Goal: Task Accomplishment & Management: Use online tool/utility

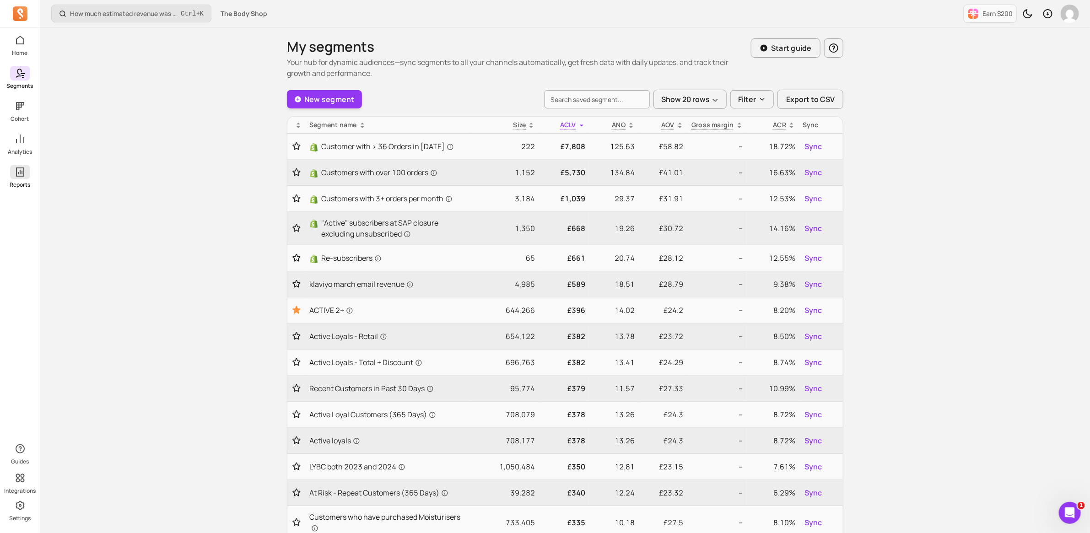
click at [24, 172] on icon at bounding box center [20, 172] width 11 height 11
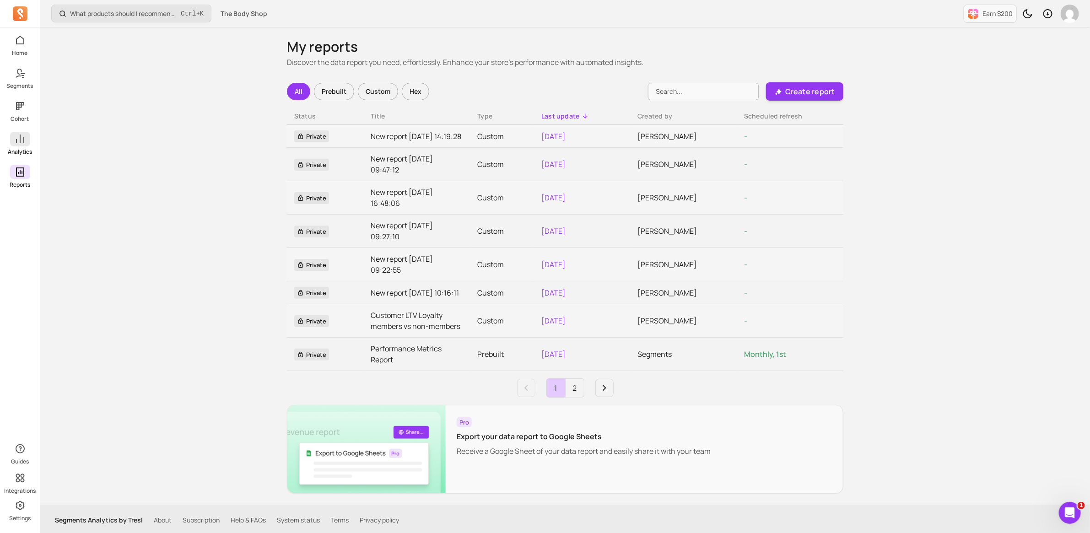
click at [18, 140] on icon at bounding box center [20, 139] width 11 height 11
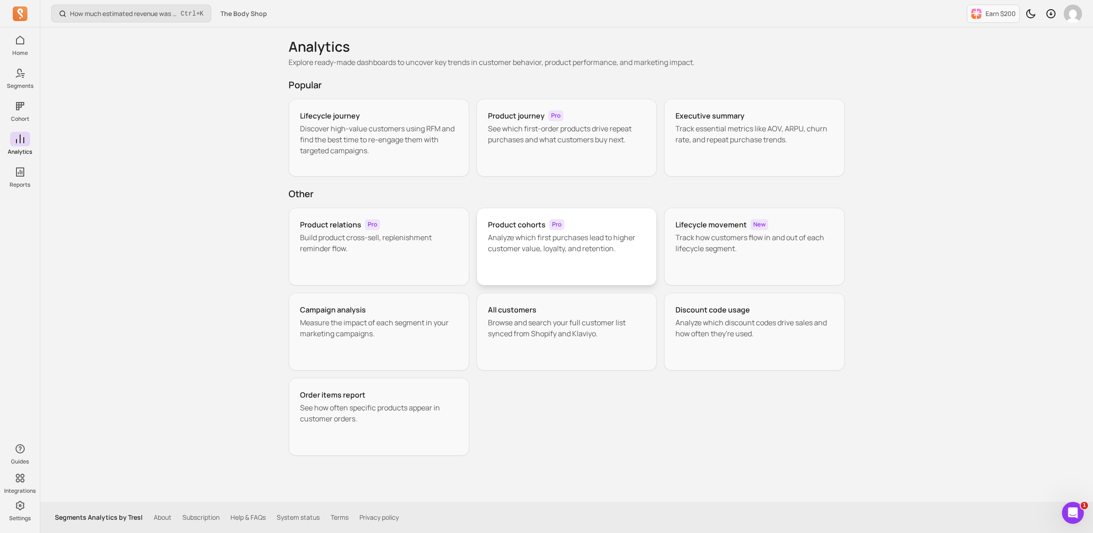
click at [606, 254] on div "Product cohorts Pro Analyze which first purchases lead to higher customer value…" at bounding box center [567, 247] width 181 height 78
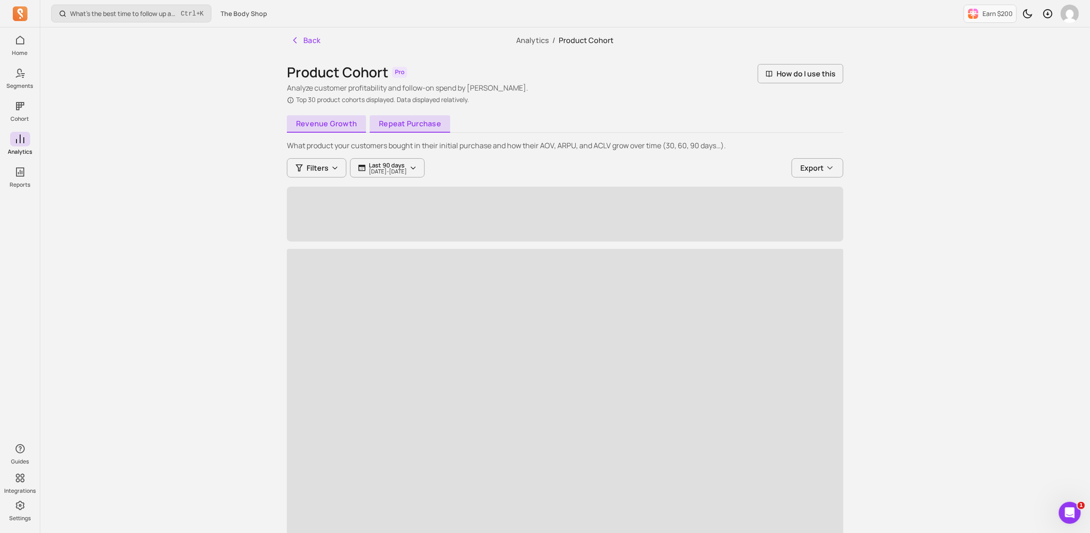
click at [408, 119] on link "Repeat purchase" at bounding box center [410, 123] width 81 height 17
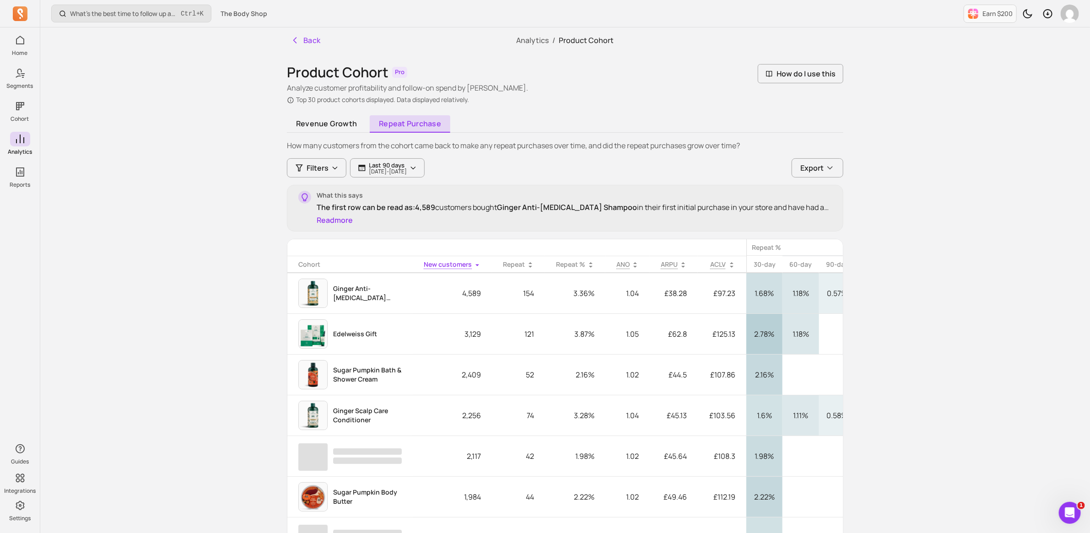
click at [333, 223] on button "Read more" at bounding box center [335, 220] width 36 height 11
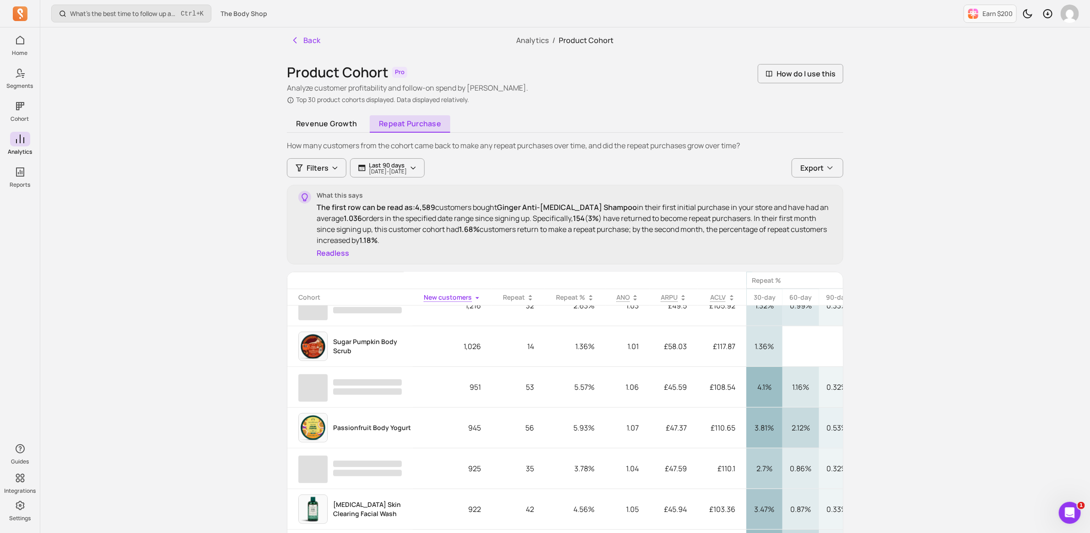
scroll to position [400, 0]
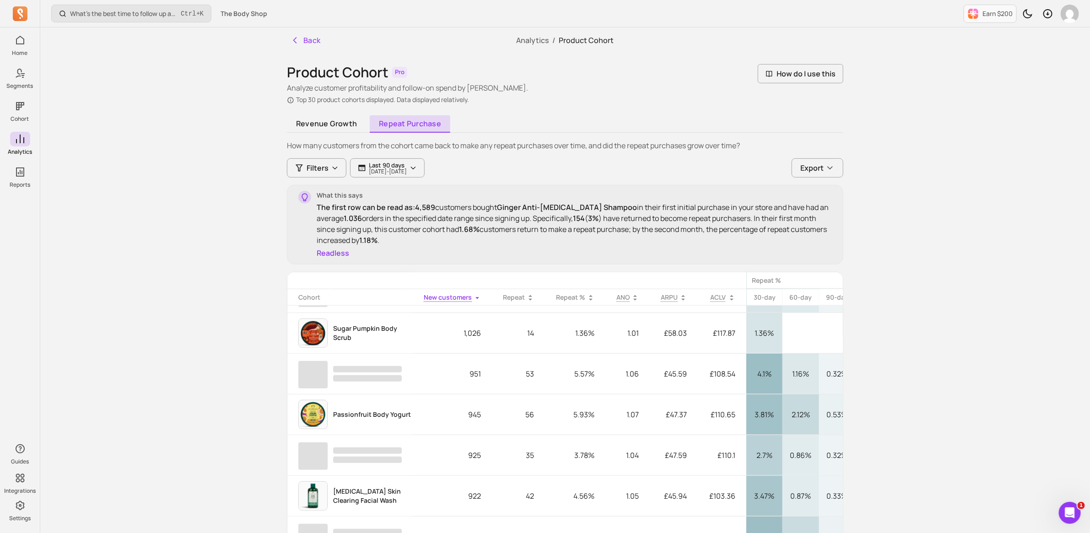
click at [575, 296] on th "Repeat %" at bounding box center [575, 297] width 60 height 17
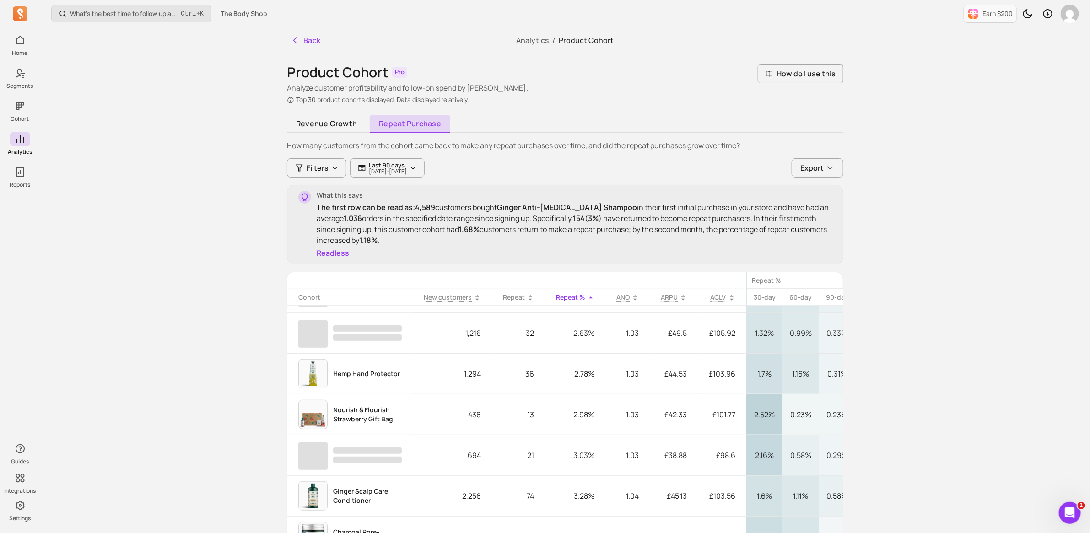
scroll to position [0, 0]
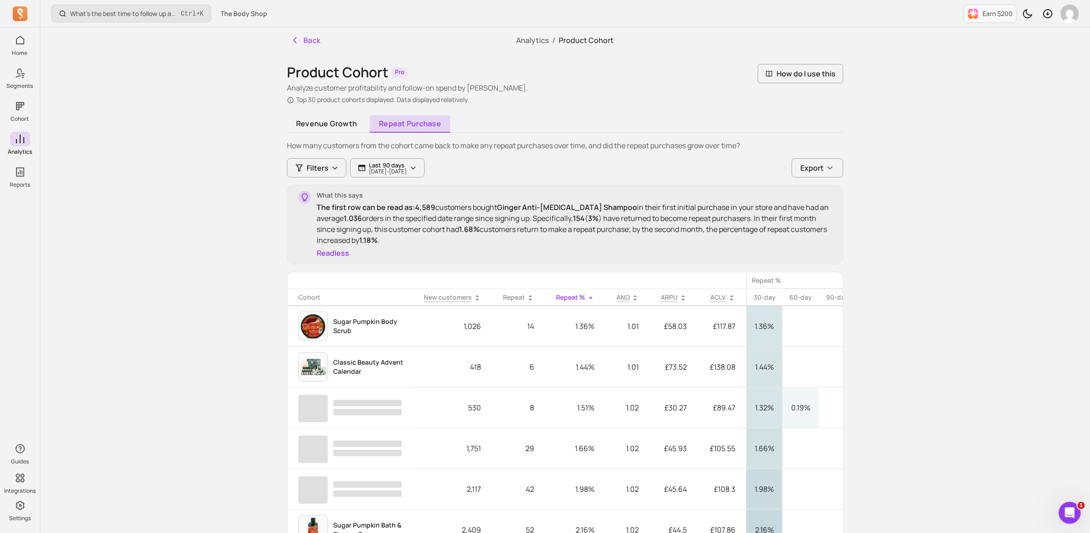
click at [564, 300] on th "Repeat %" at bounding box center [575, 297] width 60 height 17
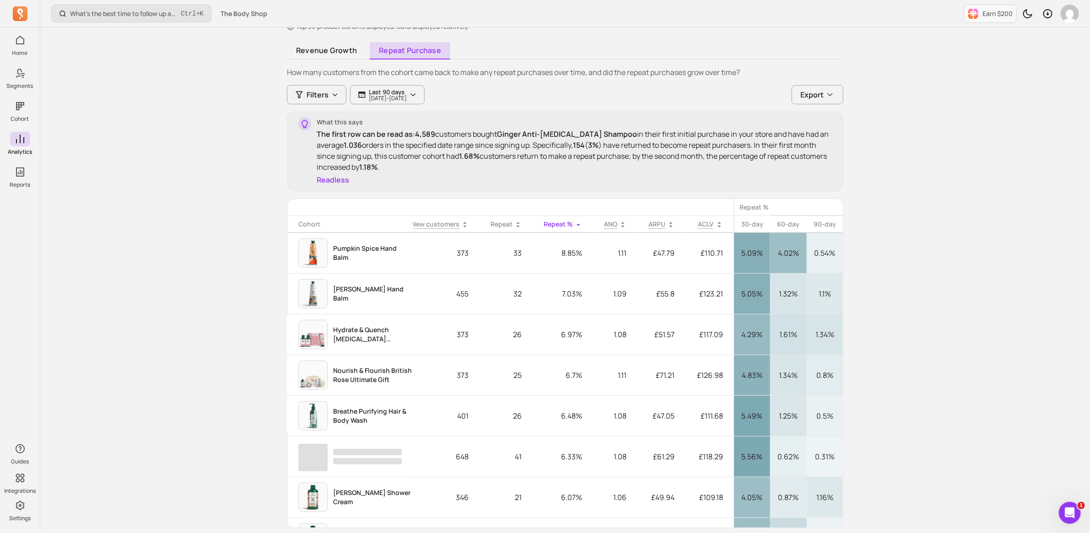
scroll to position [53, 0]
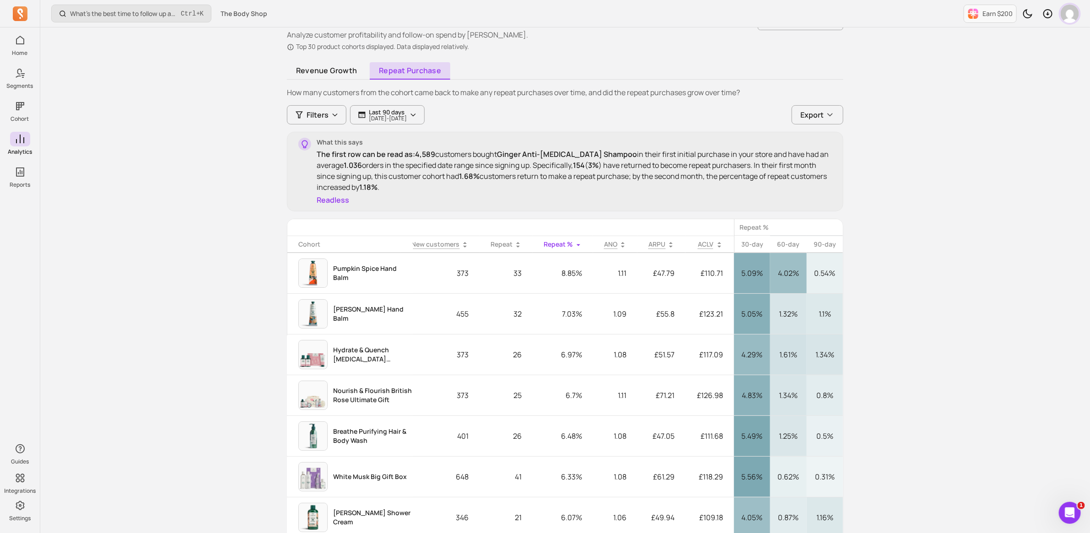
click at [1074, 17] on img "button" at bounding box center [1070, 14] width 18 height 18
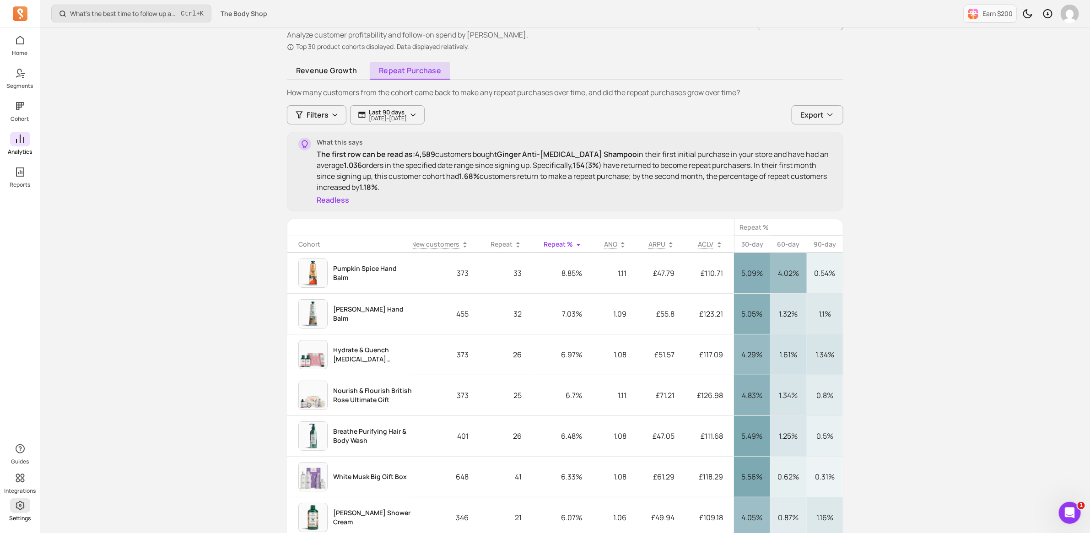
click at [23, 509] on icon at bounding box center [20, 505] width 11 height 11
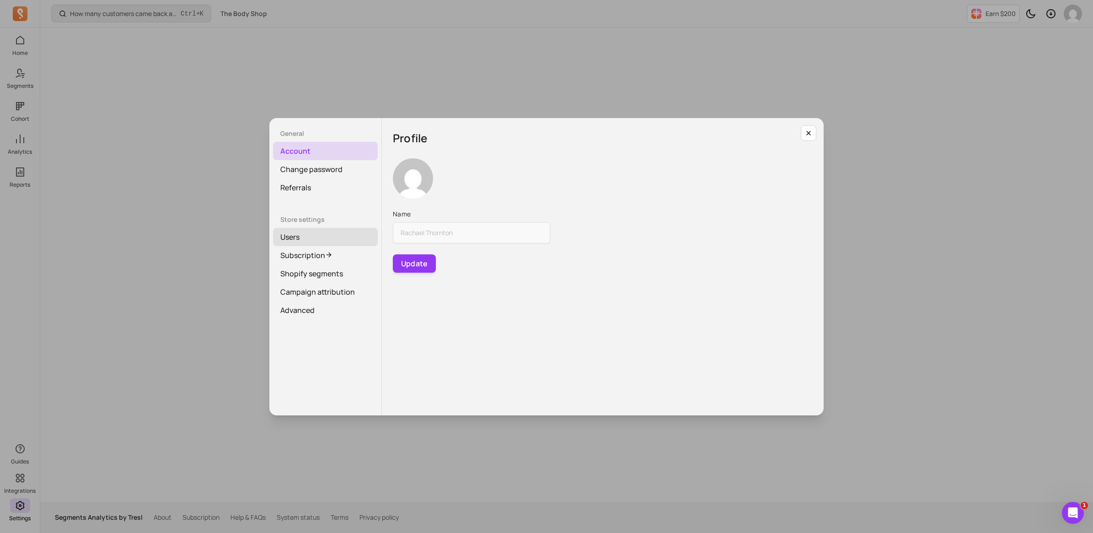
click at [305, 236] on link "Users" at bounding box center [325, 237] width 105 height 18
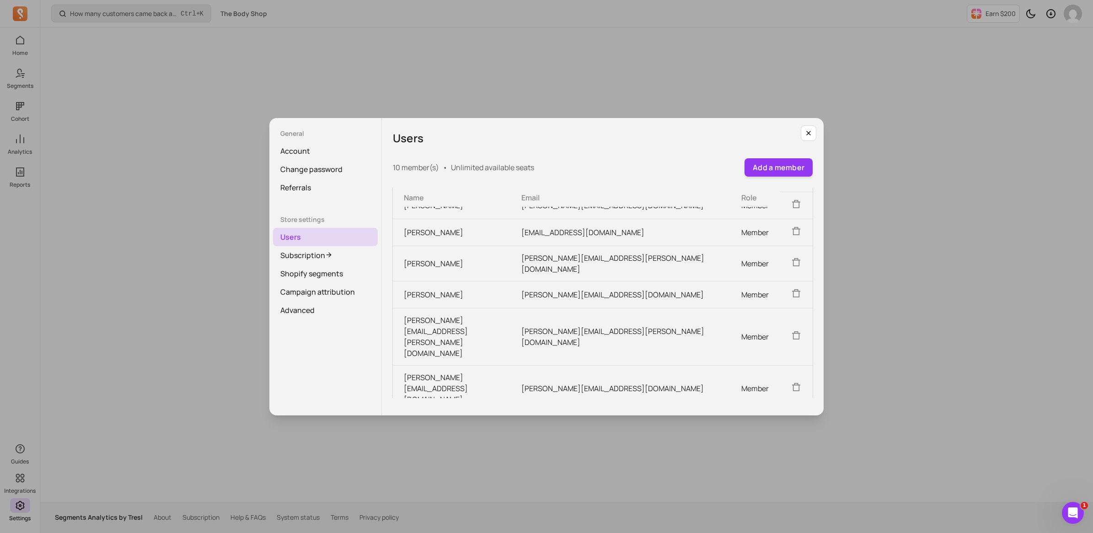
scroll to position [80, 0]
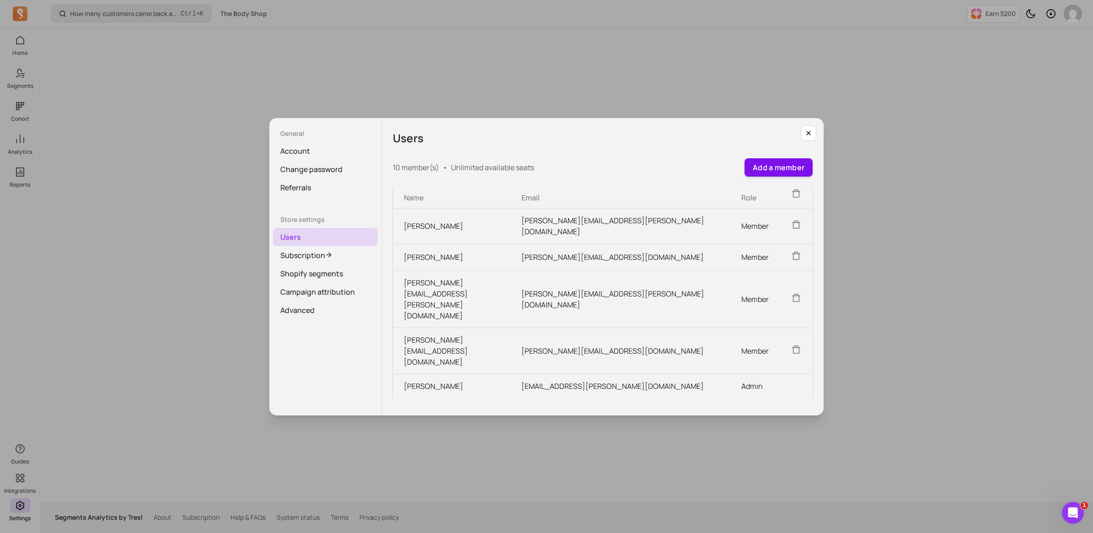
click at [772, 168] on button "Add a member" at bounding box center [779, 167] width 68 height 18
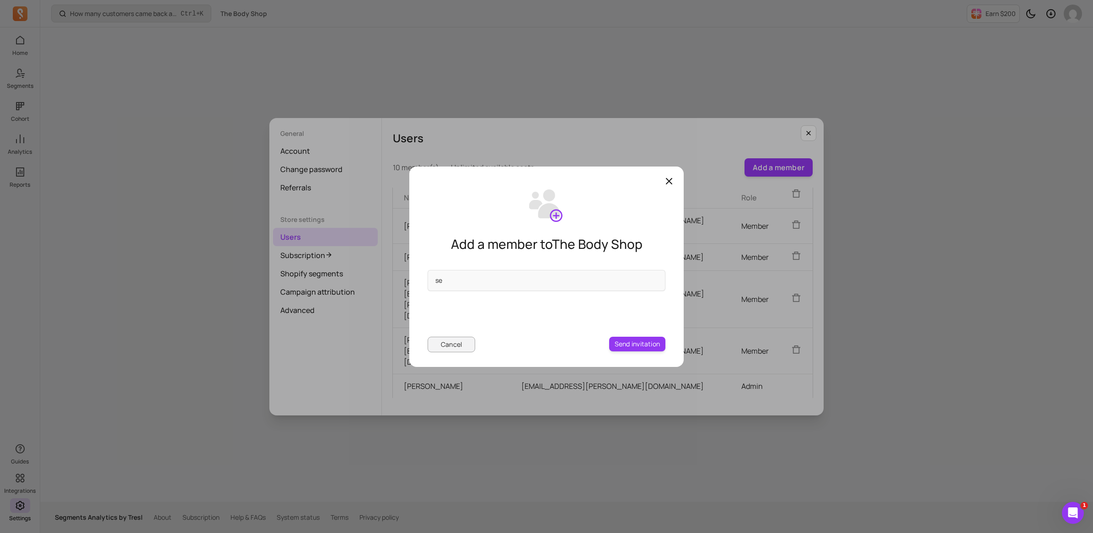
type input "s"
click at [555, 278] on input "email" at bounding box center [547, 280] width 238 height 21
paste input "[EMAIL_ADDRESS][DOMAIN_NAME]"
type input "[EMAIL_ADDRESS][DOMAIN_NAME]"
click at [641, 340] on button "Send invitation" at bounding box center [637, 344] width 56 height 15
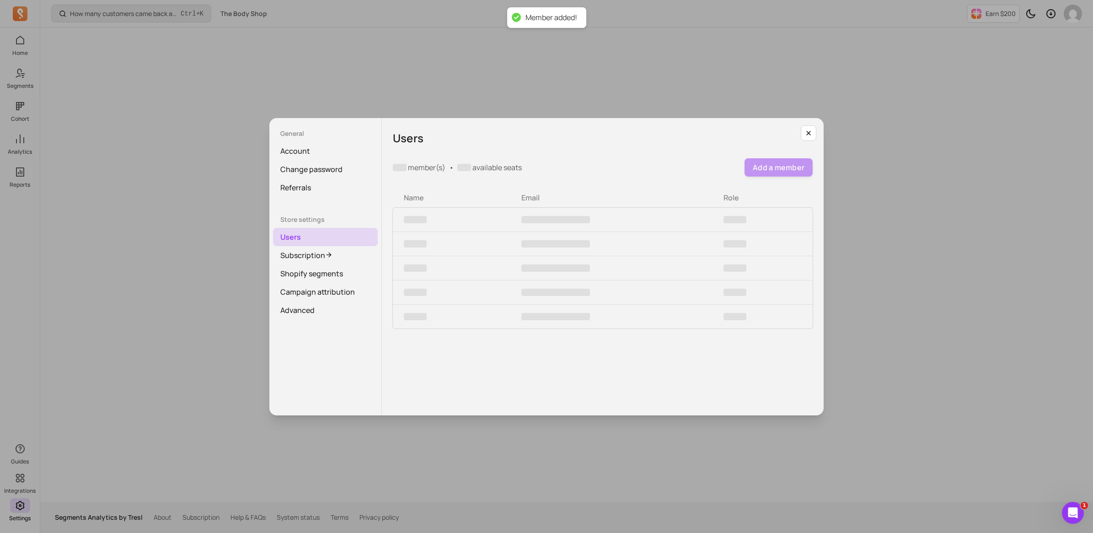
scroll to position [0, 0]
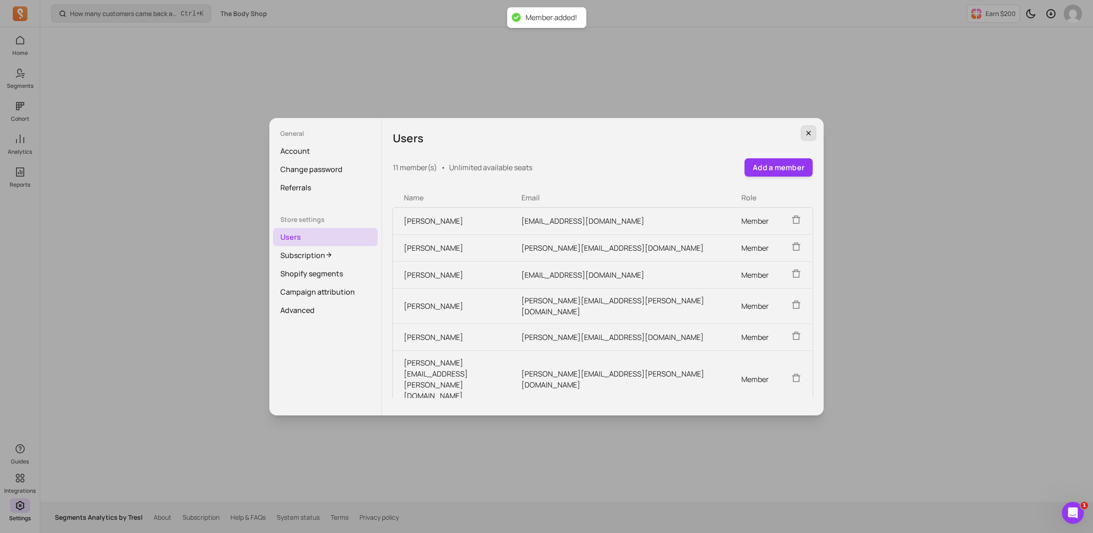
click at [808, 131] on icon "button" at bounding box center [809, 133] width 5 height 5
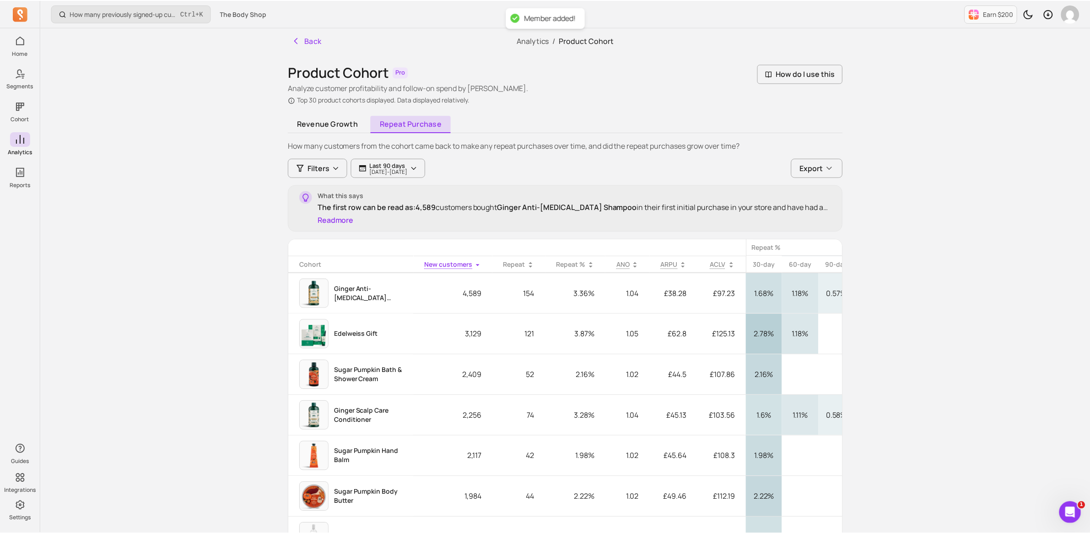
scroll to position [53, 0]
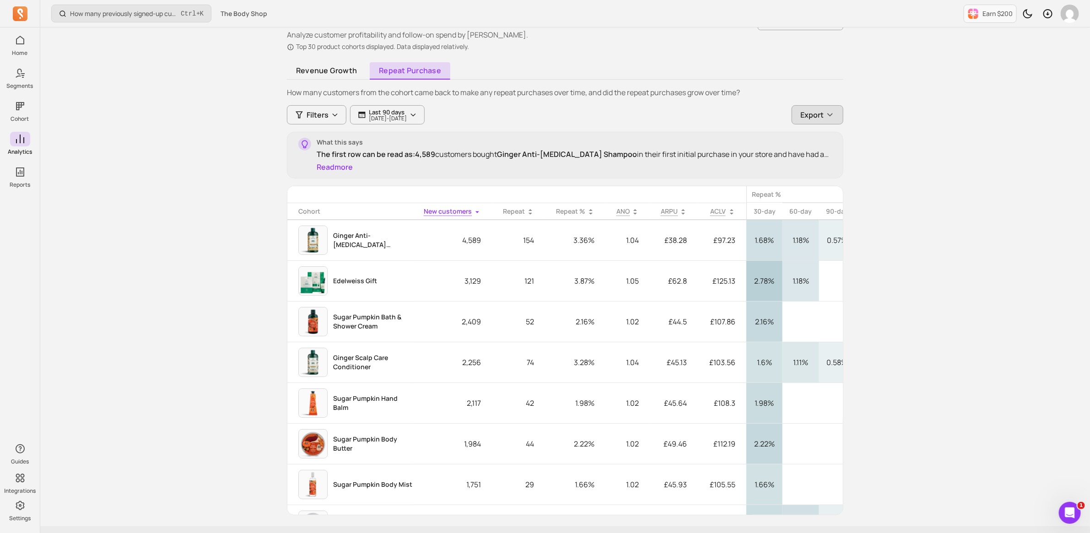
click at [813, 115] on span "Export" at bounding box center [811, 114] width 23 height 11
click at [733, 165] on p "Google Sheets" at bounding box center [739, 169] width 50 height 9
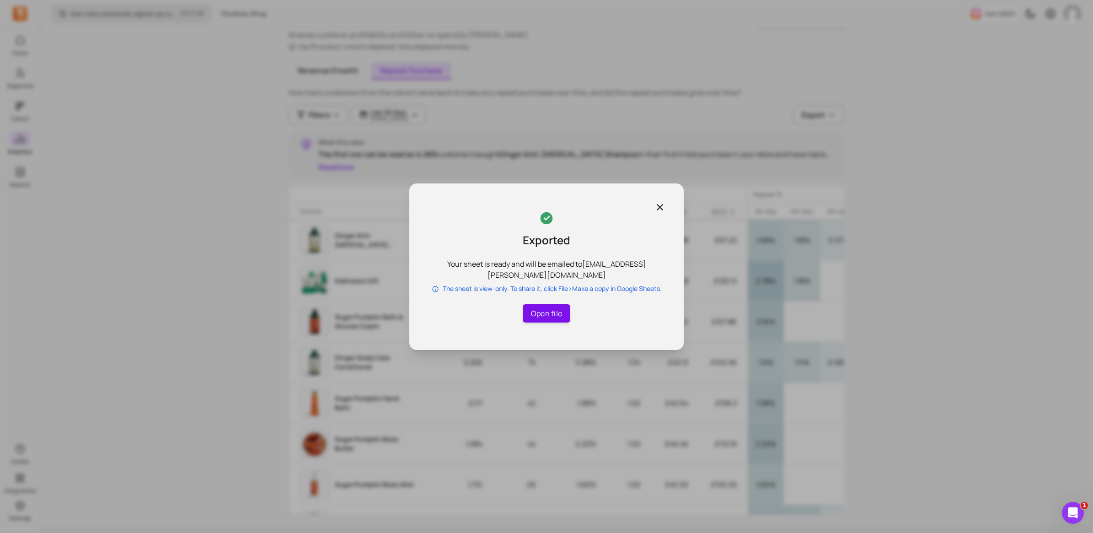
click at [558, 308] on link "Open file" at bounding box center [547, 313] width 48 height 18
click at [659, 200] on div "Exported Your sheet is ready and will be emailed to [EMAIL_ADDRESS][PERSON_NAME…" at bounding box center [546, 266] width 275 height 167
click at [658, 206] on icon "button" at bounding box center [659, 207] width 5 height 5
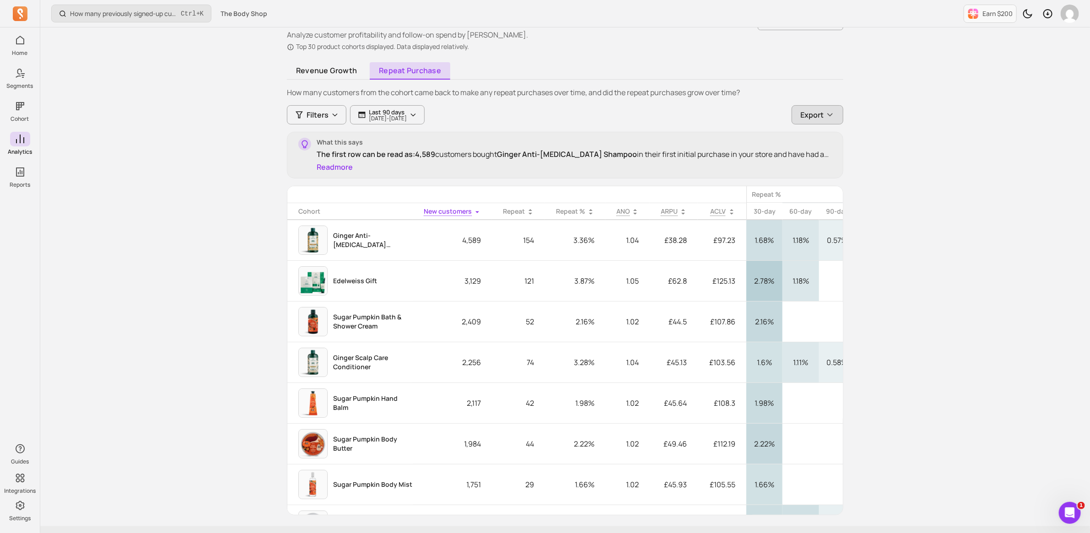
click at [826, 115] on icon "button" at bounding box center [829, 114] width 9 height 9
click at [753, 152] on button "CSV (SpreadSheet)" at bounding box center [770, 153] width 150 height 16
click at [930, 117] on div "How many previously signed-up customers placed their first order this period? C…" at bounding box center [565, 252] width 1050 height 610
click at [348, 160] on div "What this says The first row can be read as: 4,589 customers bought Ginger Anti…" at bounding box center [574, 155] width 515 height 35
click at [345, 171] on button "Read more" at bounding box center [335, 167] width 36 height 11
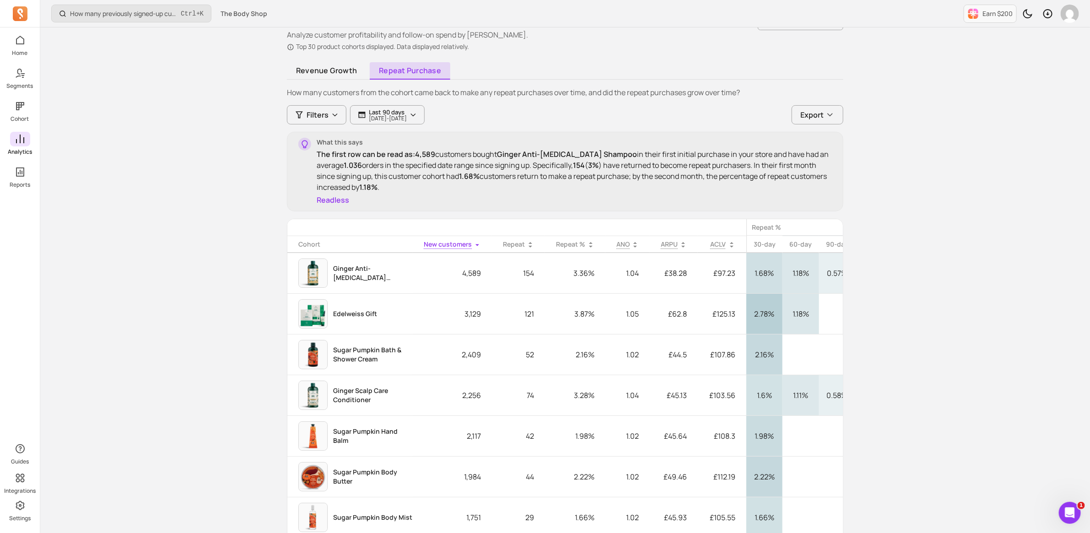
click at [32, 135] on link "Analytics" at bounding box center [20, 144] width 40 height 24
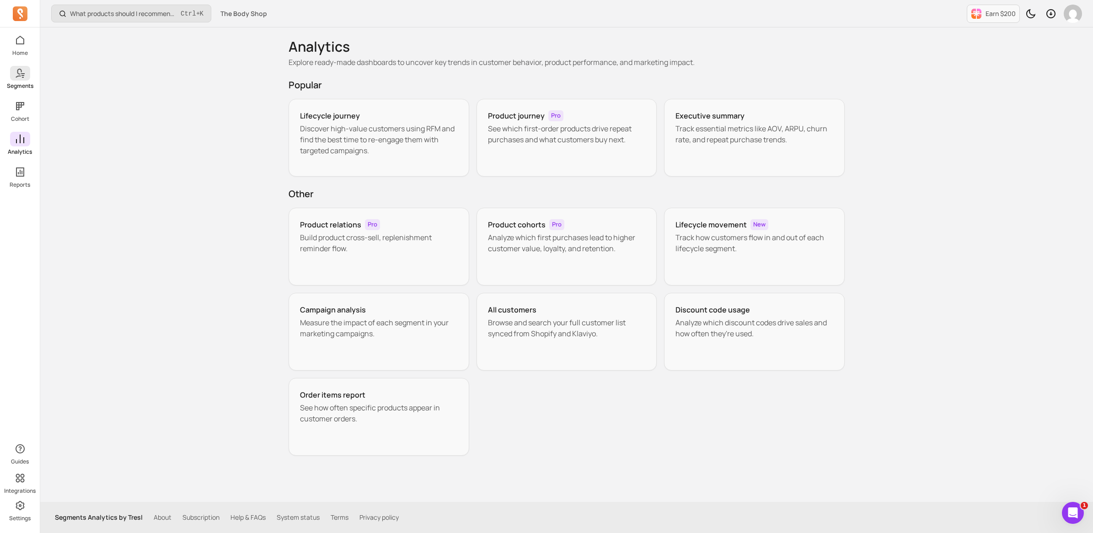
click at [23, 67] on span at bounding box center [20, 73] width 20 height 15
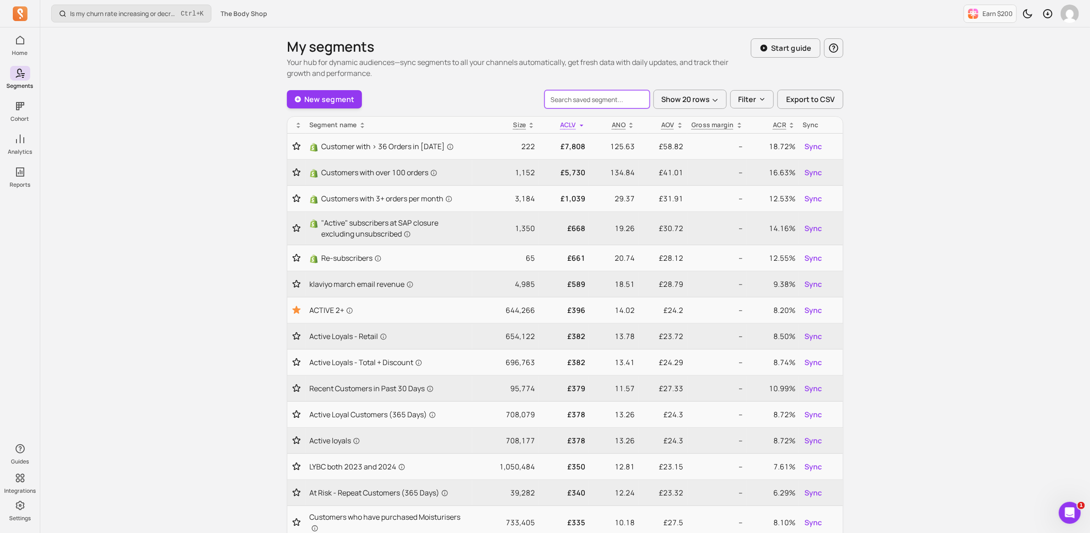
click at [605, 99] on input "search" at bounding box center [596, 99] width 105 height 18
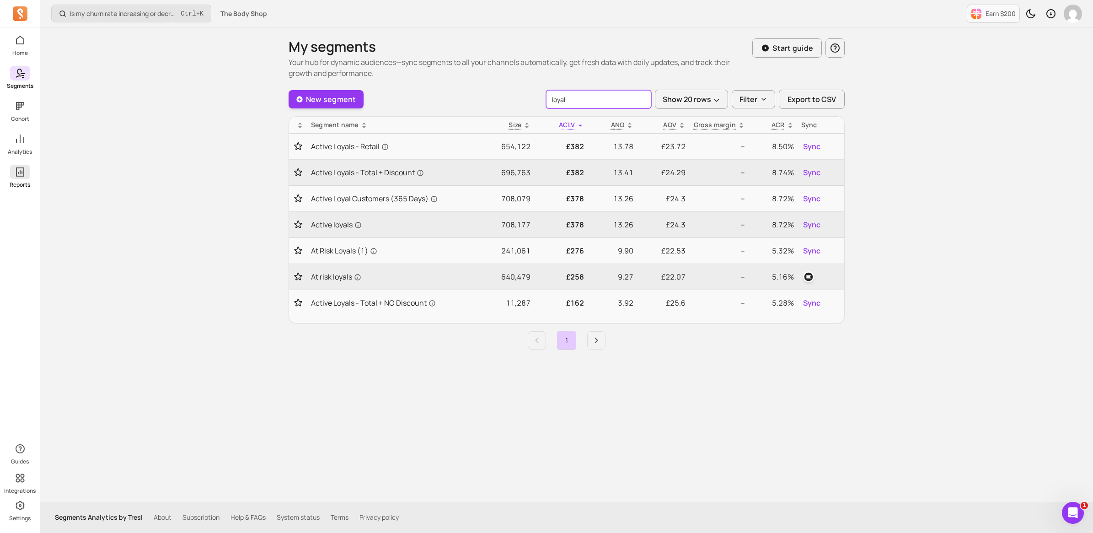
type input "loyal"
click at [25, 174] on icon at bounding box center [20, 172] width 11 height 11
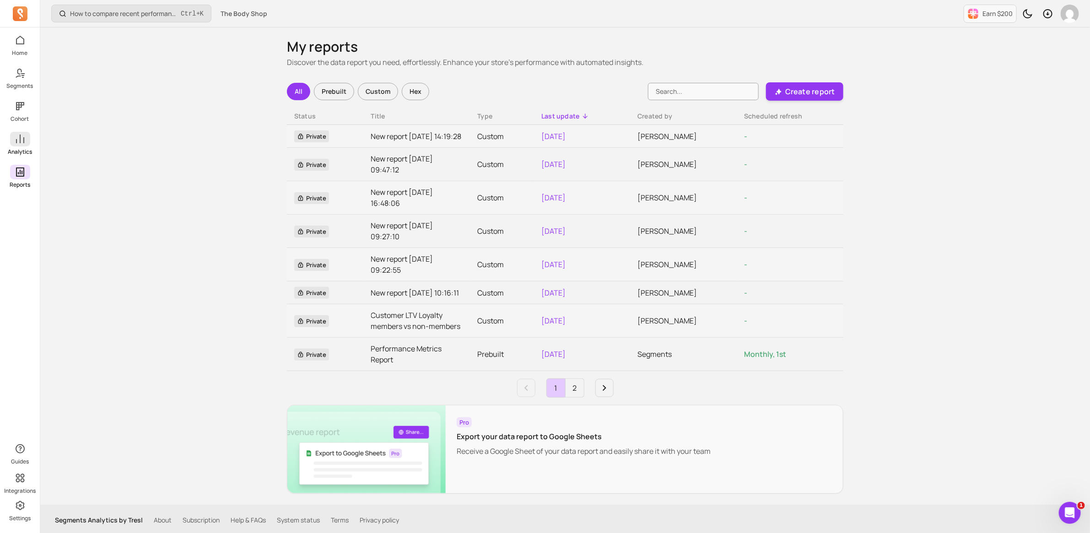
click at [22, 143] on icon at bounding box center [20, 139] width 11 height 11
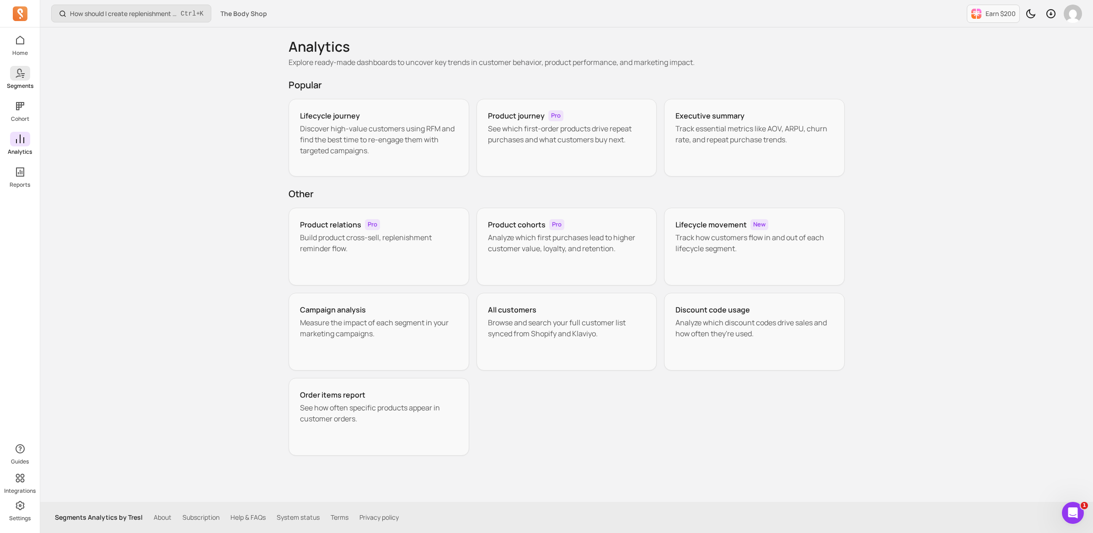
click at [17, 85] on p "Segments" at bounding box center [20, 85] width 27 height 7
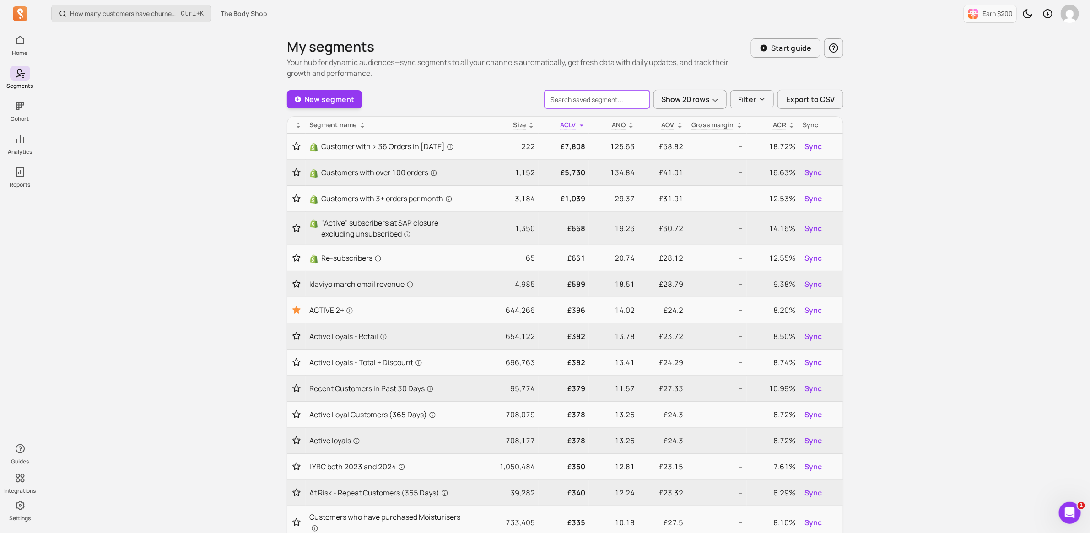
click at [599, 103] on input "search" at bounding box center [596, 99] width 105 height 18
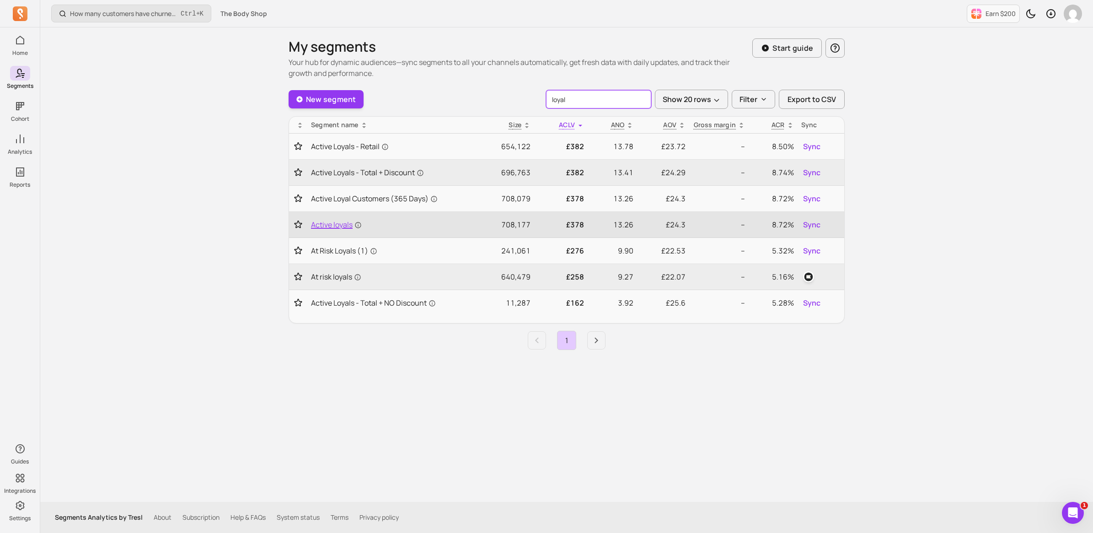
type input "loyal"
click at [332, 225] on span "Active loyals" at bounding box center [336, 224] width 51 height 11
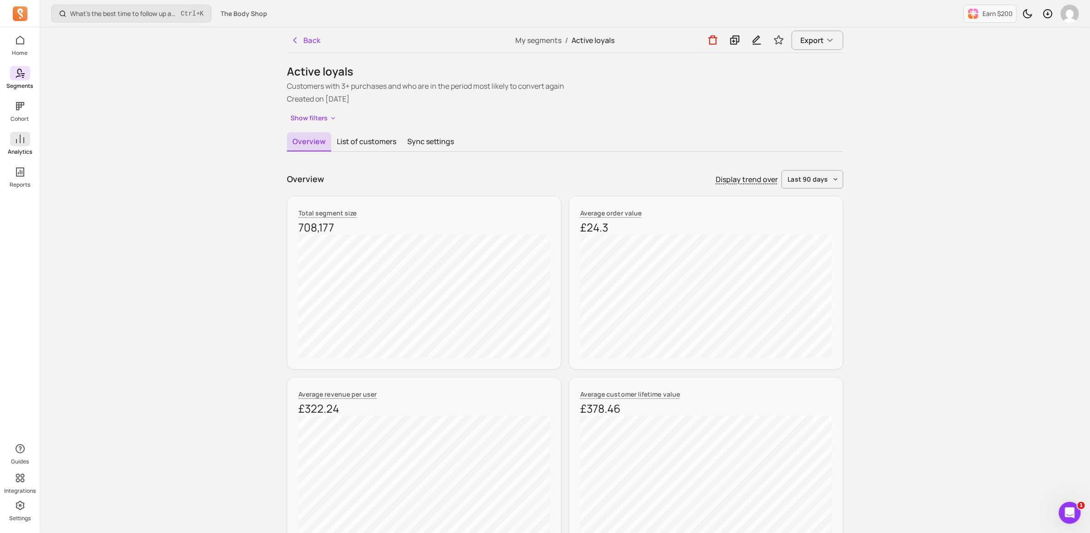
click at [24, 141] on icon at bounding box center [20, 139] width 11 height 11
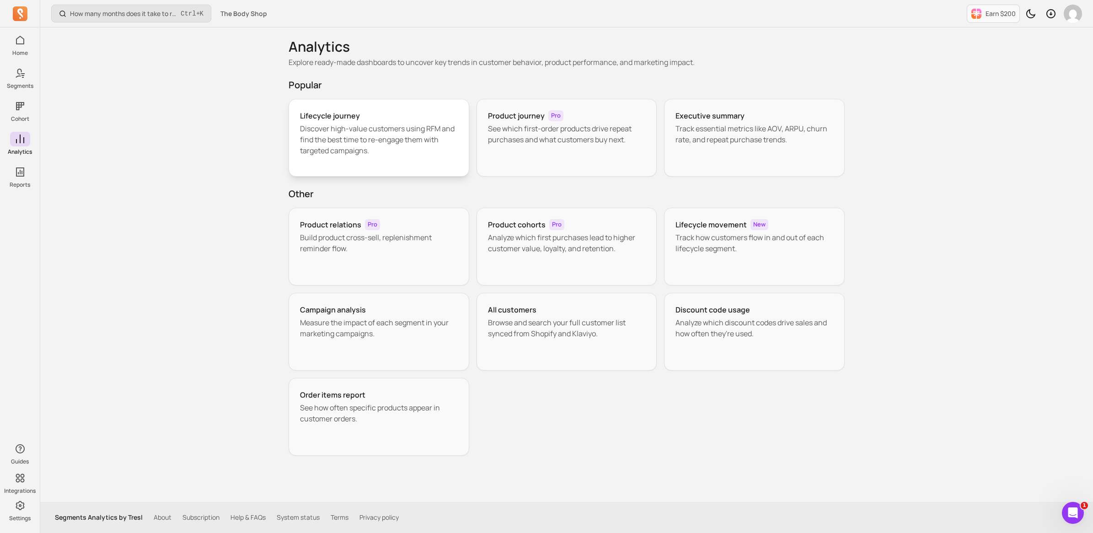
click at [335, 140] on p "Discover high-value customers using RFM and find the best time to re-engage the…" at bounding box center [379, 139] width 158 height 33
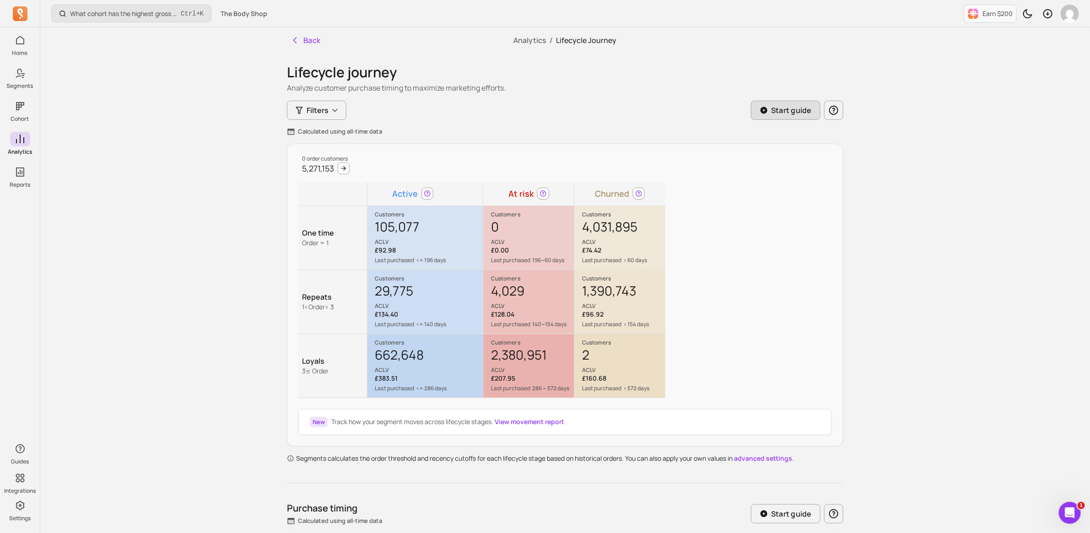
click at [790, 113] on p "Start guide" at bounding box center [791, 110] width 41 height 11
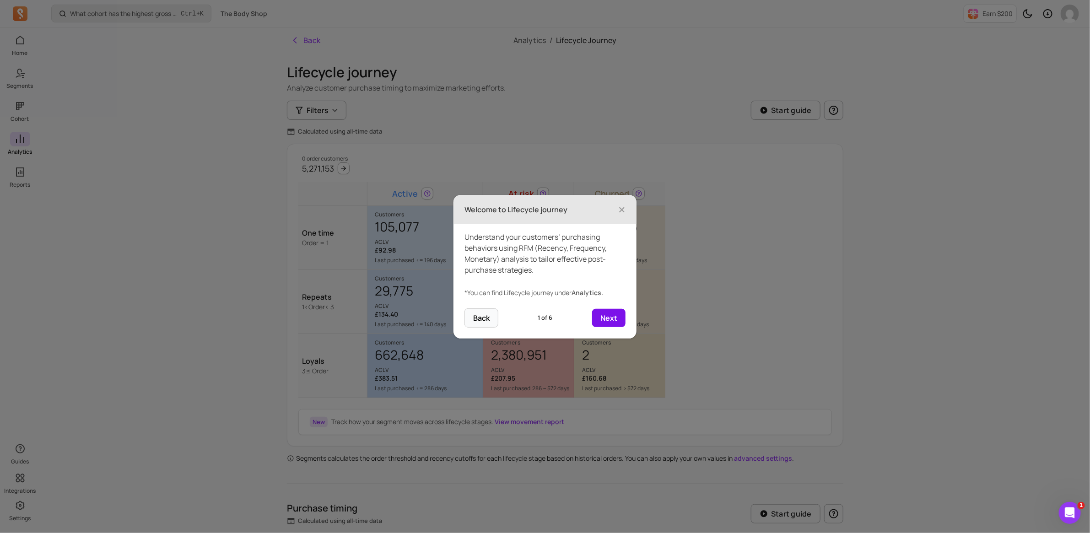
click at [612, 317] on button "Next" at bounding box center [608, 318] width 33 height 18
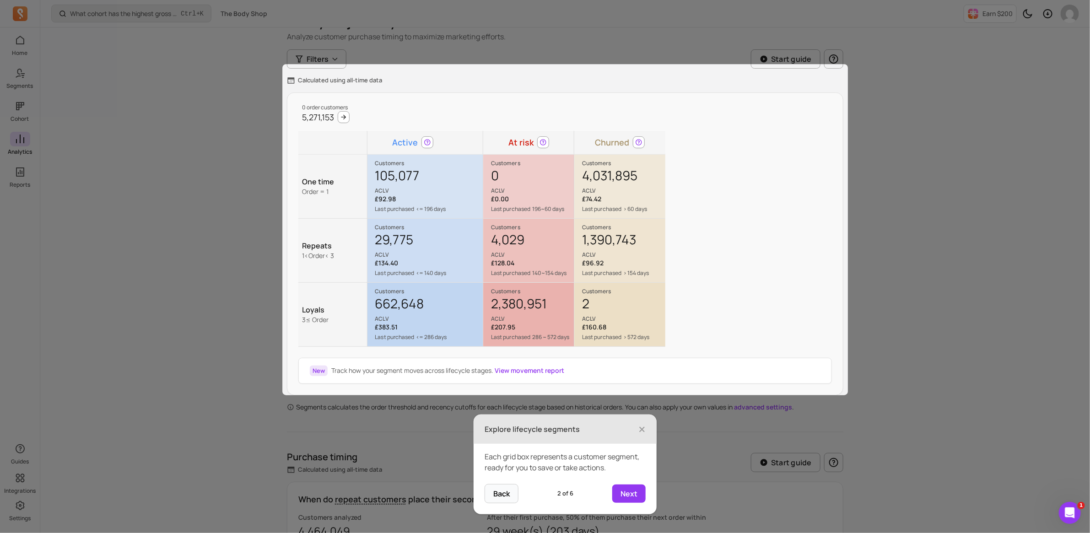
scroll to position [75, 0]
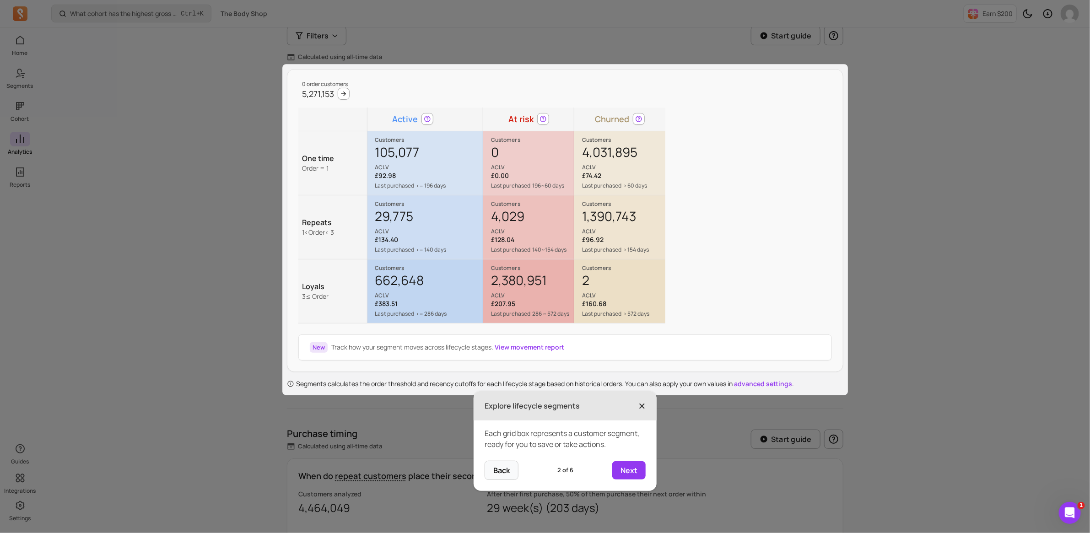
click at [641, 405] on span "×" at bounding box center [641, 406] width 7 height 20
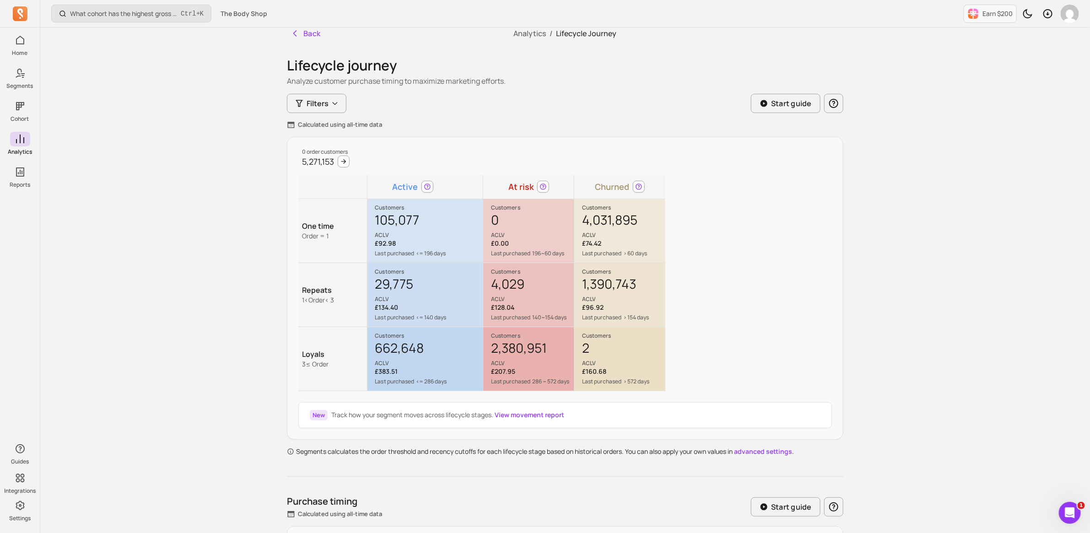
scroll to position [0, 0]
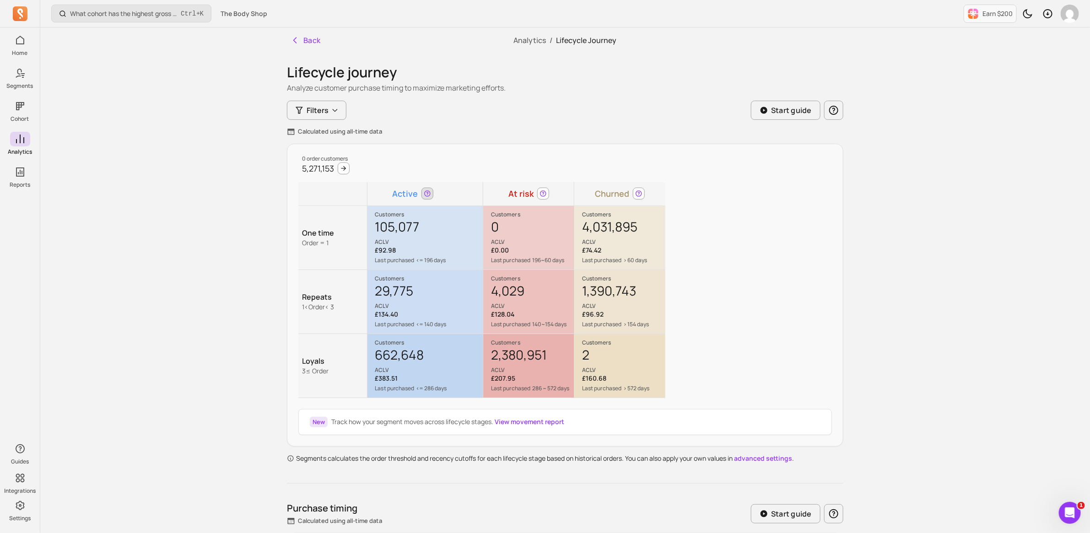
click at [428, 196] on icon at bounding box center [427, 193] width 7 height 7
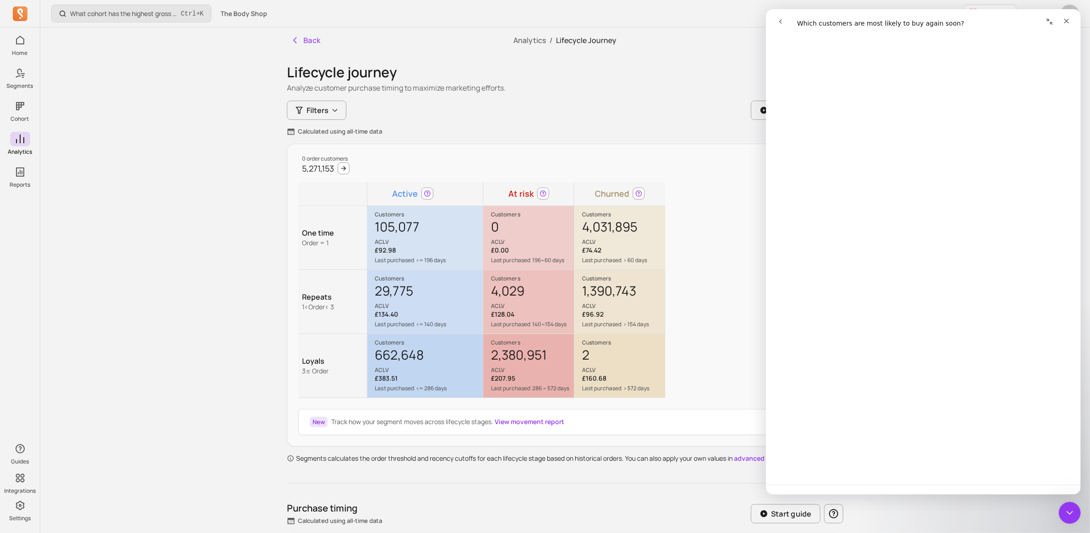
scroll to position [458, 0]
click at [1063, 20] on icon "Close" at bounding box center [1065, 20] width 7 height 7
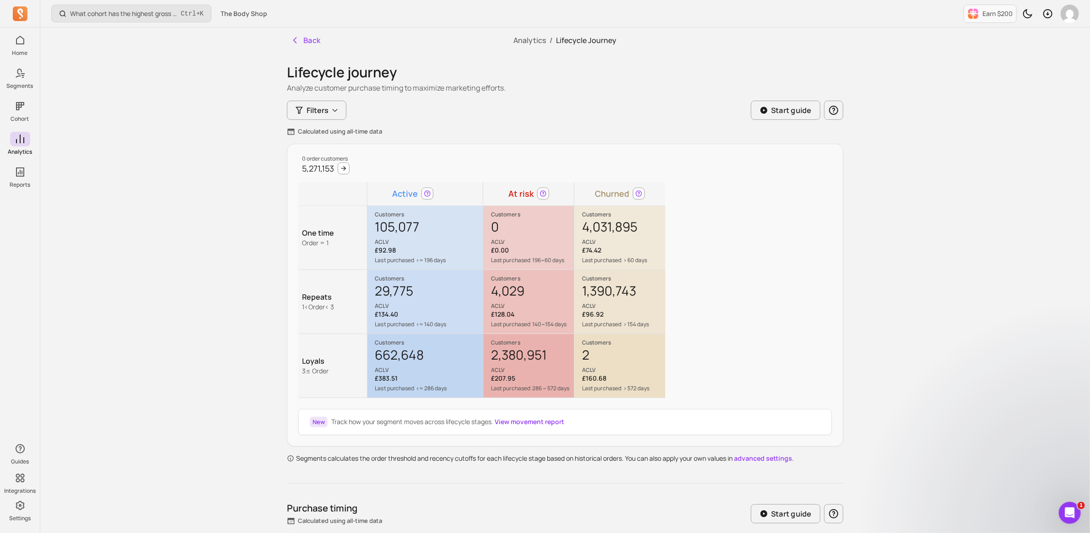
scroll to position [0, 0]
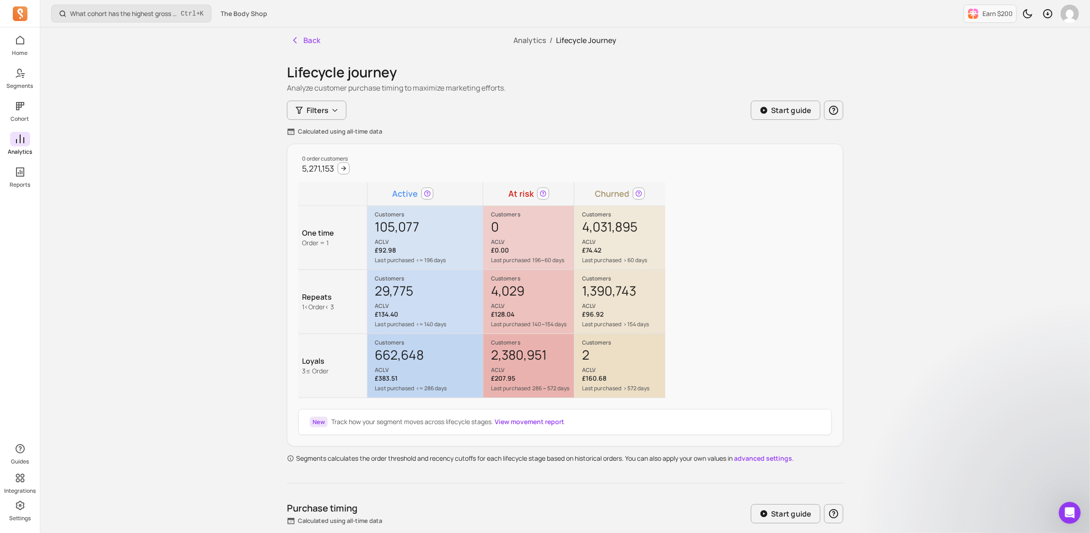
click at [16, 142] on icon at bounding box center [20, 139] width 8 height 9
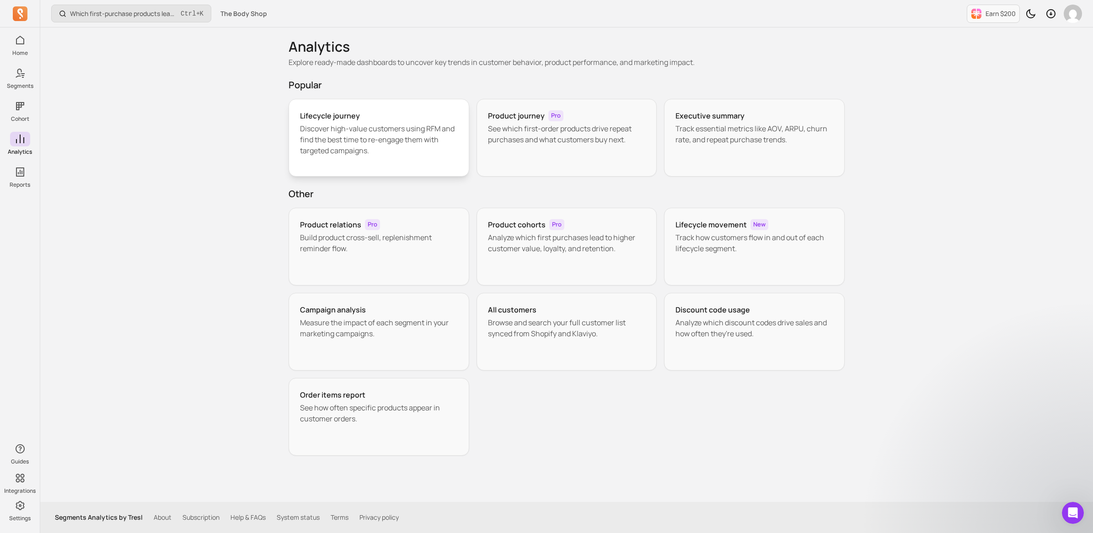
click at [389, 141] on p "Discover high-value customers using RFM and find the best time to re-engage the…" at bounding box center [379, 139] width 158 height 33
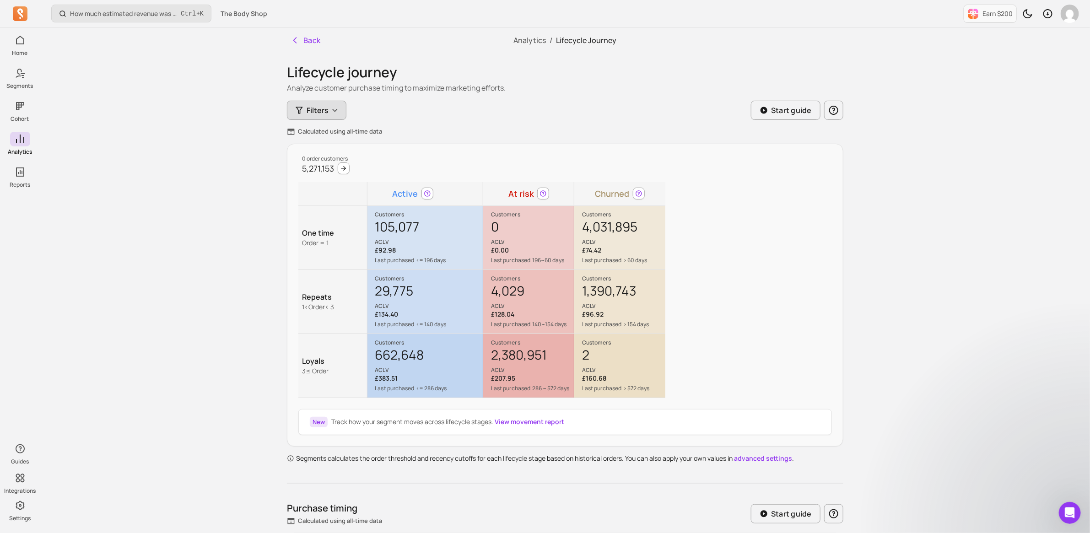
click at [320, 102] on button "Filters" at bounding box center [316, 110] width 59 height 19
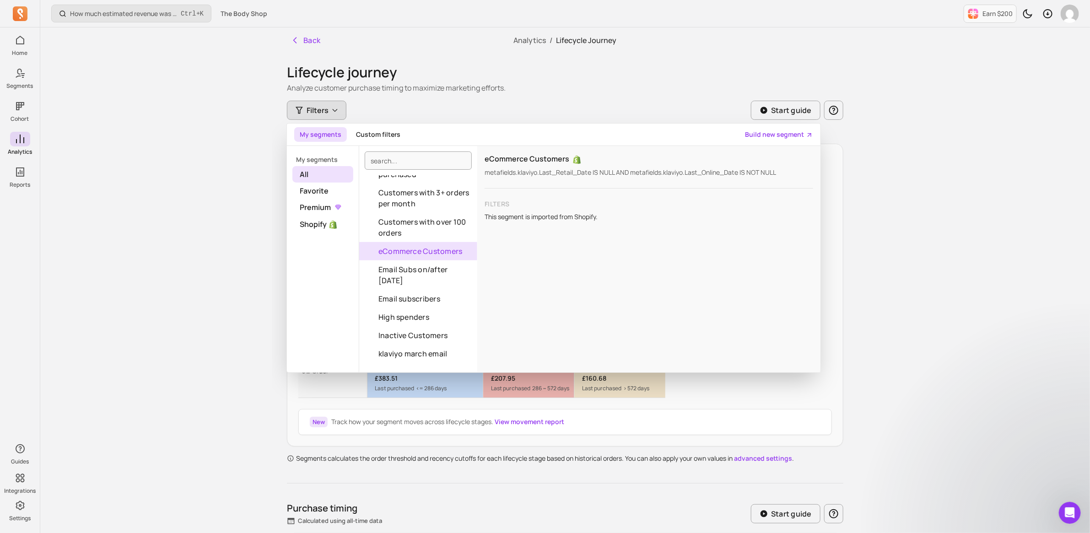
scroll to position [858, 0]
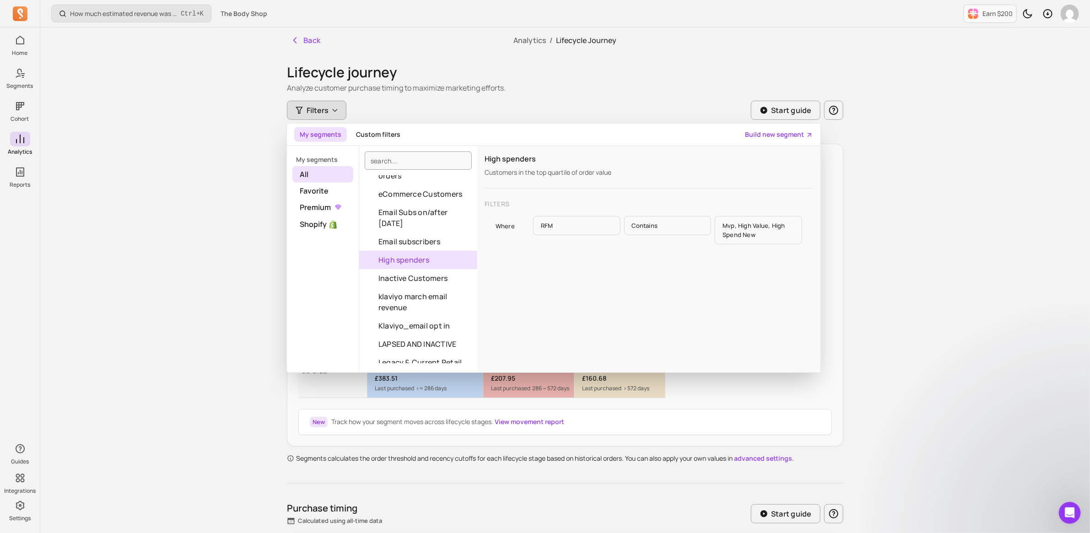
click at [413, 269] on button "High spenders" at bounding box center [418, 260] width 118 height 18
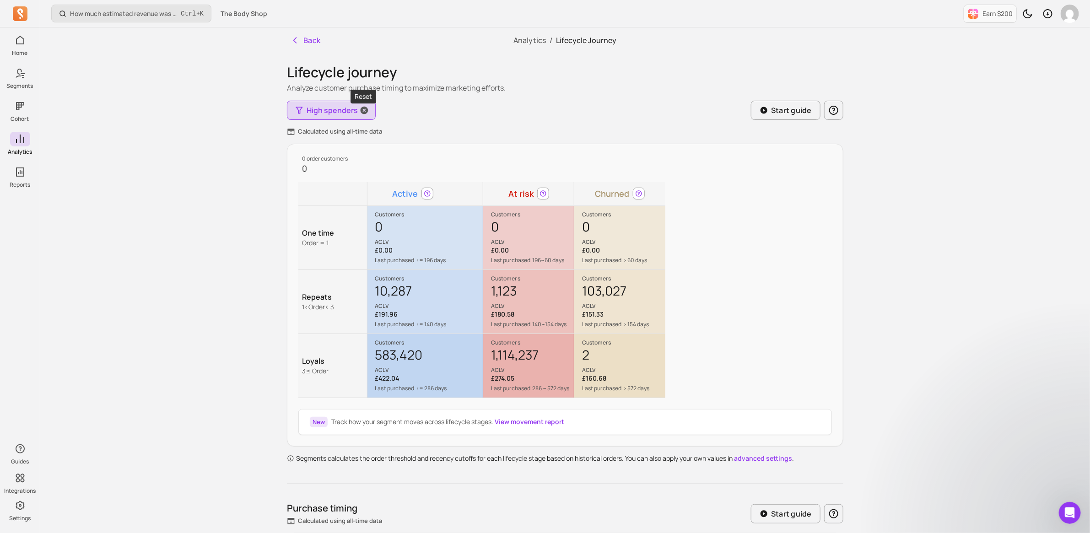
click at [365, 114] on icon "button" at bounding box center [364, 110] width 9 height 9
click at [328, 113] on span "Filters" at bounding box center [318, 110] width 22 height 11
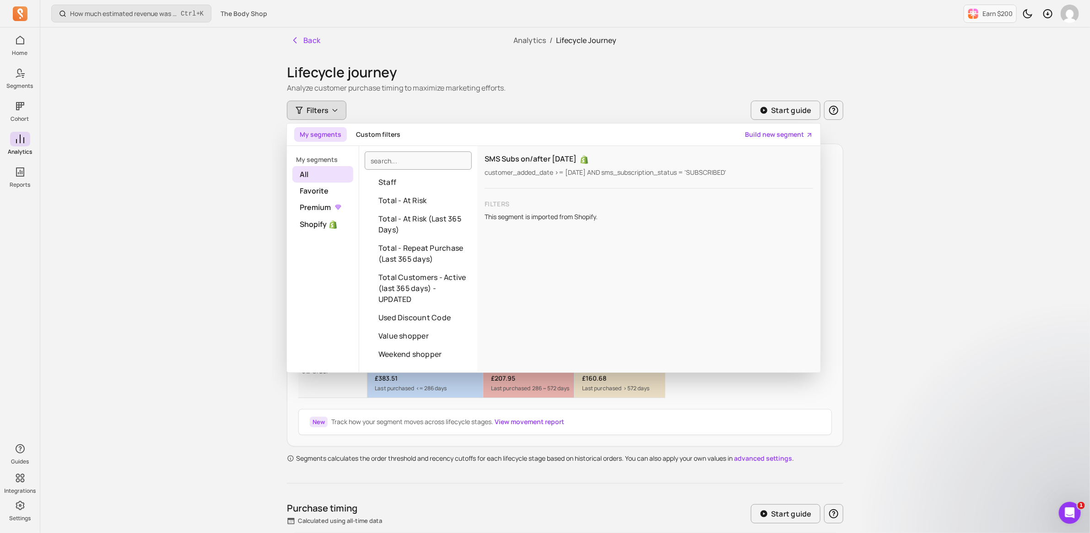
scroll to position [1550, 0]
click at [389, 160] on input "search" at bounding box center [418, 160] width 107 height 18
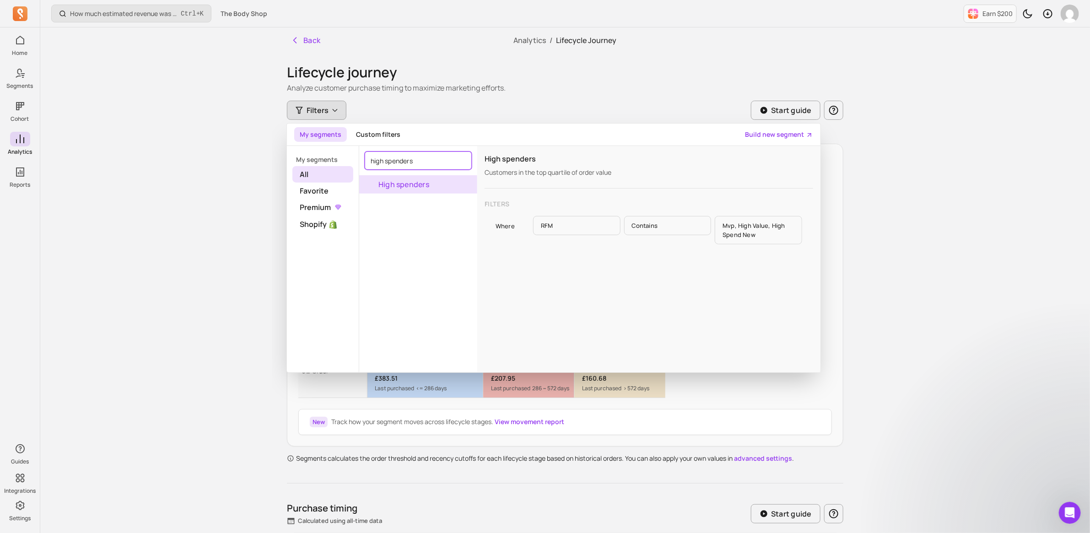
type input "high spenders"
click at [396, 179] on button "High spenders" at bounding box center [418, 184] width 118 height 18
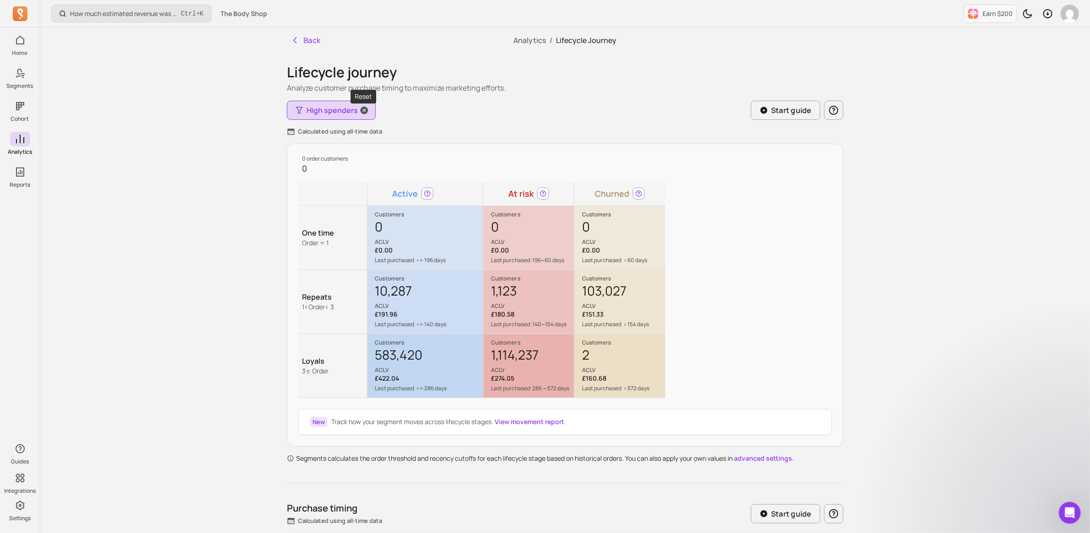
click at [367, 111] on icon "button" at bounding box center [364, 110] width 9 height 9
click at [344, 168] on icon "button" at bounding box center [343, 168] width 5 height 5
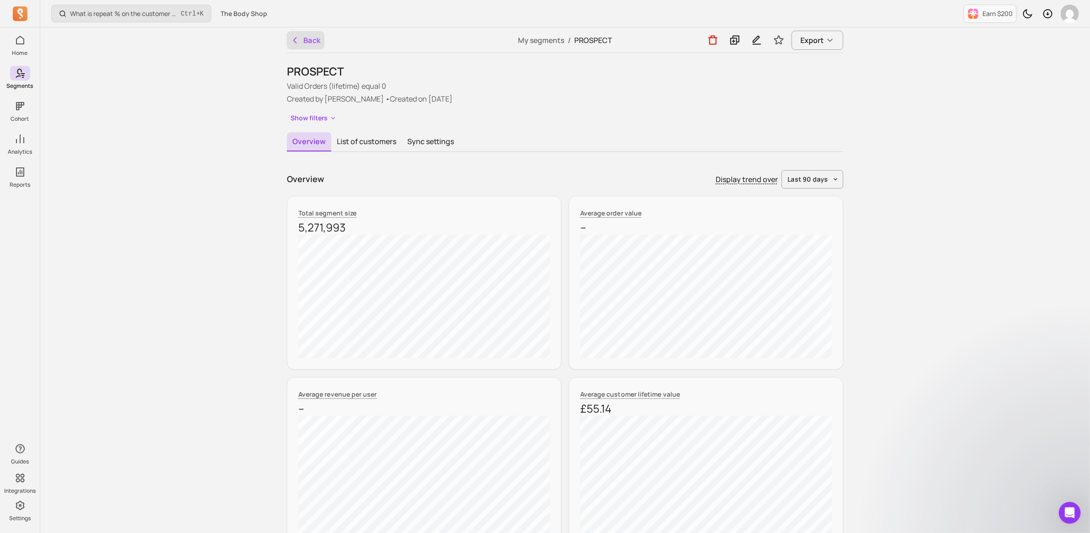
click at [307, 36] on button "Back" at bounding box center [306, 40] width 38 height 18
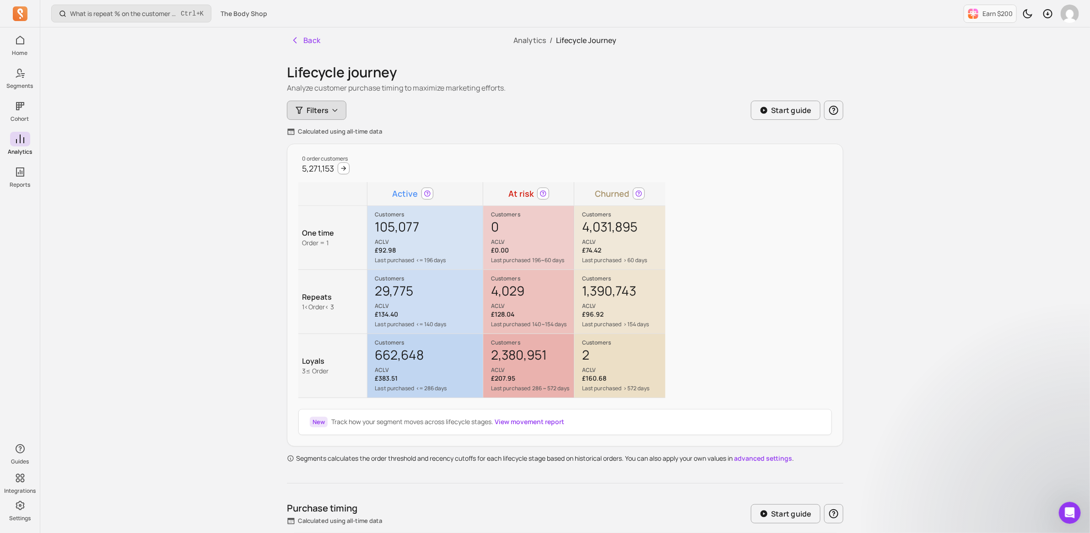
click at [335, 113] on icon "button" at bounding box center [334, 110] width 7 height 7
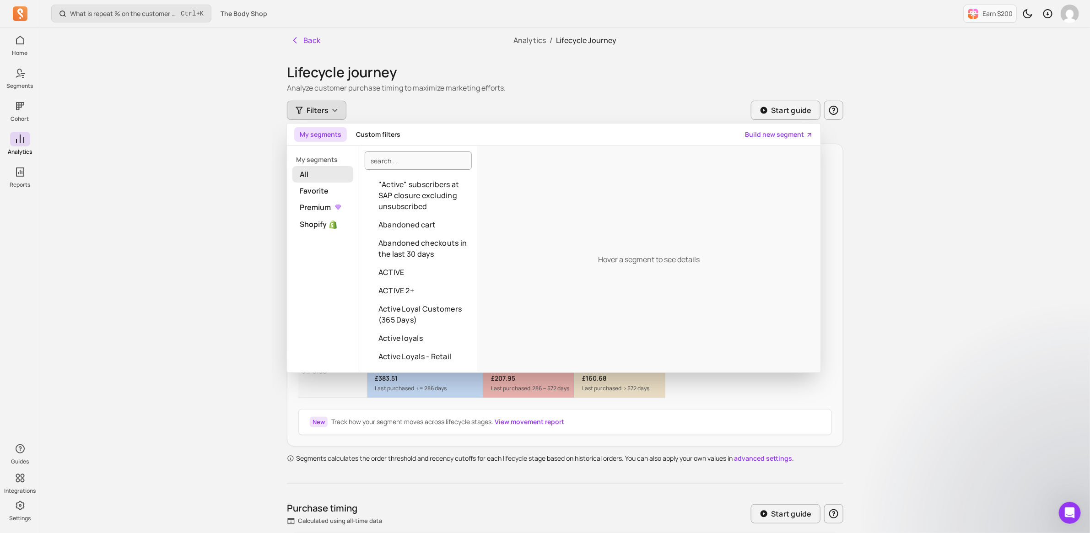
click at [335, 170] on span "All" at bounding box center [322, 174] width 61 height 16
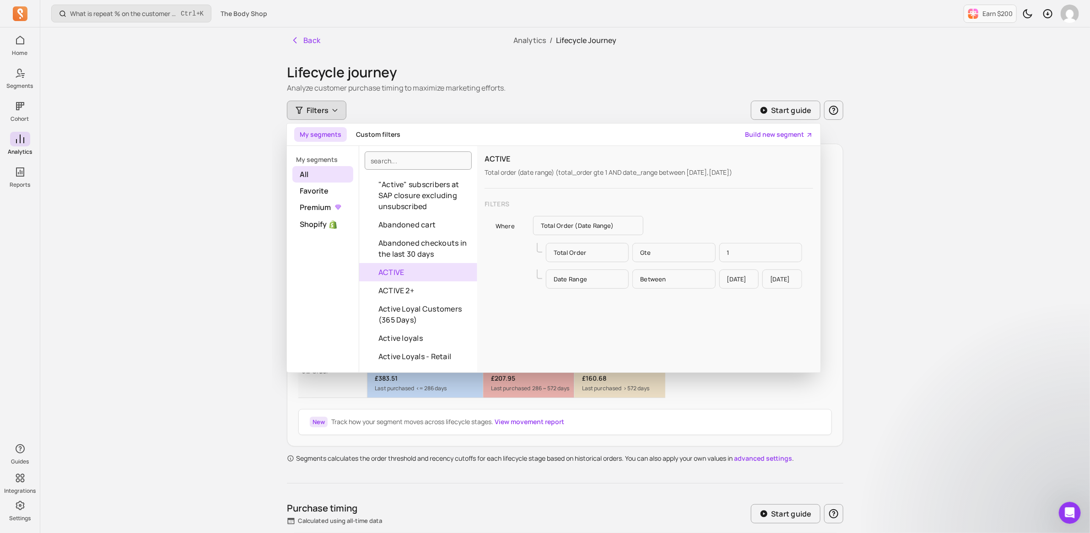
click at [749, 283] on p "[DATE]" at bounding box center [739, 278] width 40 height 19
click at [740, 289] on p "[DATE]" at bounding box center [739, 278] width 40 height 19
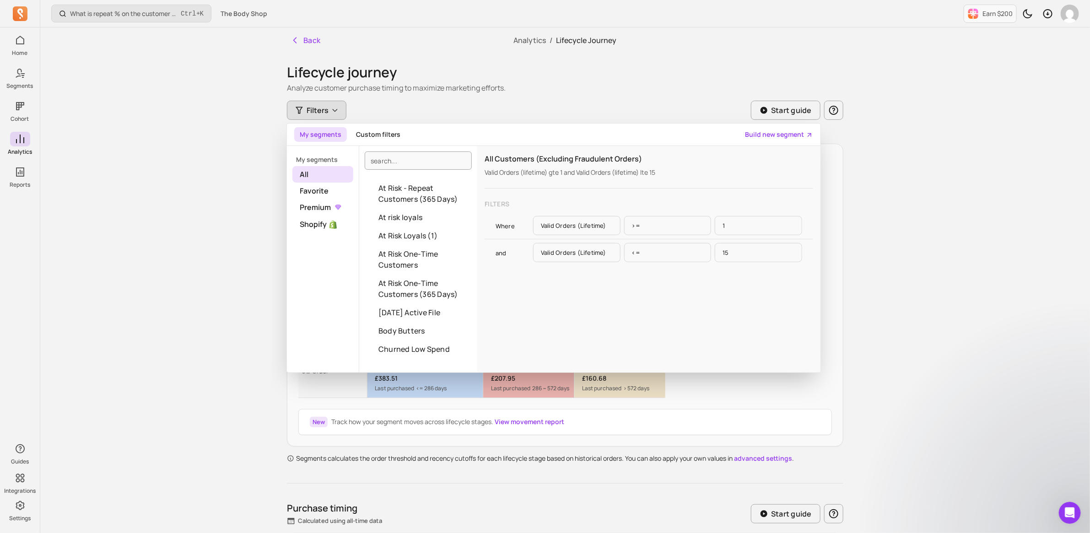
scroll to position [400, 0]
click at [415, 318] on button "[DATE] Active File" at bounding box center [418, 311] width 118 height 18
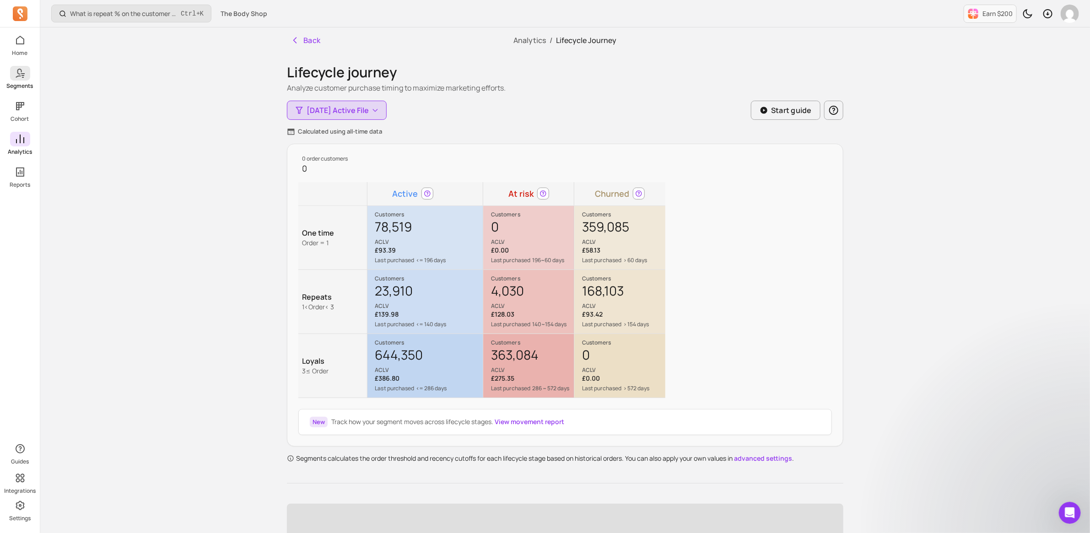
click at [27, 75] on span at bounding box center [20, 73] width 20 height 15
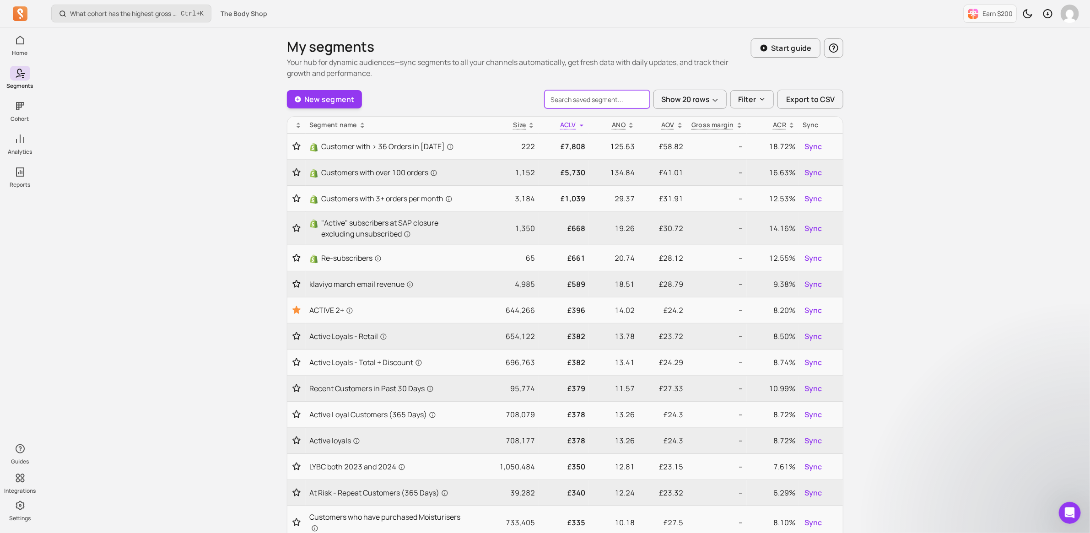
click at [607, 104] on input "search" at bounding box center [596, 99] width 105 height 18
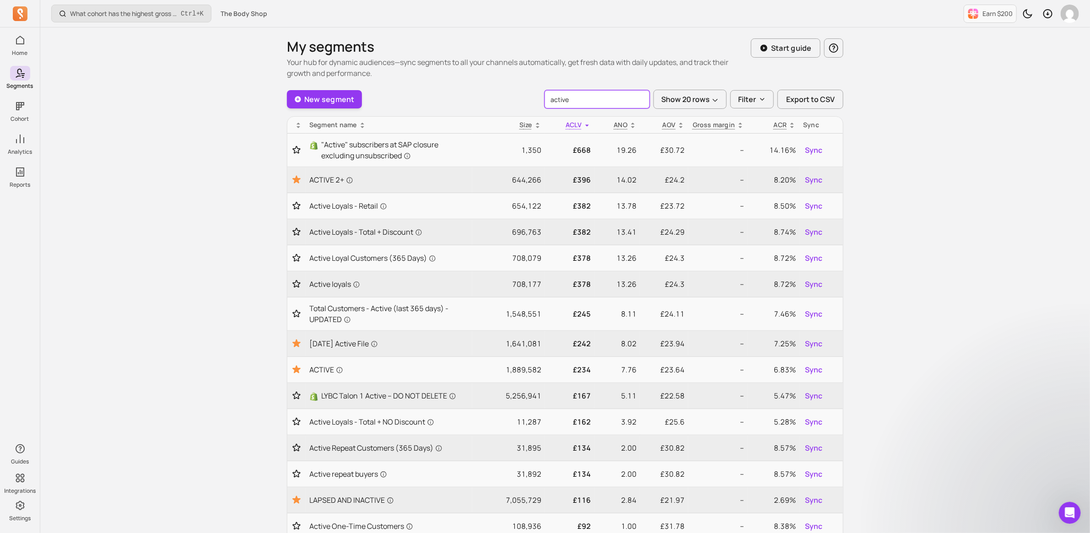
type input "active"
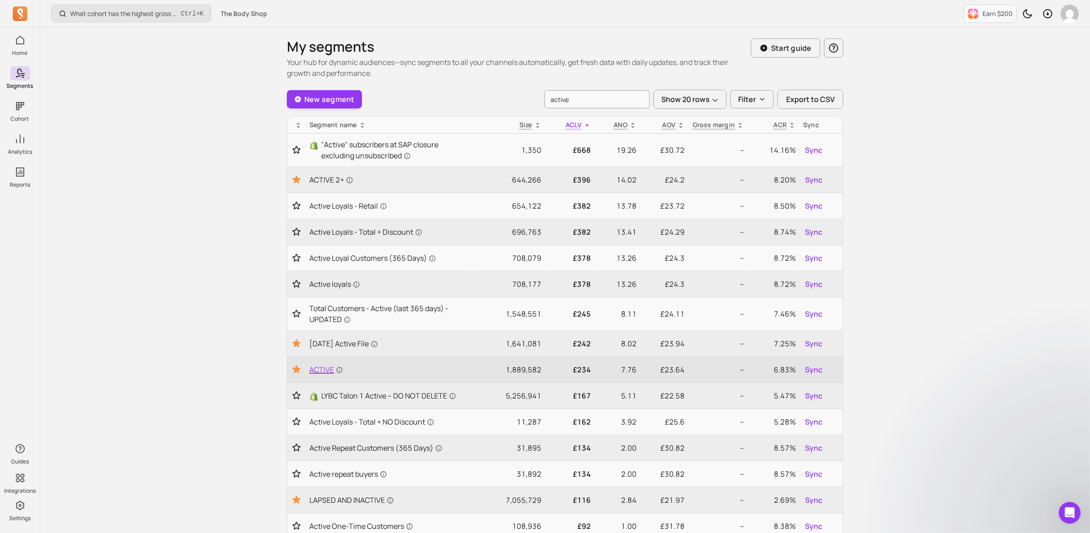
click at [319, 373] on span "ACTIVE" at bounding box center [326, 369] width 34 height 11
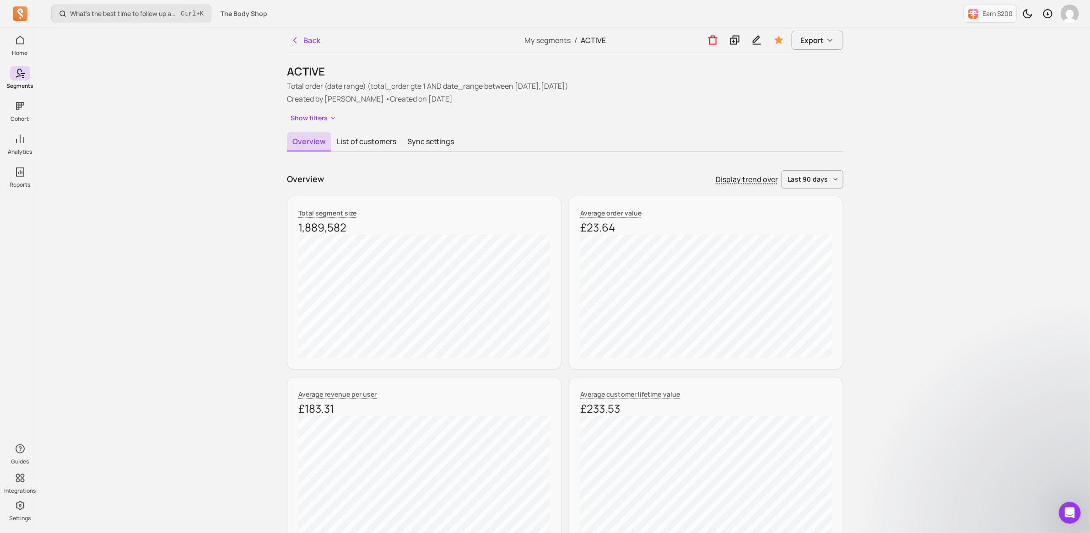
click at [506, 85] on p "Total order (date range) (total_order gte 1 AND date_range between [DATE],[DATE…" at bounding box center [565, 86] width 556 height 11
click at [310, 116] on button "Show filters" at bounding box center [314, 118] width 54 height 13
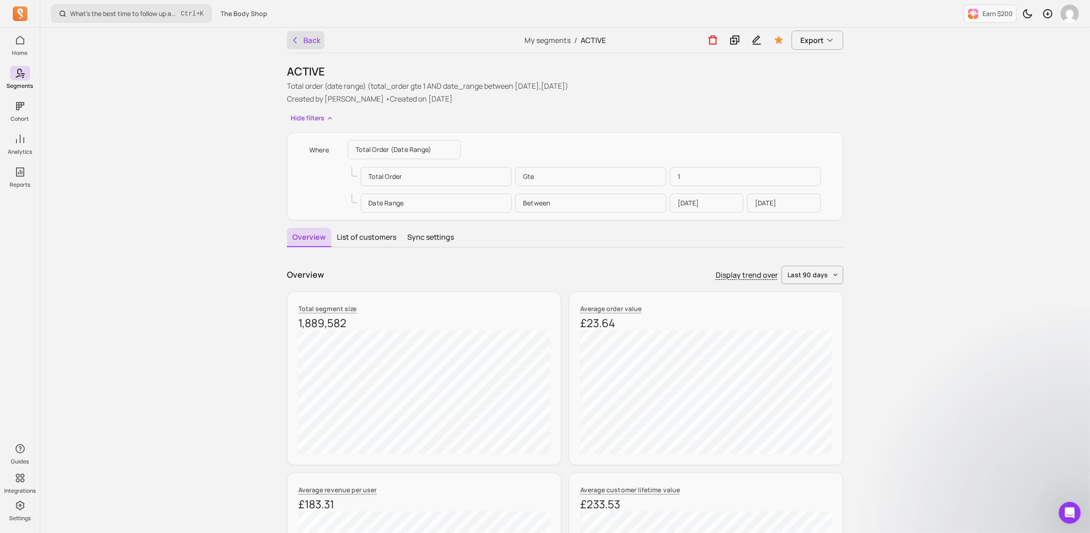
click at [312, 35] on button "Back" at bounding box center [306, 40] width 38 height 18
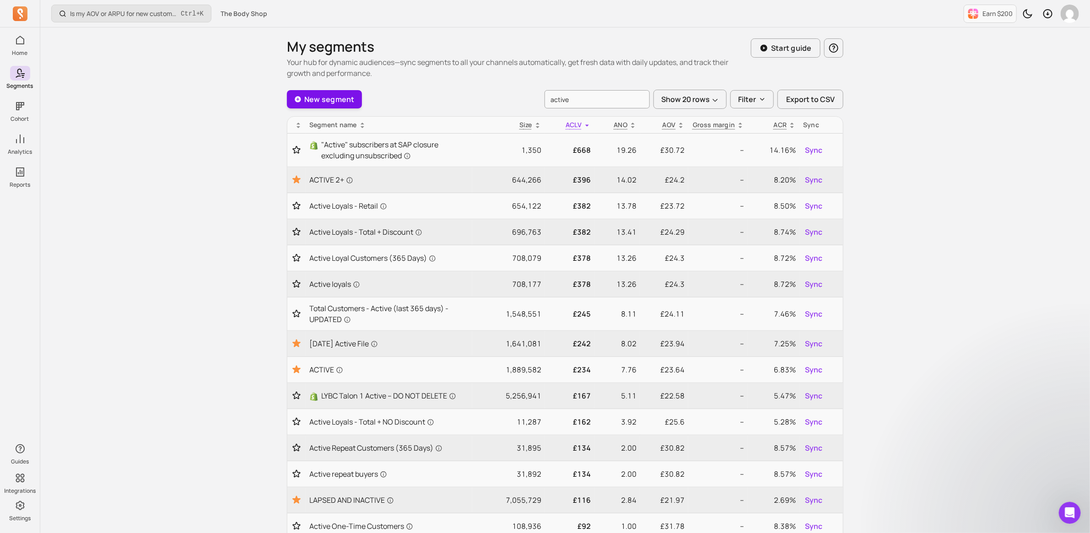
click at [325, 91] on link "New segment" at bounding box center [324, 99] width 75 height 18
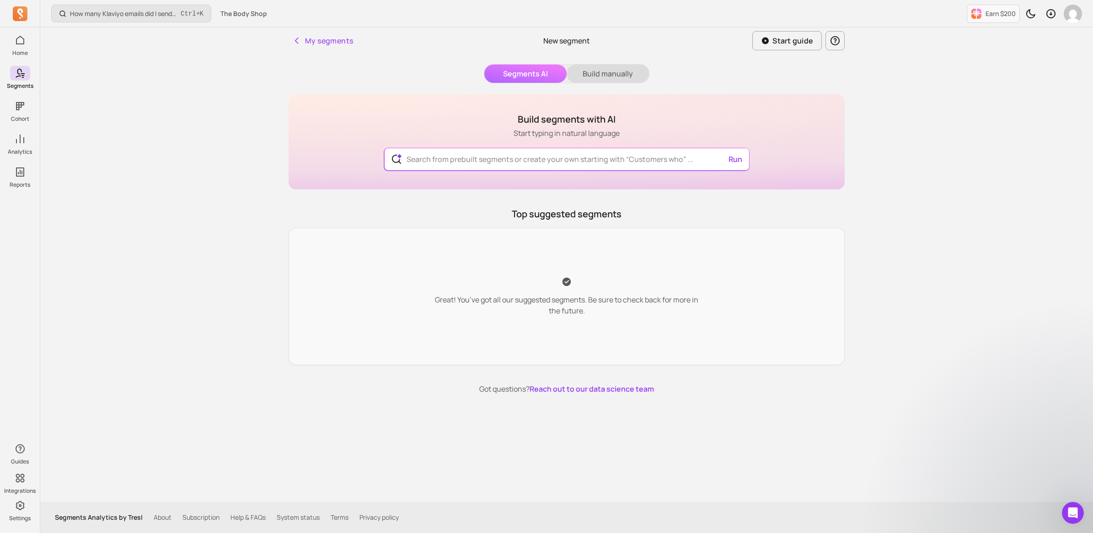
click at [599, 71] on button "Build manually" at bounding box center [608, 74] width 82 height 18
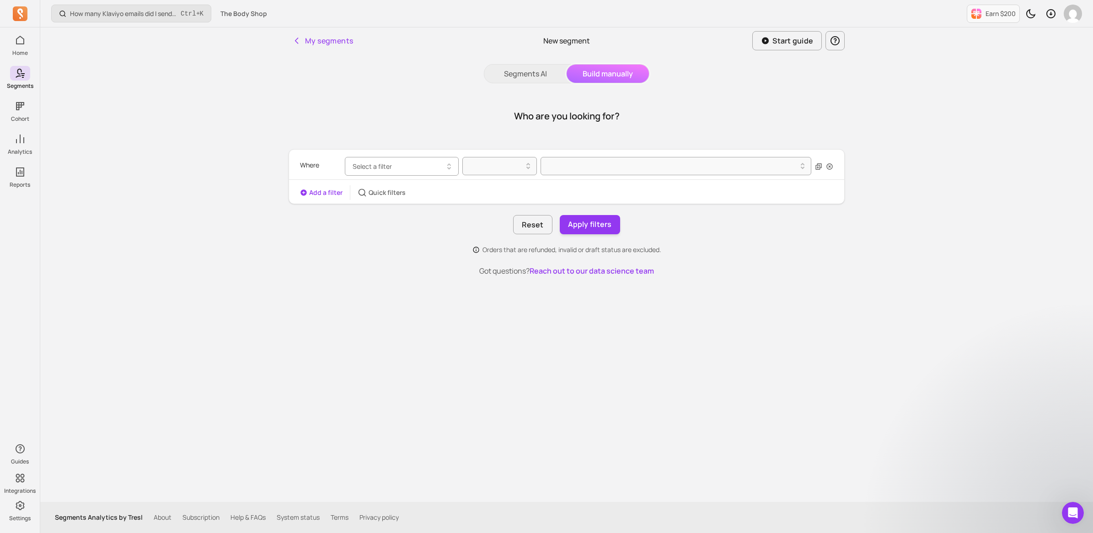
click at [391, 161] on button "Select a filter" at bounding box center [402, 166] width 114 height 19
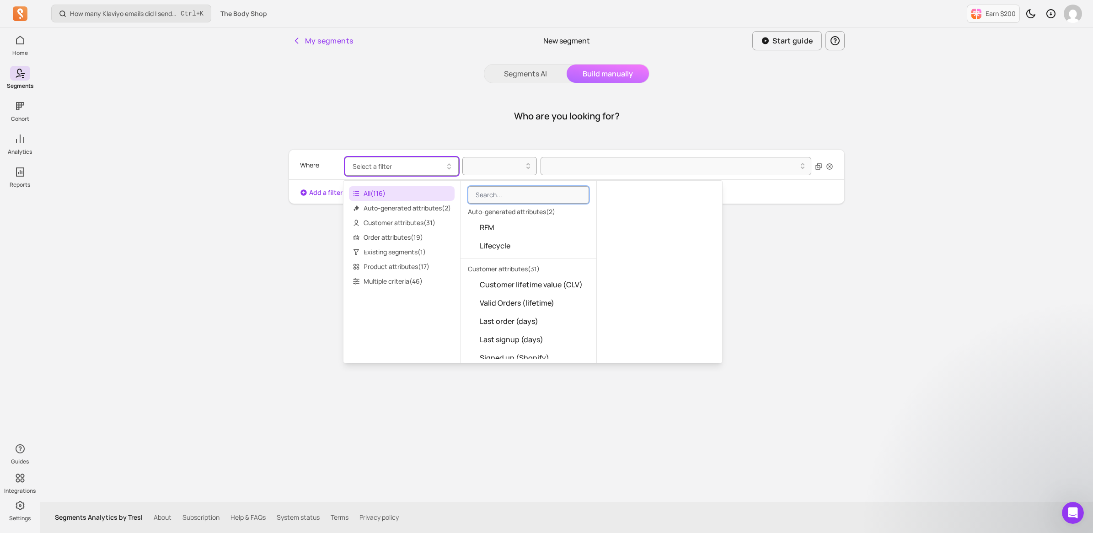
click at [403, 186] on span "All ( 116 )" at bounding box center [402, 193] width 106 height 15
click at [333, 39] on button "My segments" at bounding box center [323, 41] width 68 height 18
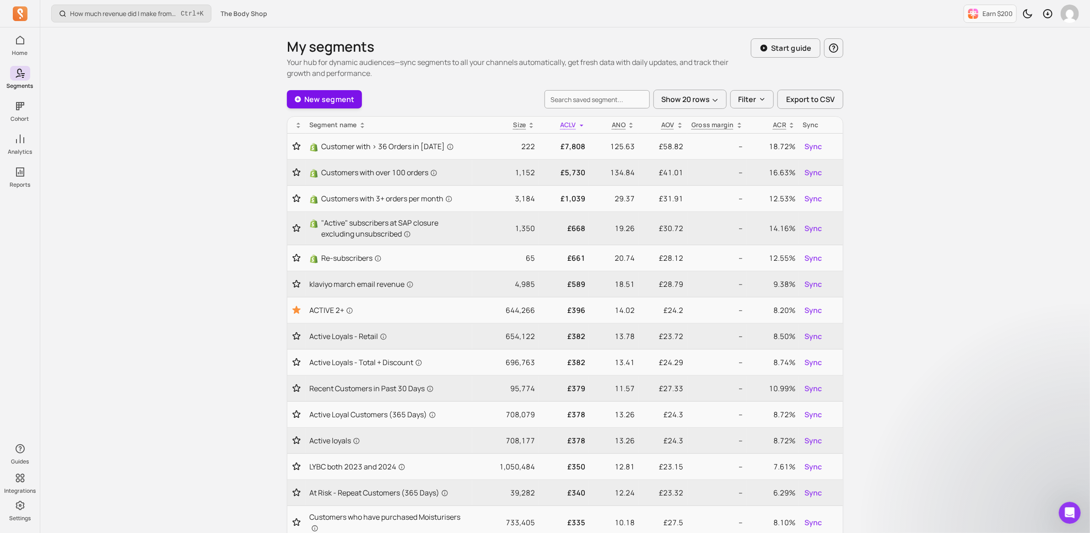
click at [332, 104] on link "New segment" at bounding box center [324, 99] width 75 height 18
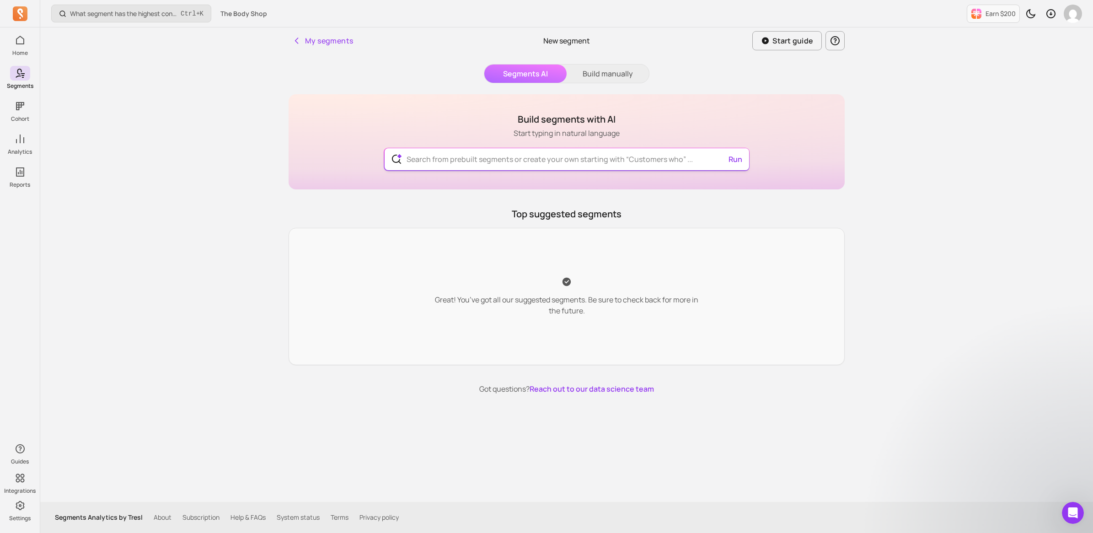
click at [535, 158] on input "text" at bounding box center [566, 159] width 335 height 22
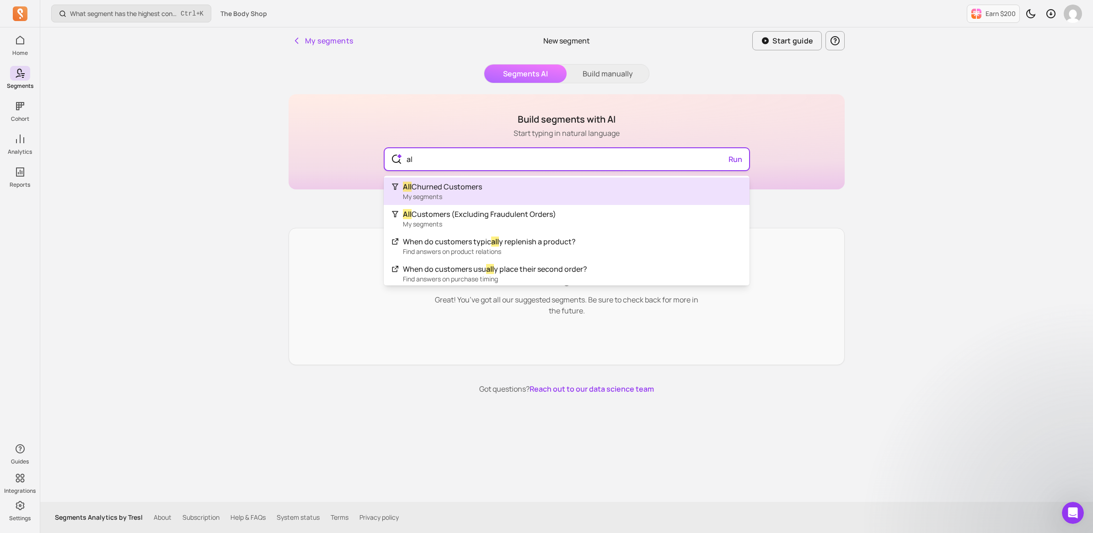
type input "a"
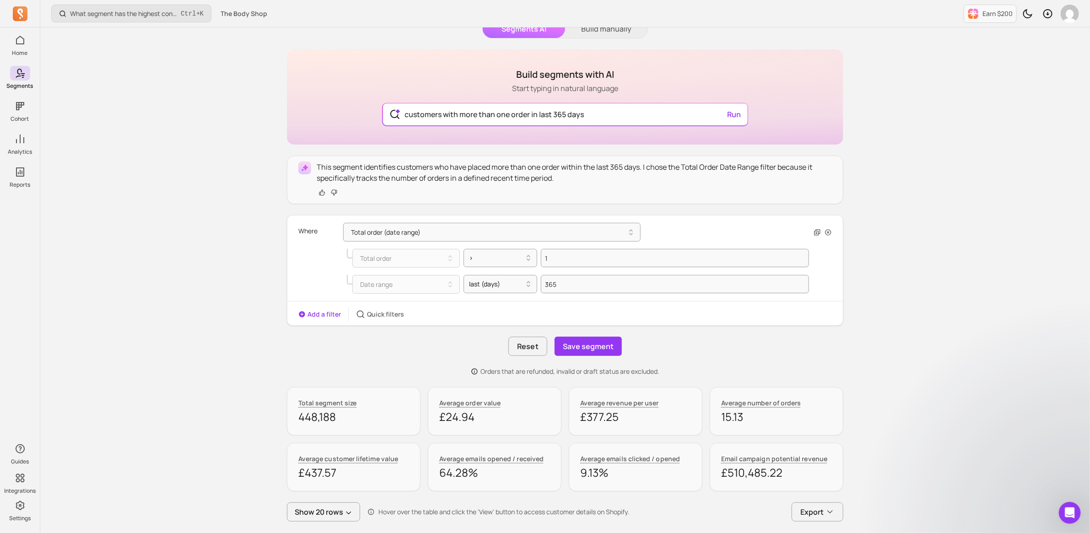
scroll to position [114, 0]
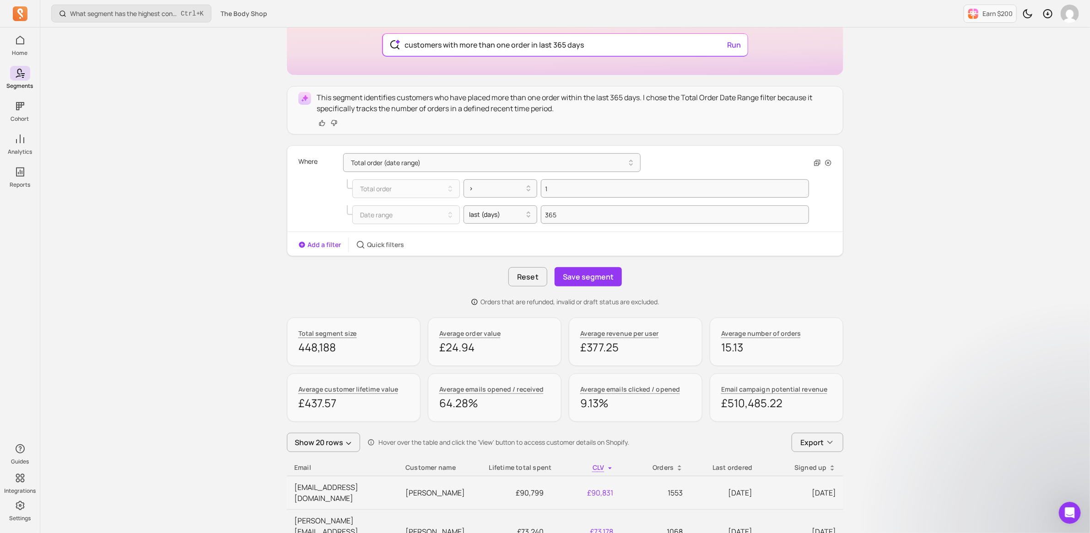
type input "customers with more than one order in last 365 days"
click at [323, 350] on p "448,188" at bounding box center [353, 347] width 111 height 15
click at [490, 191] on div at bounding box center [496, 188] width 55 height 11
click at [483, 227] on div ">=" at bounding box center [500, 228] width 73 height 16
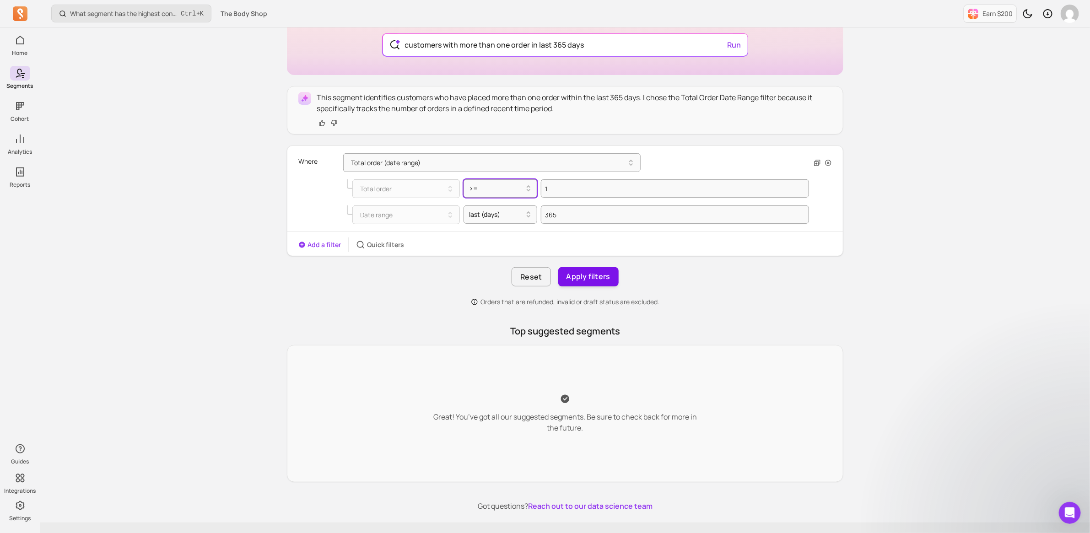
click at [593, 278] on button "Apply filters" at bounding box center [588, 276] width 60 height 19
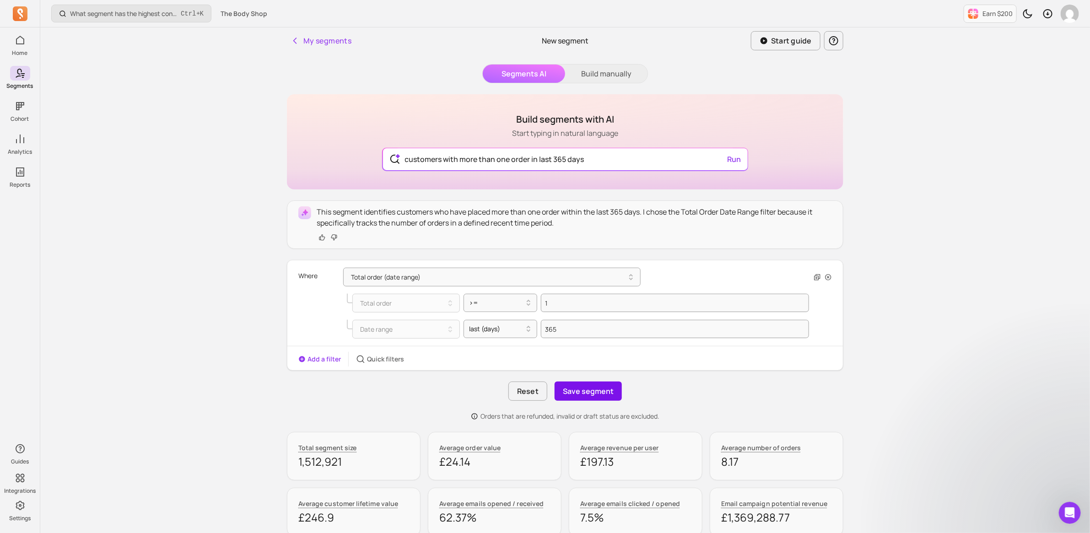
click at [598, 392] on button "Save segment" at bounding box center [588, 391] width 67 height 19
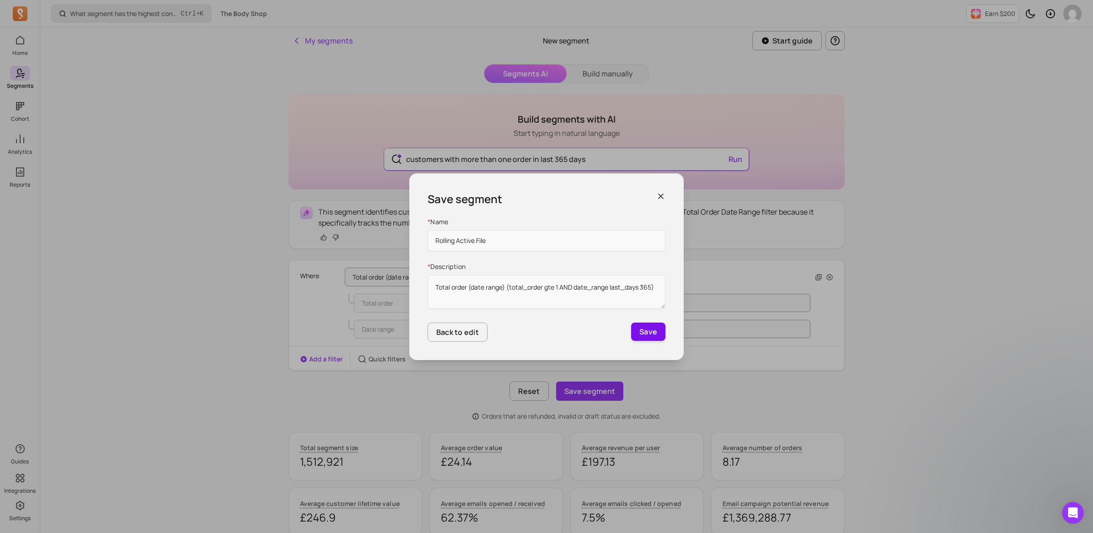
type input "Rolling Active File"
click at [648, 332] on button "Save" at bounding box center [648, 332] width 34 height 18
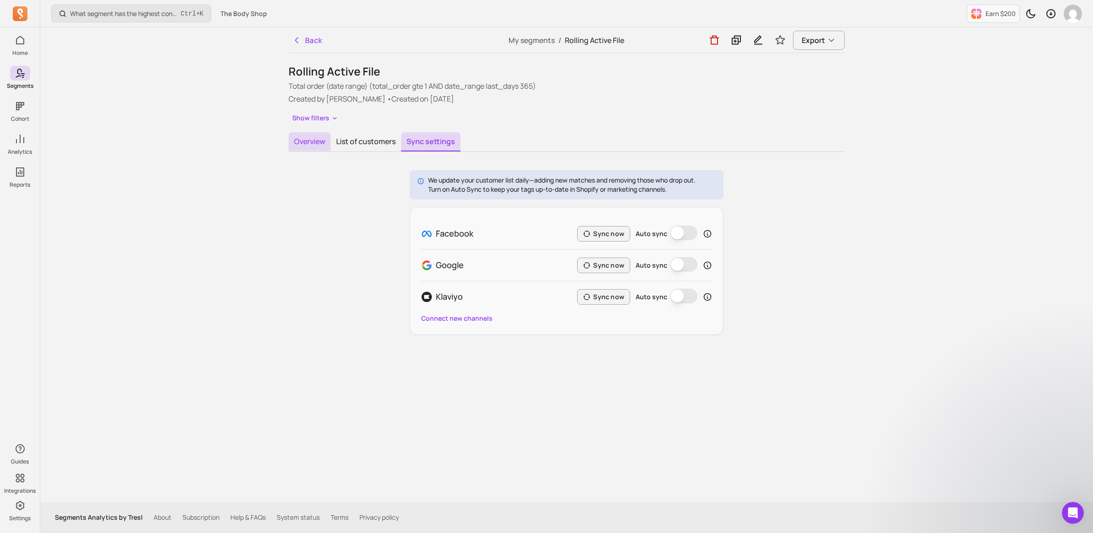
click at [323, 138] on button "Overview" at bounding box center [310, 141] width 42 height 19
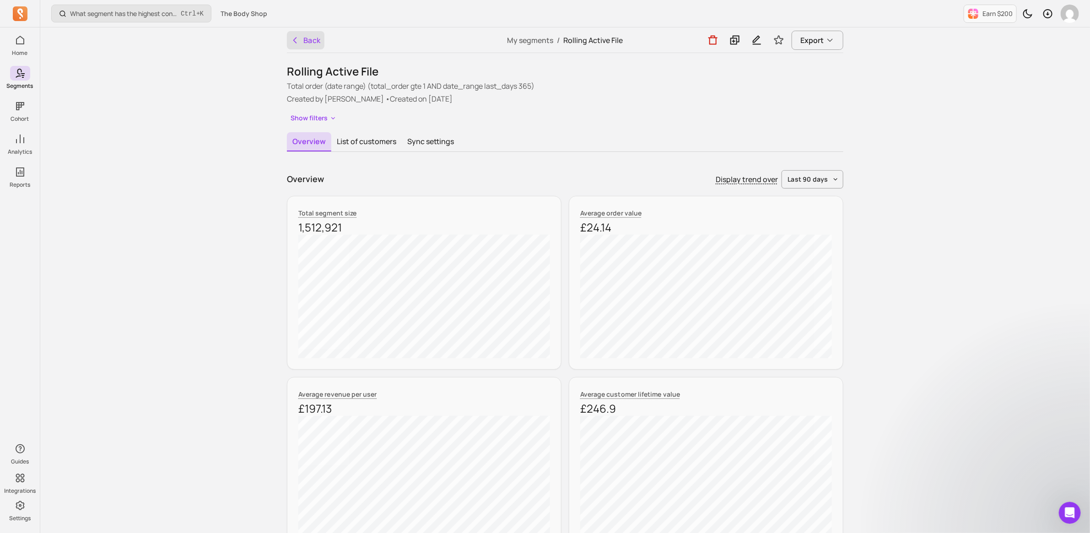
click at [313, 35] on button "Back" at bounding box center [306, 40] width 38 height 18
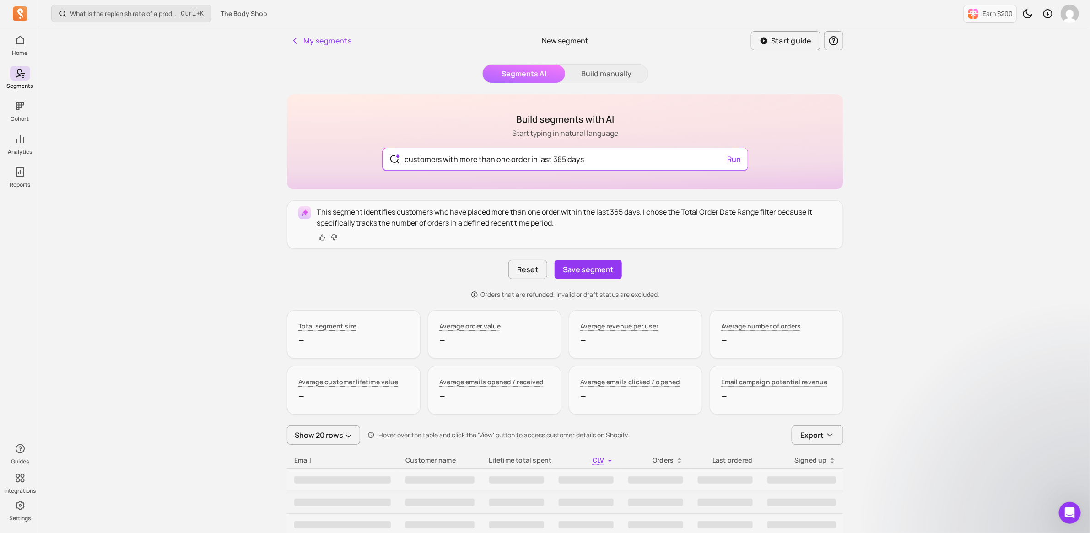
click at [598, 156] on input "customers with more than one order in last 365 days" at bounding box center [565, 159] width 335 height 22
type input "customers with more than one order in last 365 days"
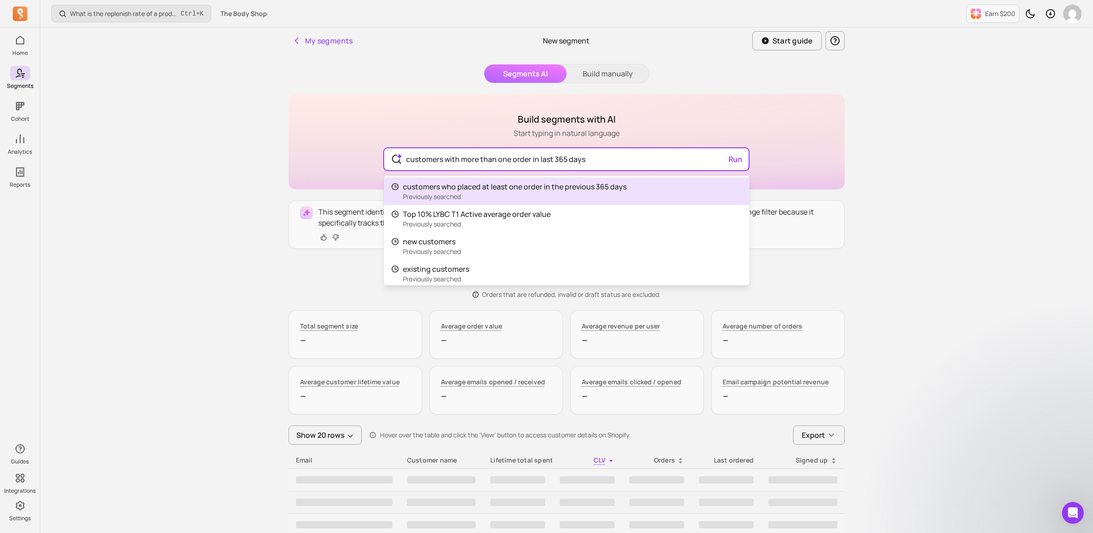
drag, startPoint x: 625, startPoint y: 157, endPoint x: 305, endPoint y: 150, distance: 319.9
click at [305, 151] on div "Build segments with AI Start typing in natural language customers with more tha…" at bounding box center [567, 141] width 556 height 95
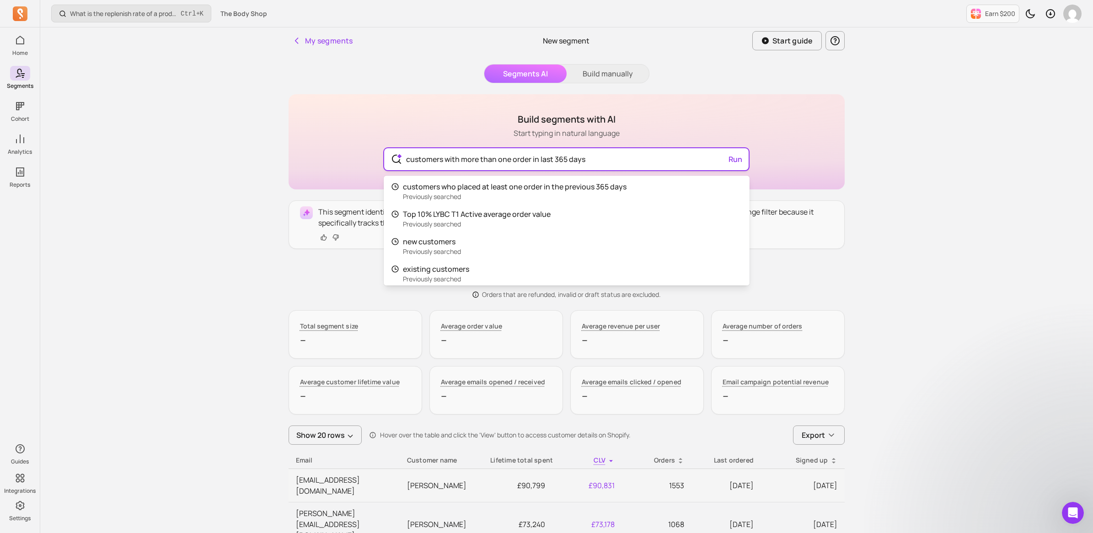
click at [479, 162] on input "customers with more than one order in last 365 days" at bounding box center [566, 159] width 335 height 22
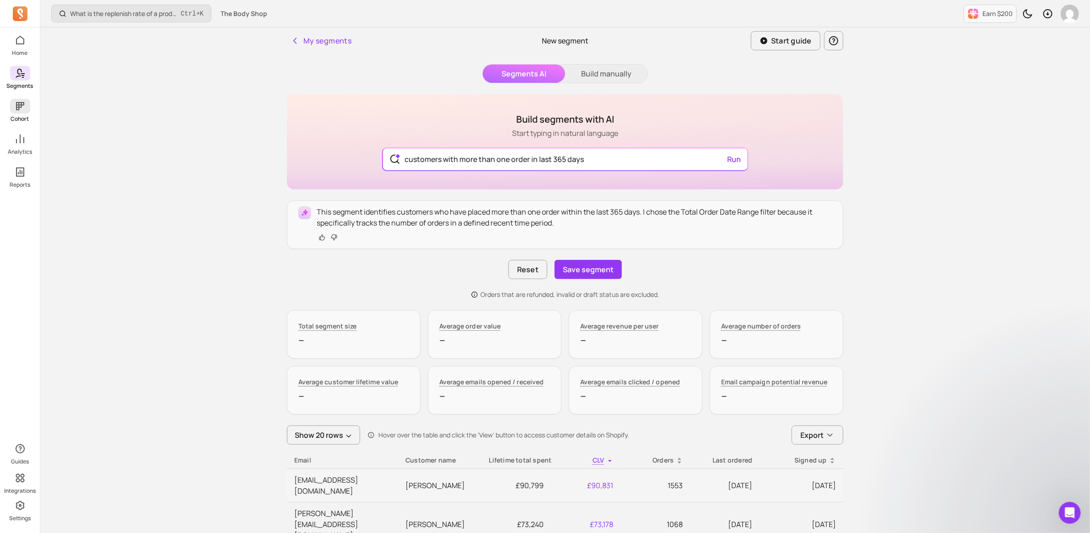
click at [24, 113] on link "Cohort" at bounding box center [20, 111] width 40 height 24
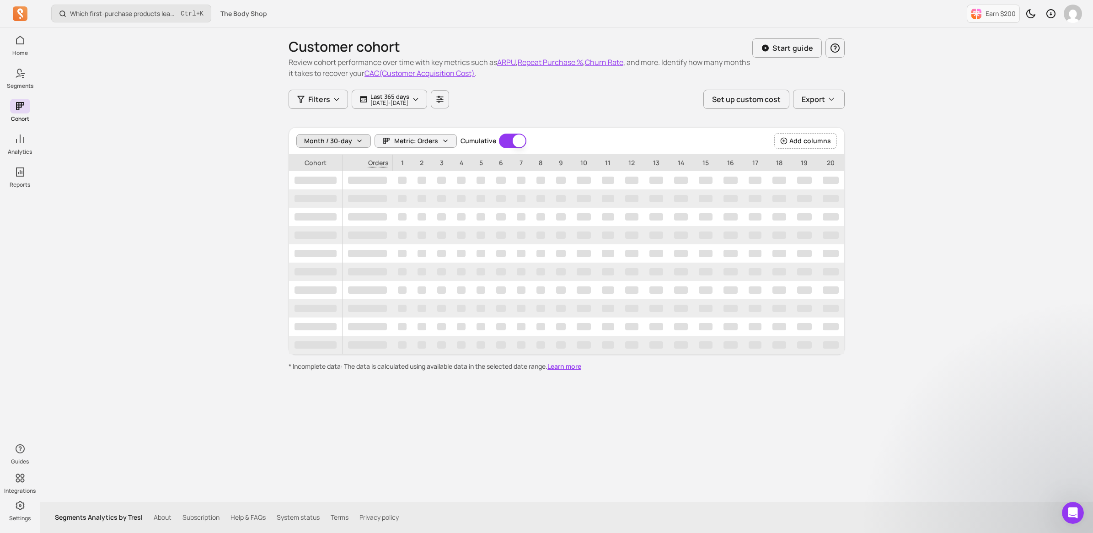
click at [351, 140] on button "Month / 30-day" at bounding box center [333, 141] width 75 height 14
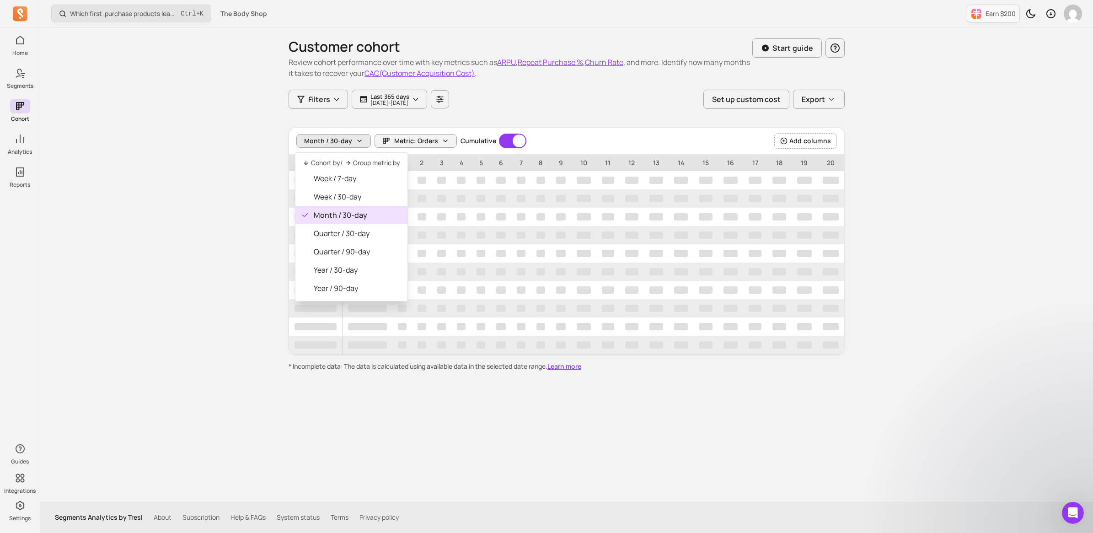
click at [13, 141] on div "Home Segments Cohort Analytics Reports Guides Integrations Settings Which first…" at bounding box center [546, 266] width 1093 height 533
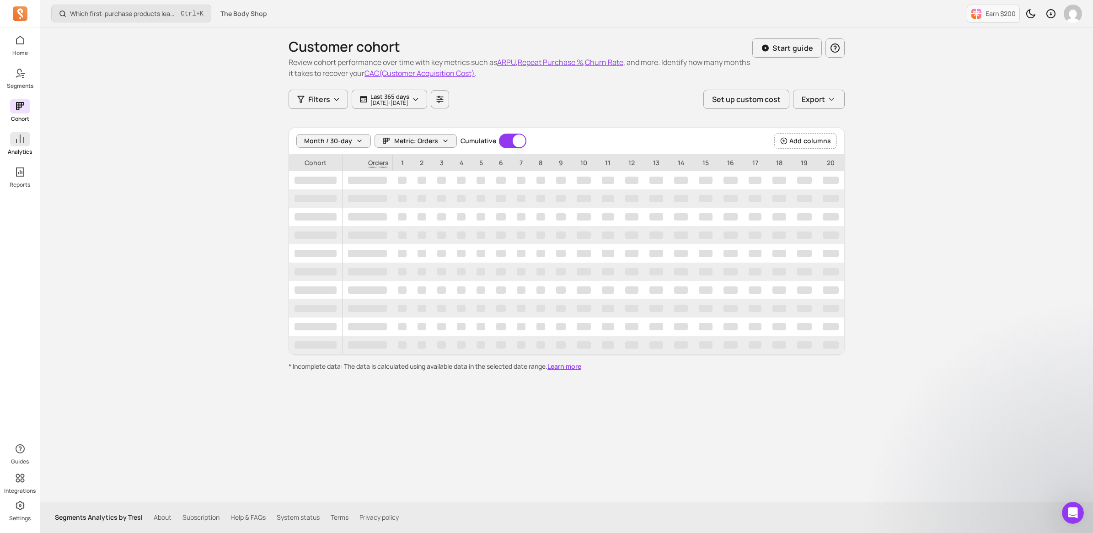
click at [20, 136] on icon at bounding box center [20, 139] width 8 height 9
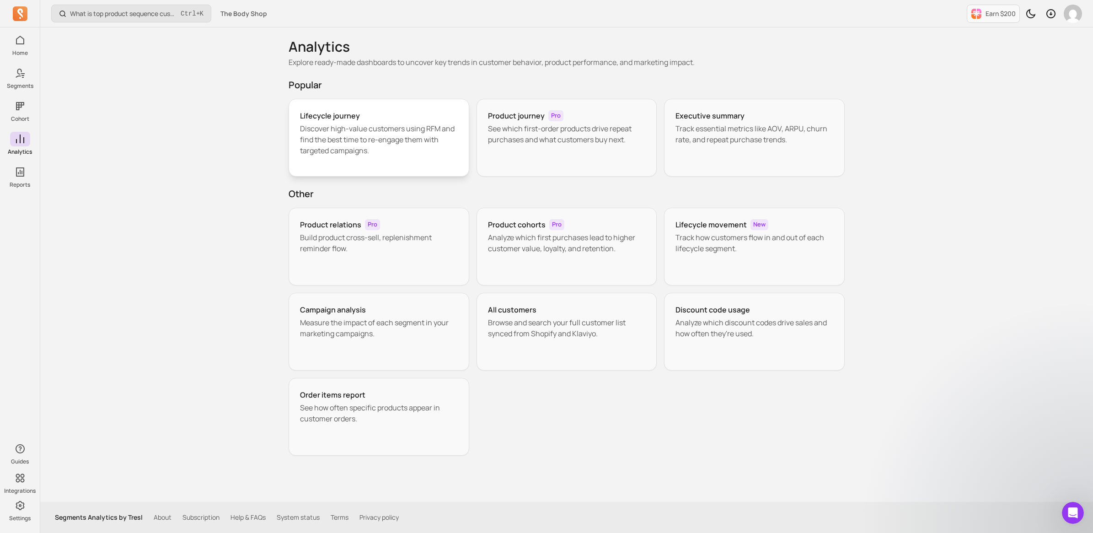
click at [321, 135] on p "Discover high-value customers using RFM and find the best time to re-engage the…" at bounding box center [379, 139] width 158 height 33
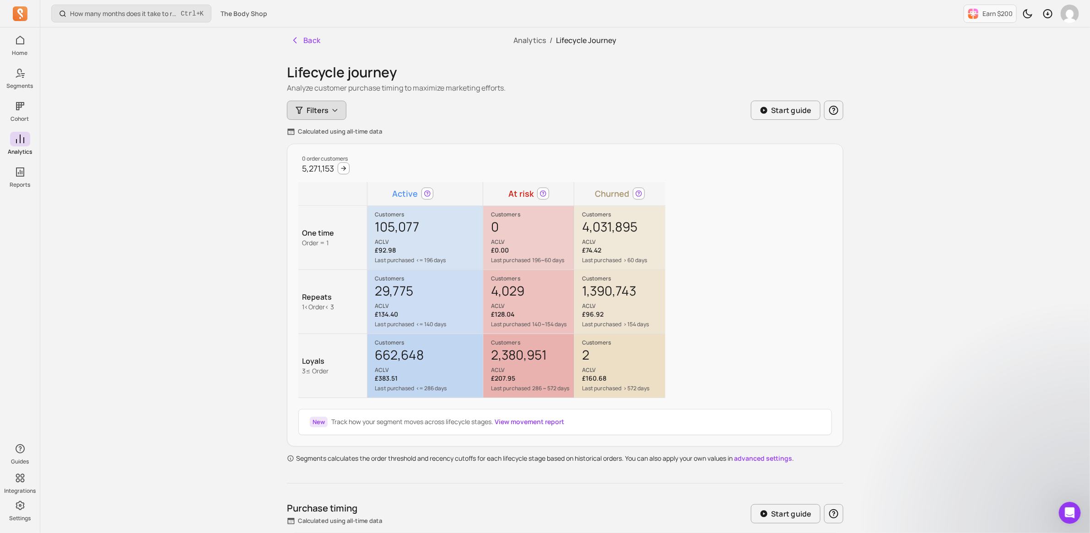
click at [326, 108] on span "Filters" at bounding box center [318, 110] width 22 height 11
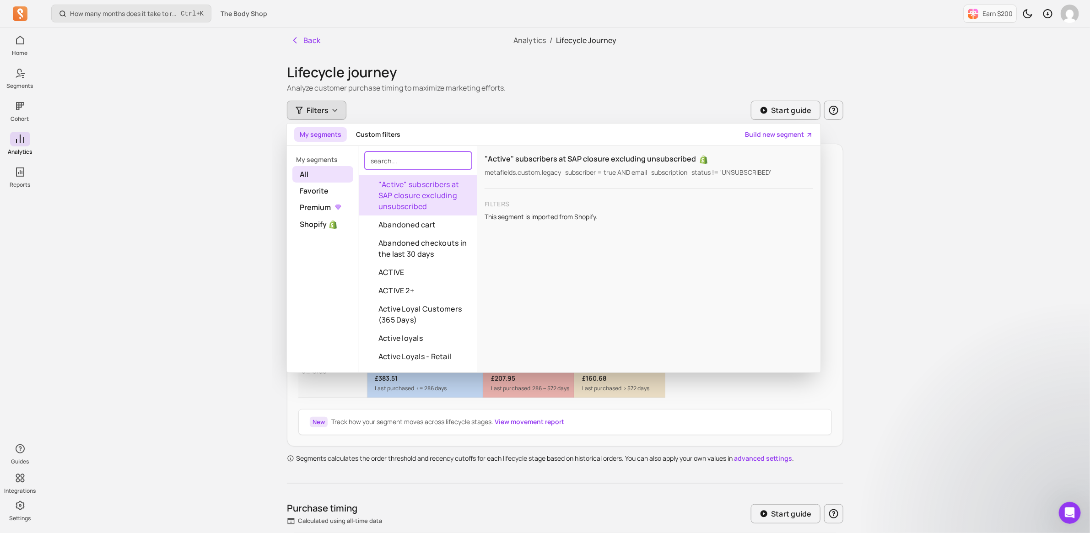
click at [431, 162] on input "search" at bounding box center [418, 160] width 107 height 18
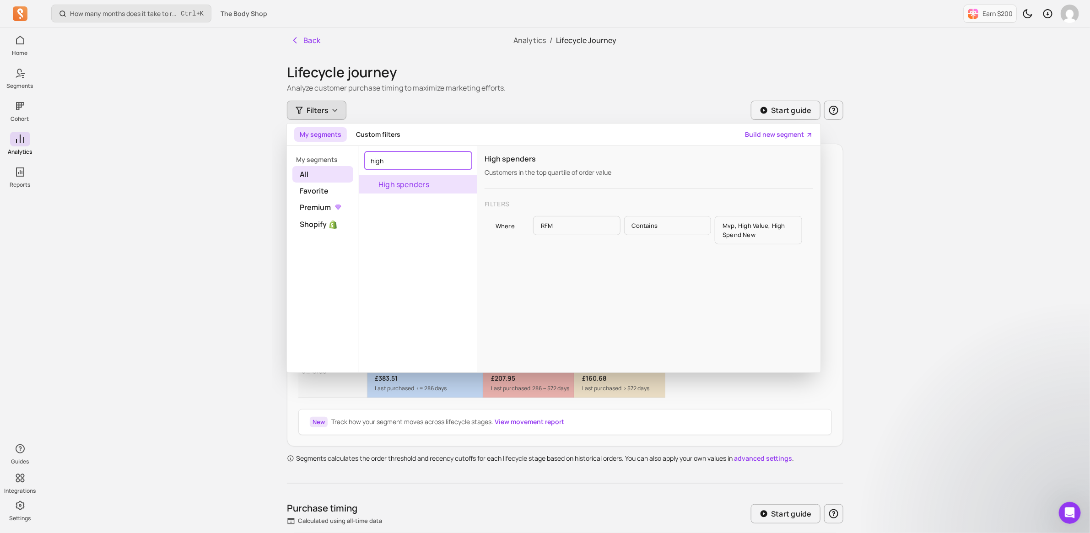
type input "high"
click at [410, 178] on button "High spenders" at bounding box center [418, 184] width 118 height 18
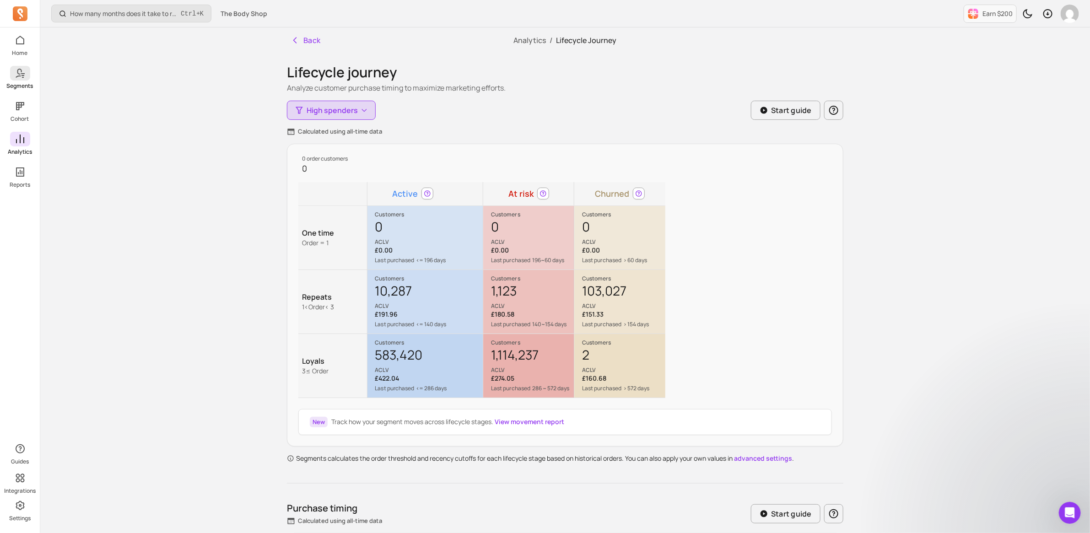
click at [30, 77] on link "Segments" at bounding box center [20, 78] width 40 height 24
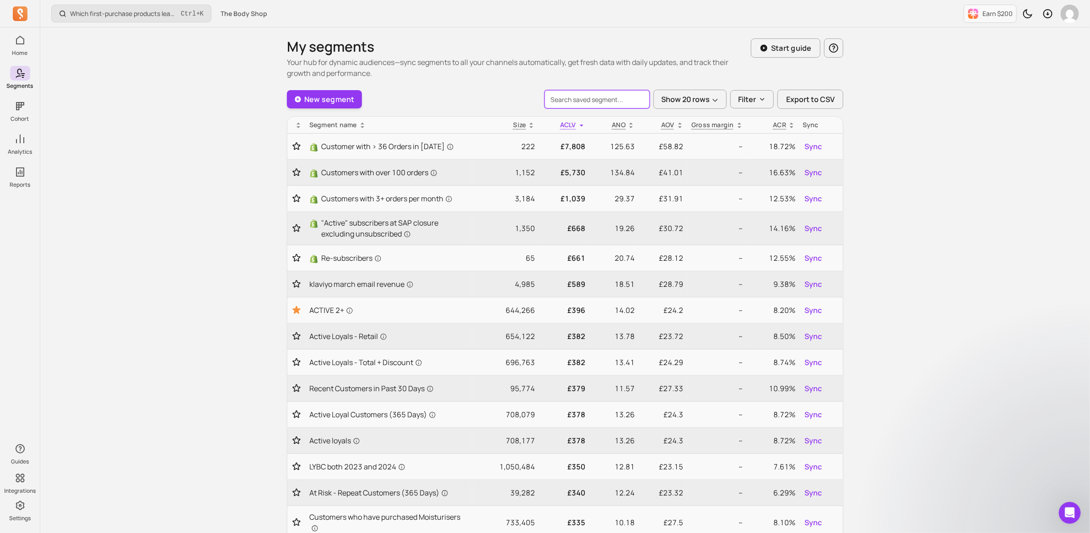
click at [630, 103] on input "search" at bounding box center [596, 99] width 105 height 18
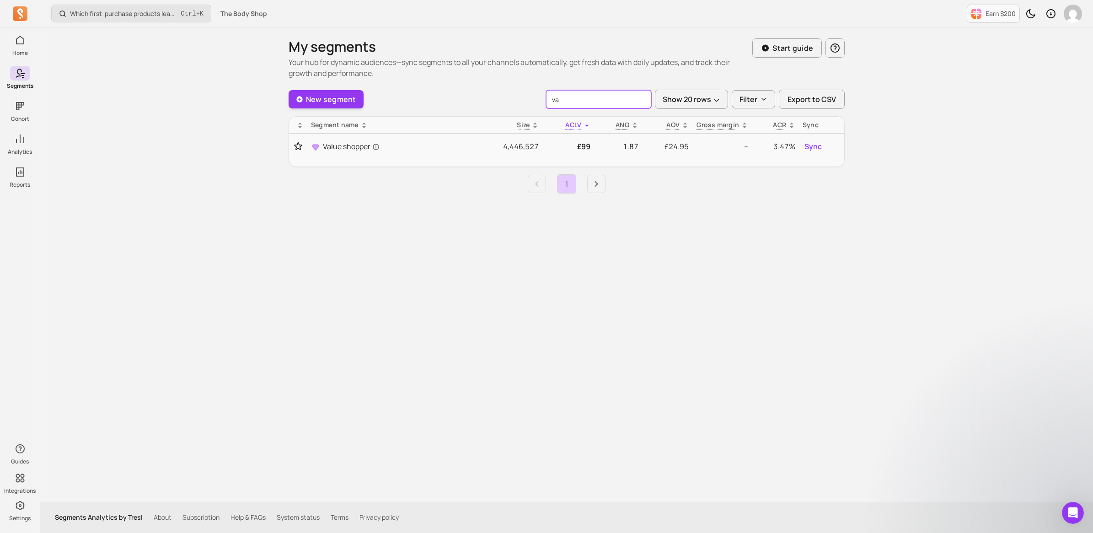
type input "v"
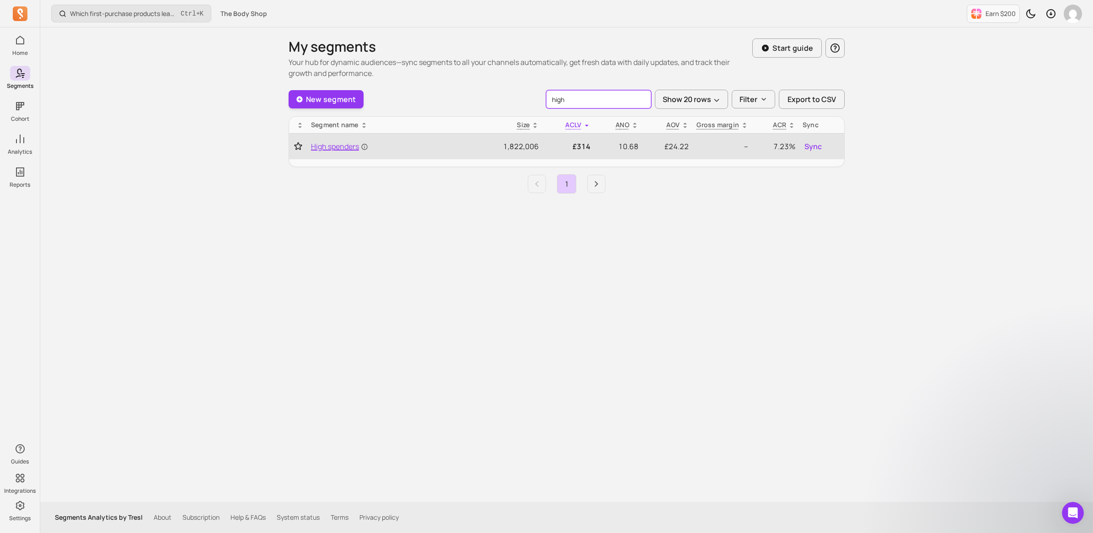
type input "high"
click at [335, 146] on span "High spenders" at bounding box center [339, 146] width 57 height 11
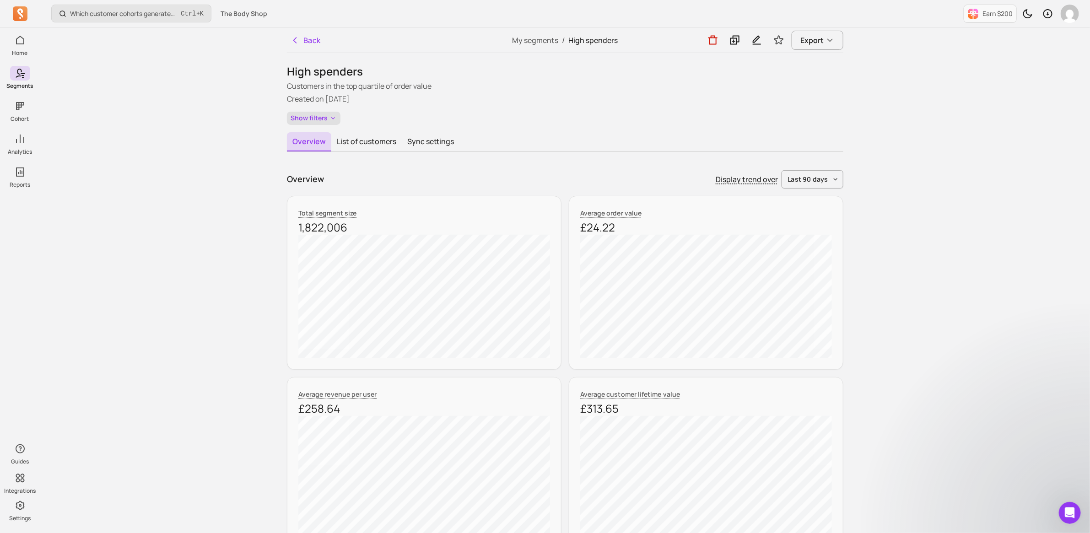
click at [299, 117] on button "Show filters" at bounding box center [314, 118] width 54 height 13
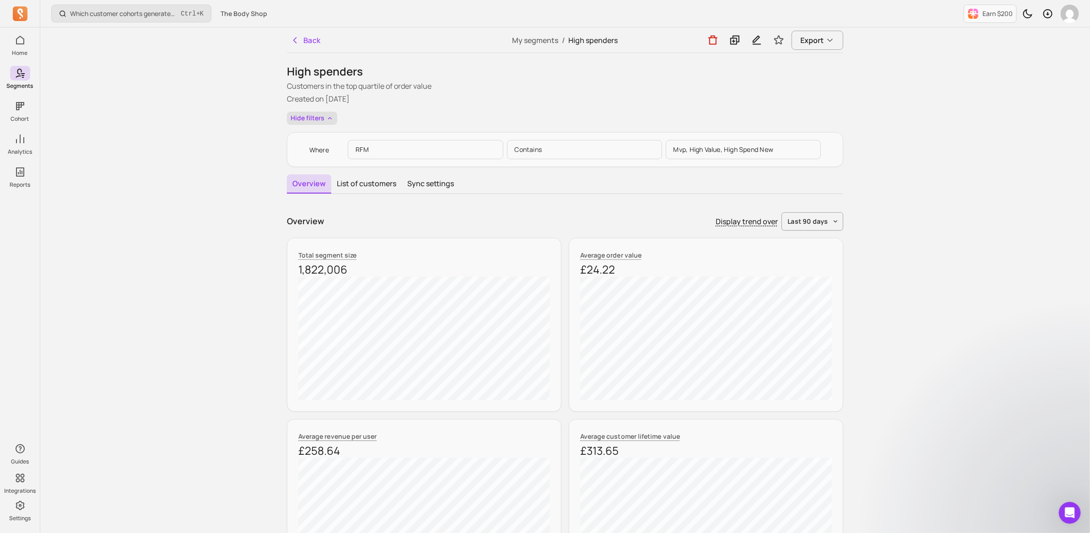
click at [309, 121] on button "Hide filters" at bounding box center [312, 118] width 50 height 13
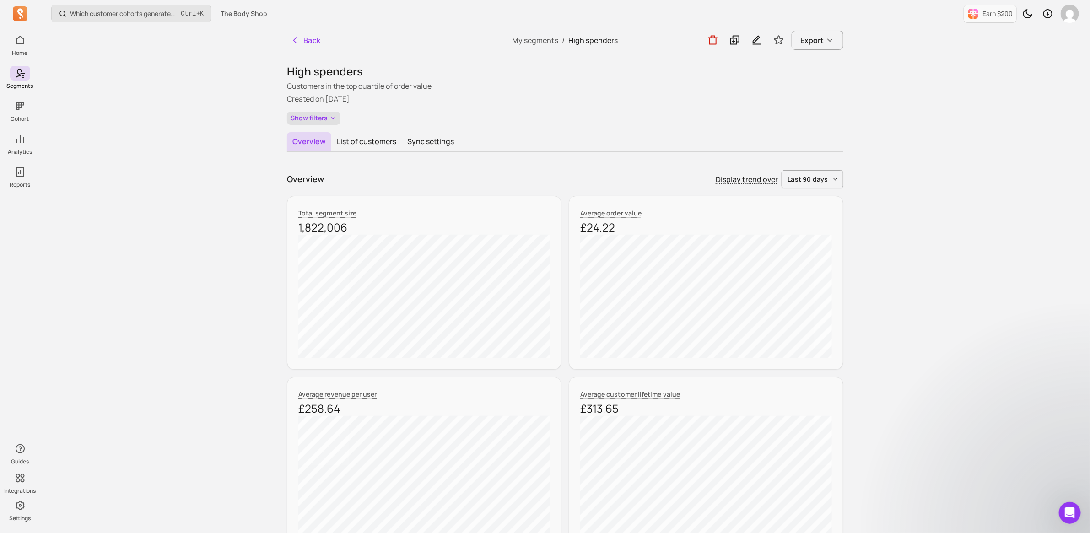
click at [310, 117] on button "Show filters" at bounding box center [314, 118] width 54 height 13
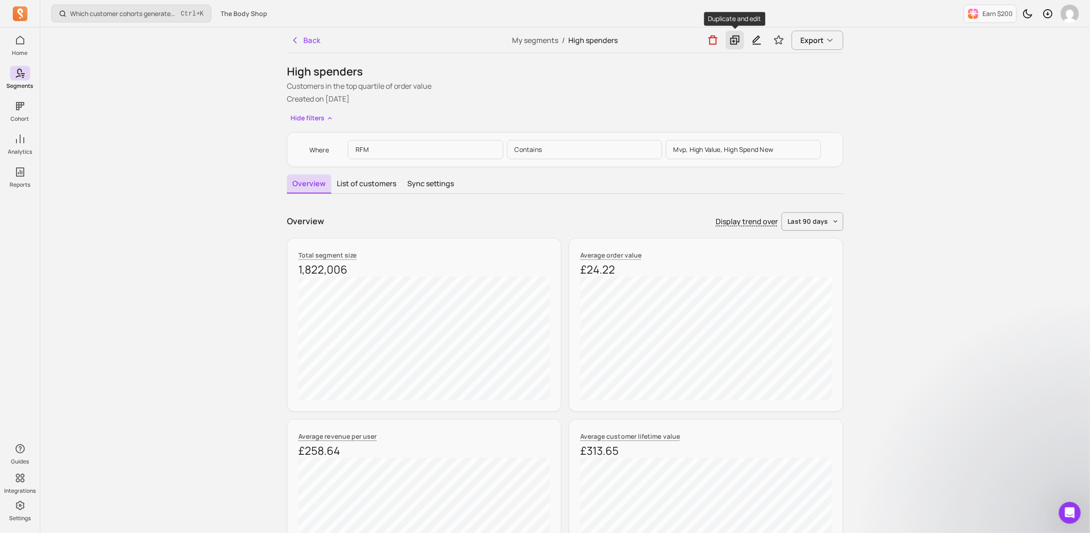
click at [739, 42] on icon at bounding box center [734, 40] width 9 height 9
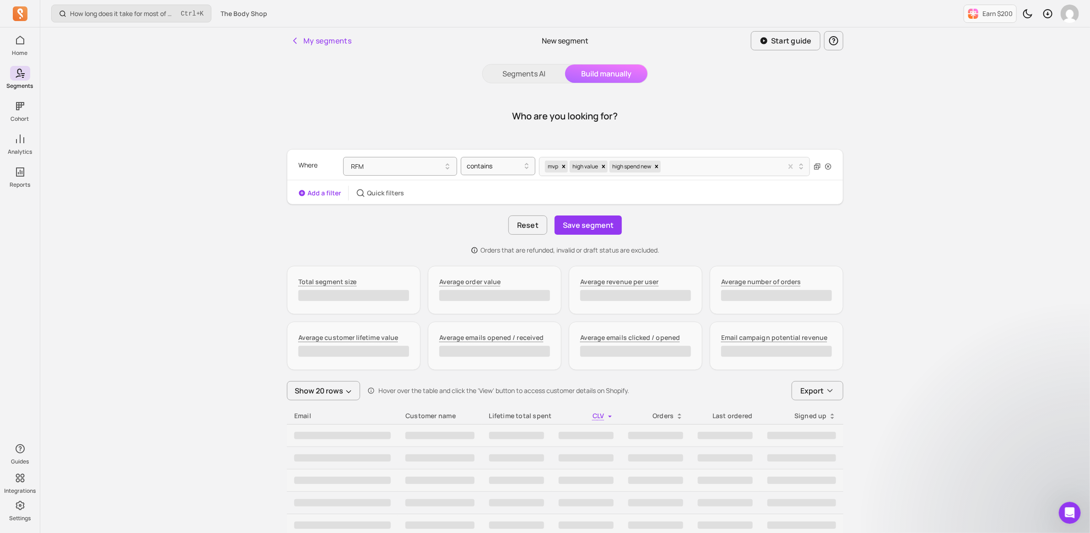
click at [317, 196] on button "Add a filter" at bounding box center [319, 192] width 43 height 9
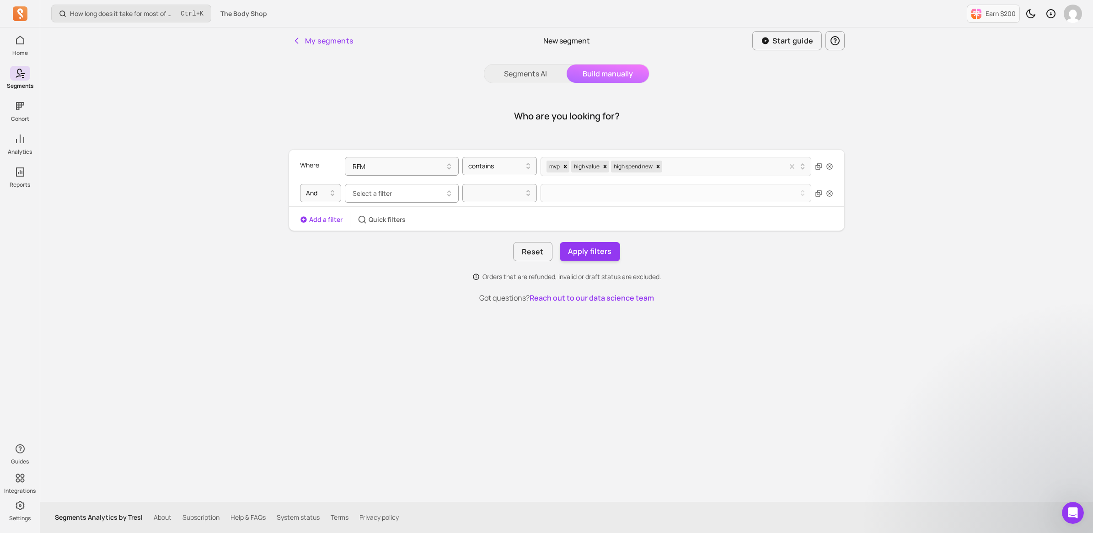
click at [402, 191] on button "Select a filter" at bounding box center [402, 193] width 114 height 19
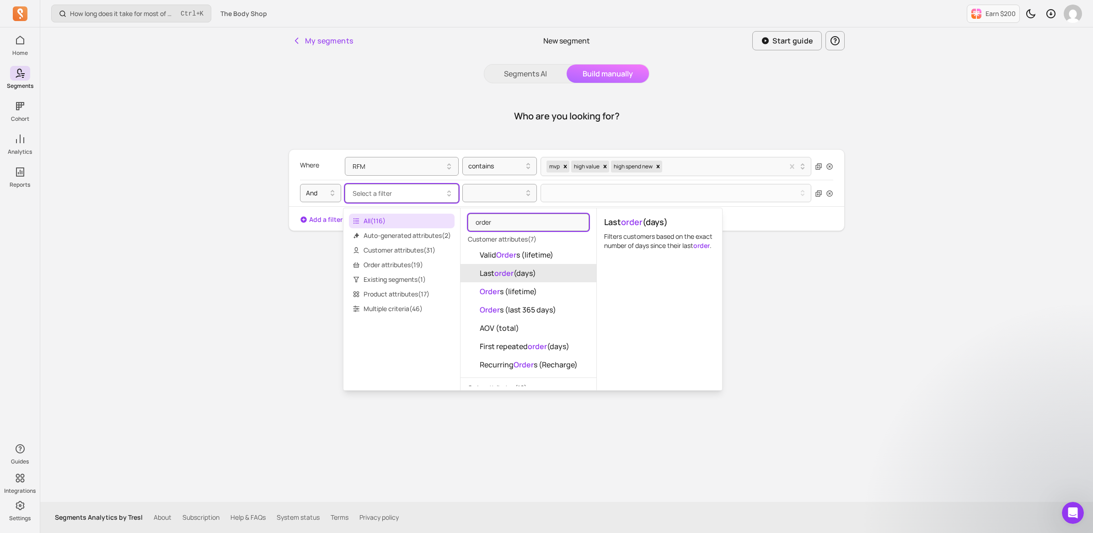
type input "order"
click at [493, 270] on span "Last order (days)" at bounding box center [508, 273] width 56 height 11
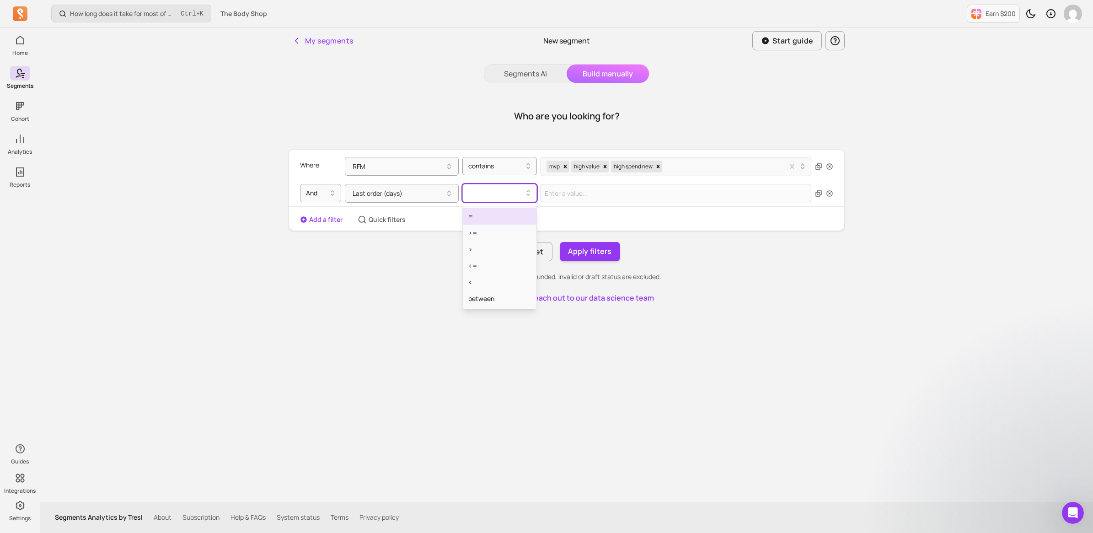
click at [508, 197] on div at bounding box center [496, 193] width 55 height 11
click at [485, 280] on div "<" at bounding box center [500, 282] width 74 height 16
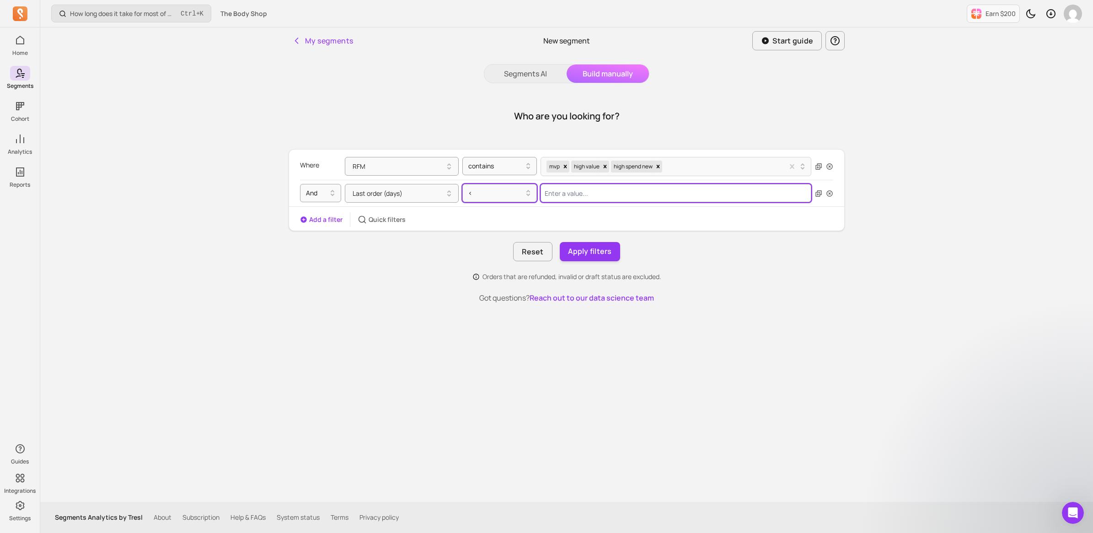
click at [591, 197] on input "Value for filter clause" at bounding box center [676, 193] width 271 height 18
click at [602, 253] on button "Apply filters" at bounding box center [590, 251] width 60 height 19
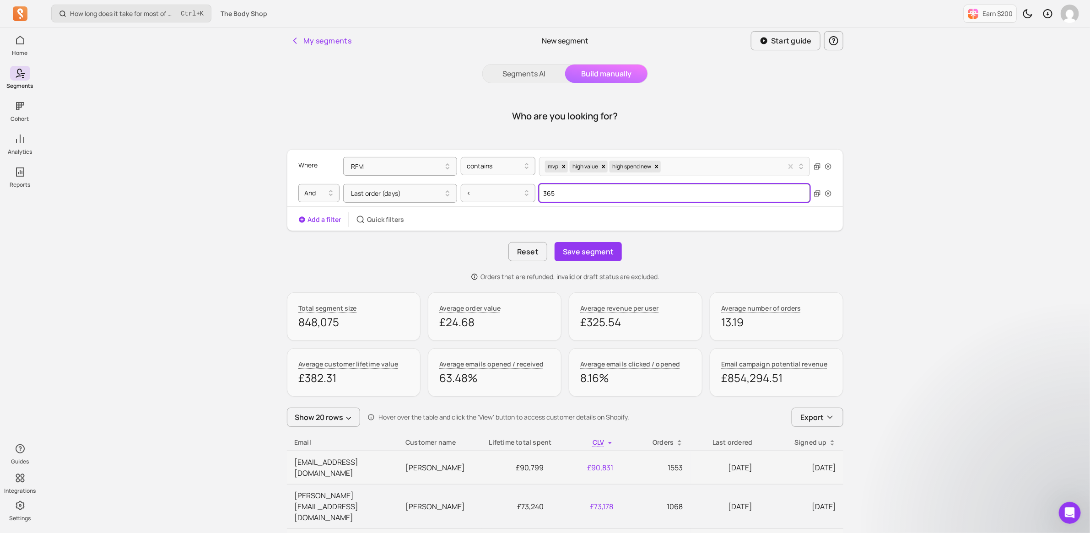
click at [563, 193] on input "365" at bounding box center [674, 193] width 271 height 18
drag, startPoint x: 569, startPoint y: 190, endPoint x: 530, endPoint y: 192, distance: 38.9
click at [531, 192] on div "Last order (days) < 365" at bounding box center [576, 193] width 467 height 19
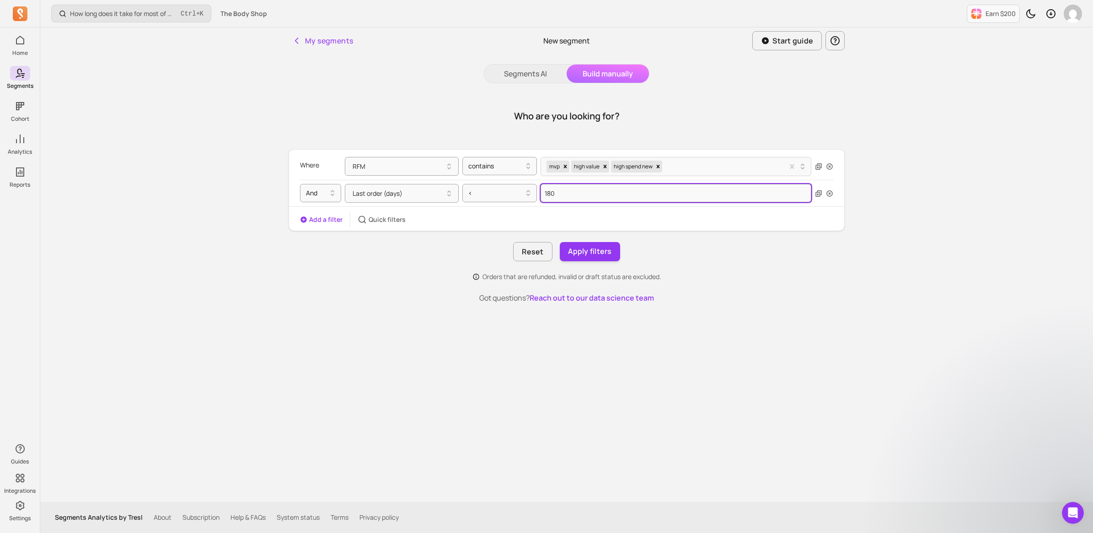
type input "180"
click at [601, 252] on button "Apply filters" at bounding box center [590, 251] width 60 height 19
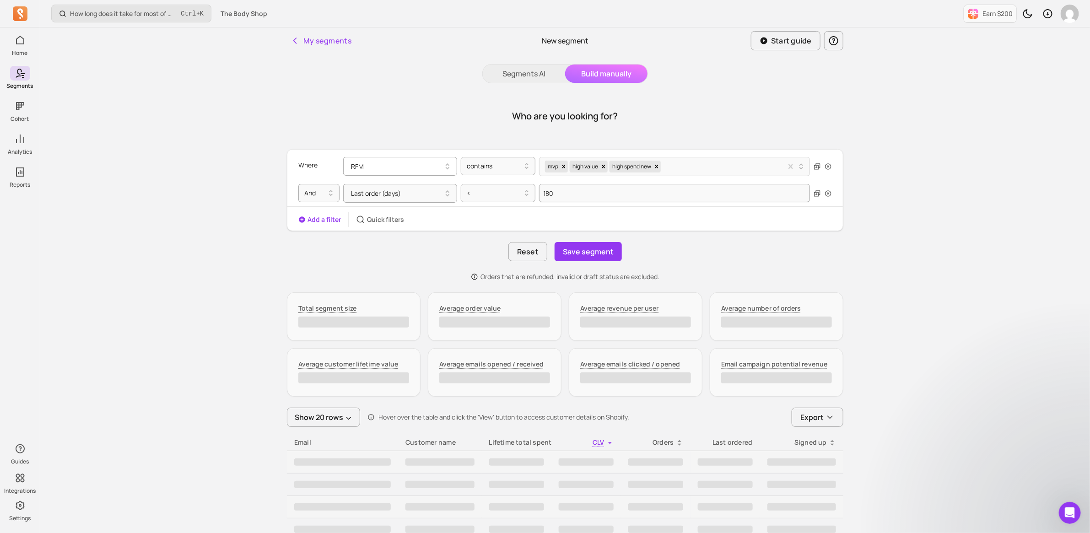
click at [437, 165] on button "RFM" at bounding box center [400, 166] width 114 height 19
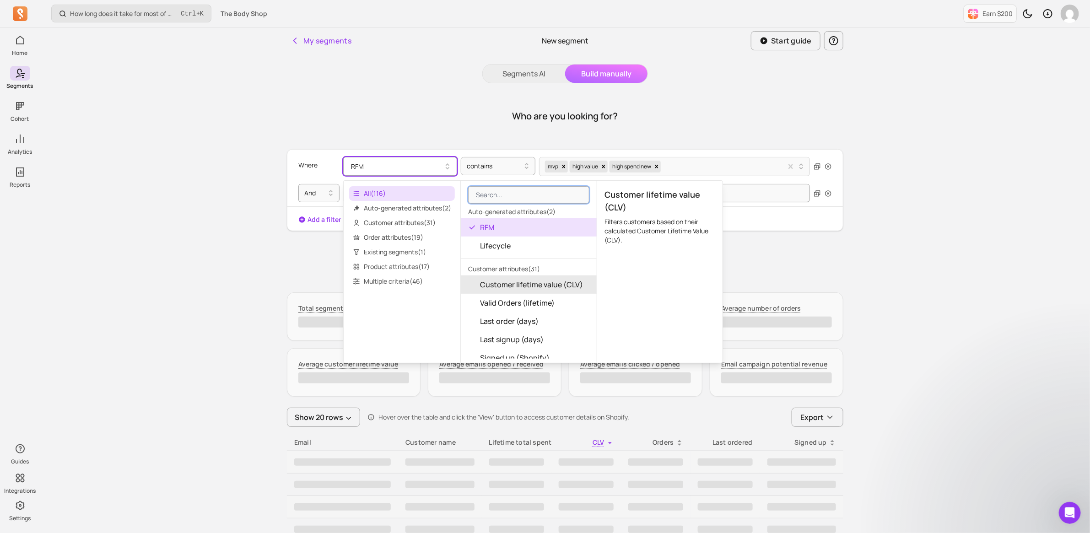
click at [557, 283] on span "Customer lifetime value (CLV)" at bounding box center [531, 284] width 103 height 11
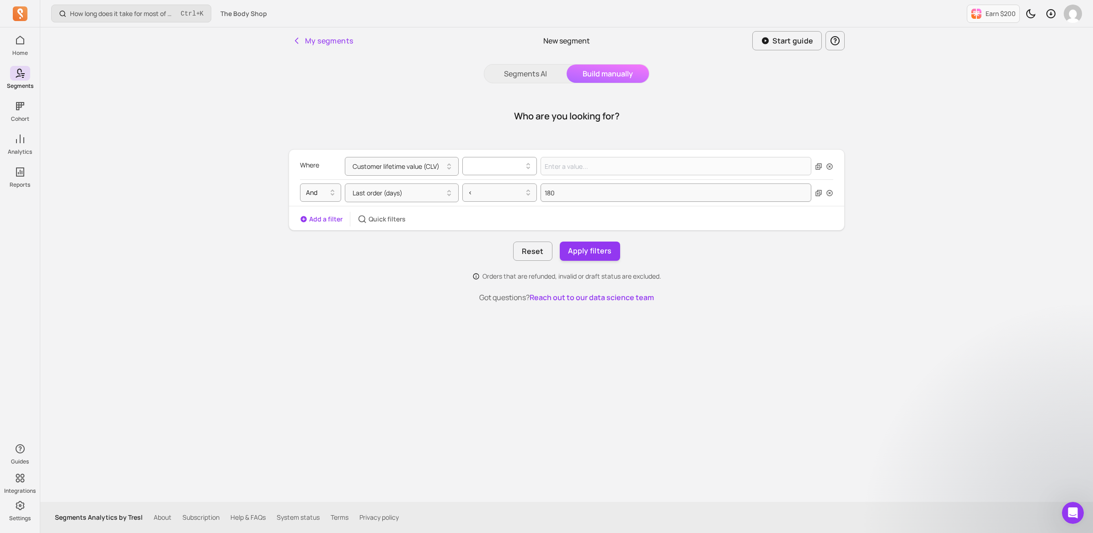
click at [529, 163] on icon at bounding box center [528, 166] width 11 height 11
click at [474, 161] on div at bounding box center [496, 166] width 55 height 11
click at [829, 191] on icon "button" at bounding box center [829, 192] width 7 height 7
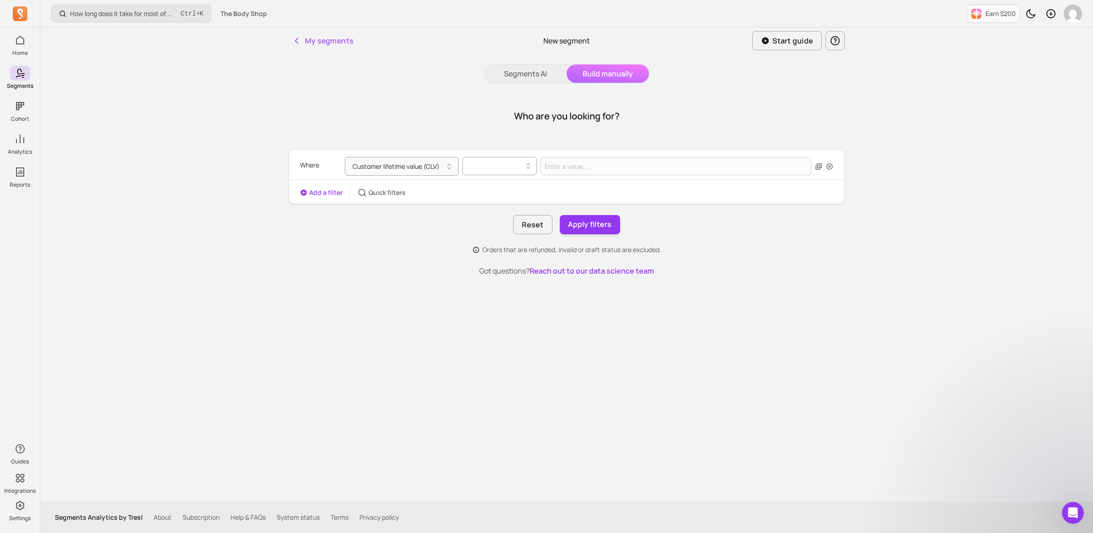
click at [510, 161] on div at bounding box center [496, 166] width 55 height 11
click at [478, 222] on div ">" at bounding box center [500, 222] width 74 height 16
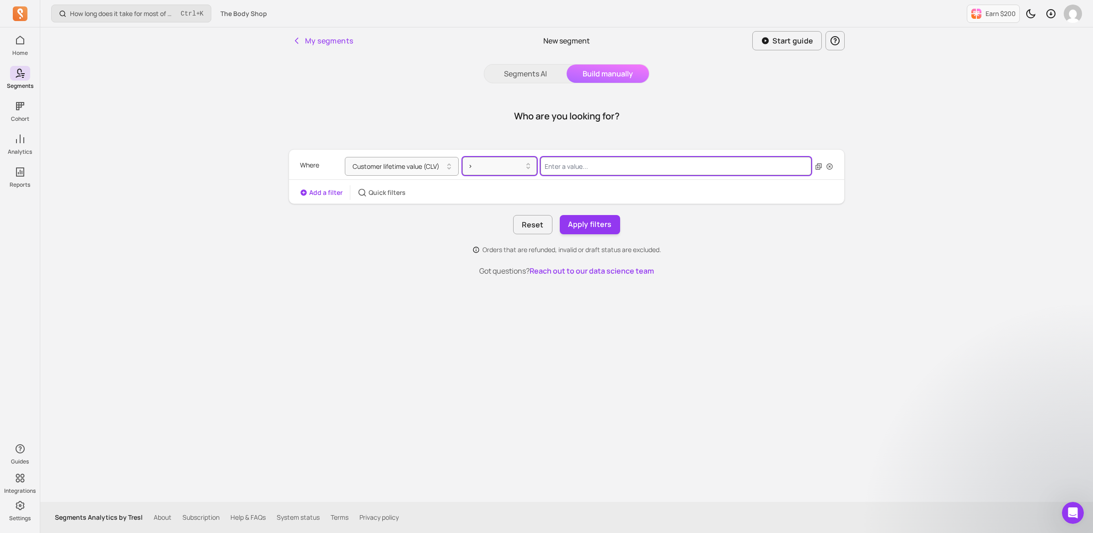
click at [575, 173] on input "Value for filter clause" at bounding box center [676, 166] width 271 height 18
click at [433, 169] on button "Customer lifetime value (CLV)" at bounding box center [402, 166] width 114 height 19
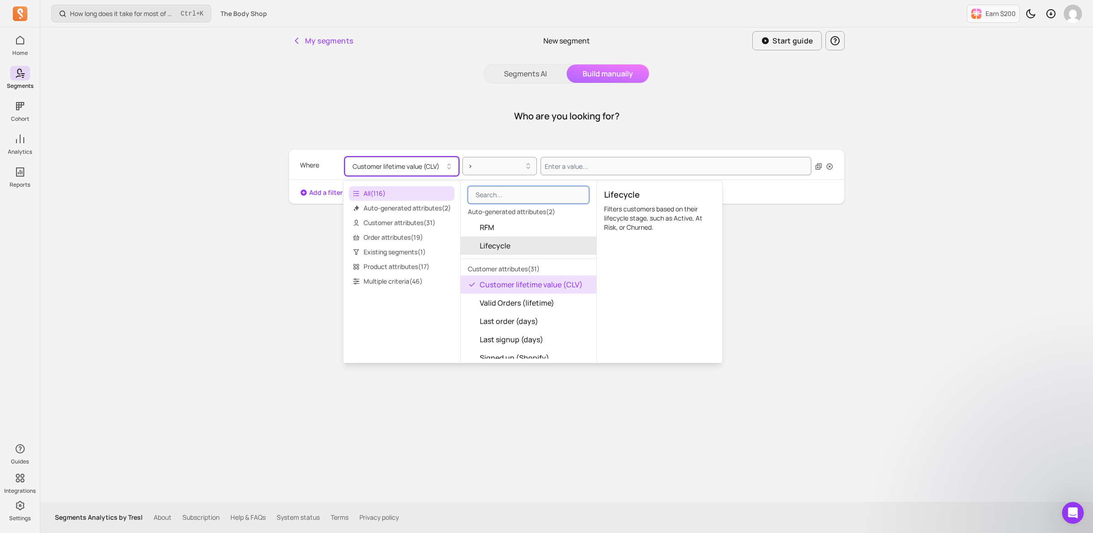
click at [517, 245] on button "Lifecycle" at bounding box center [529, 246] width 136 height 18
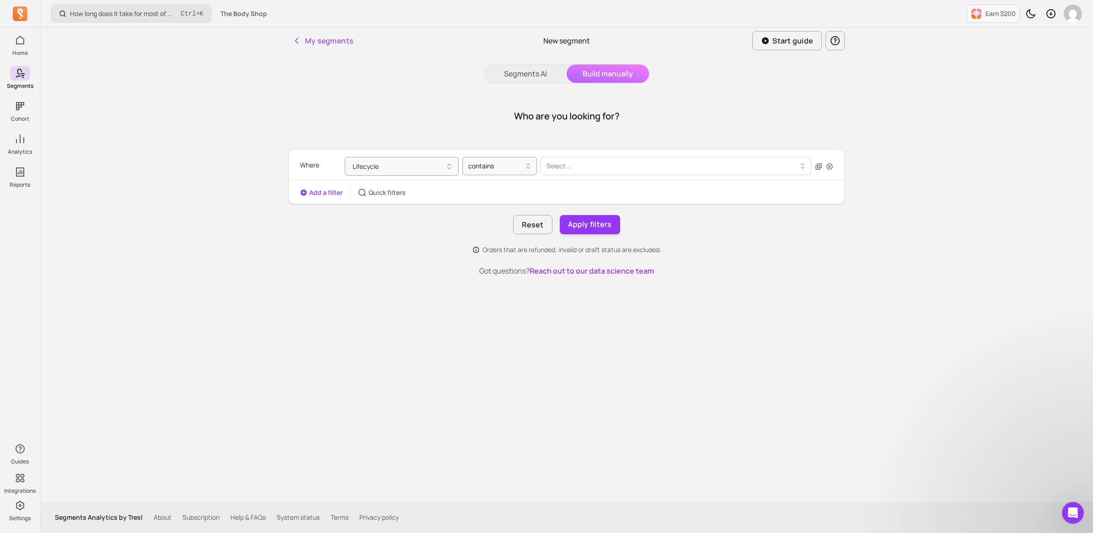
click at [584, 172] on div at bounding box center [673, 166] width 252 height 11
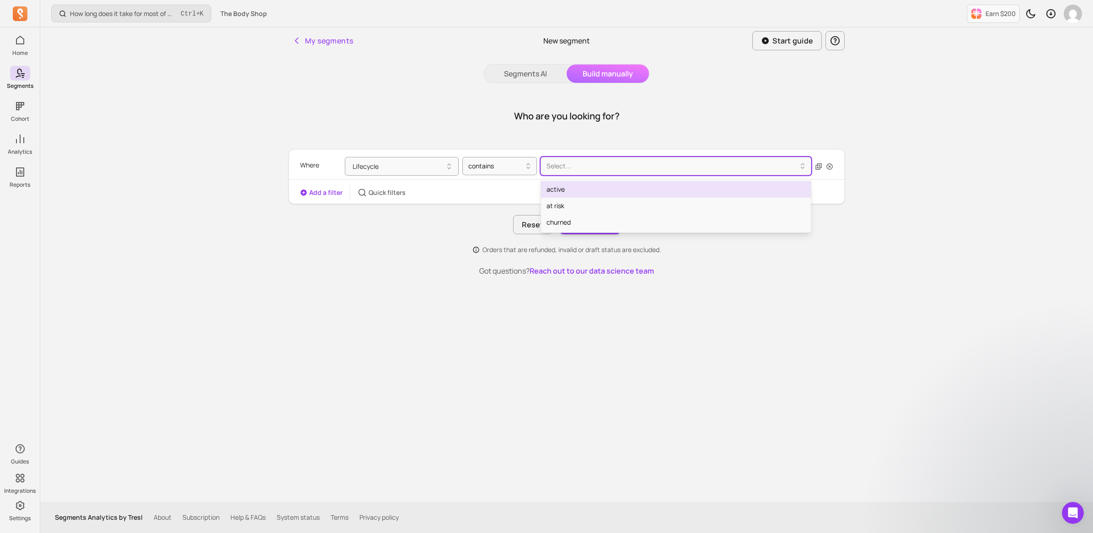
click at [568, 186] on div "active" at bounding box center [676, 189] width 270 height 16
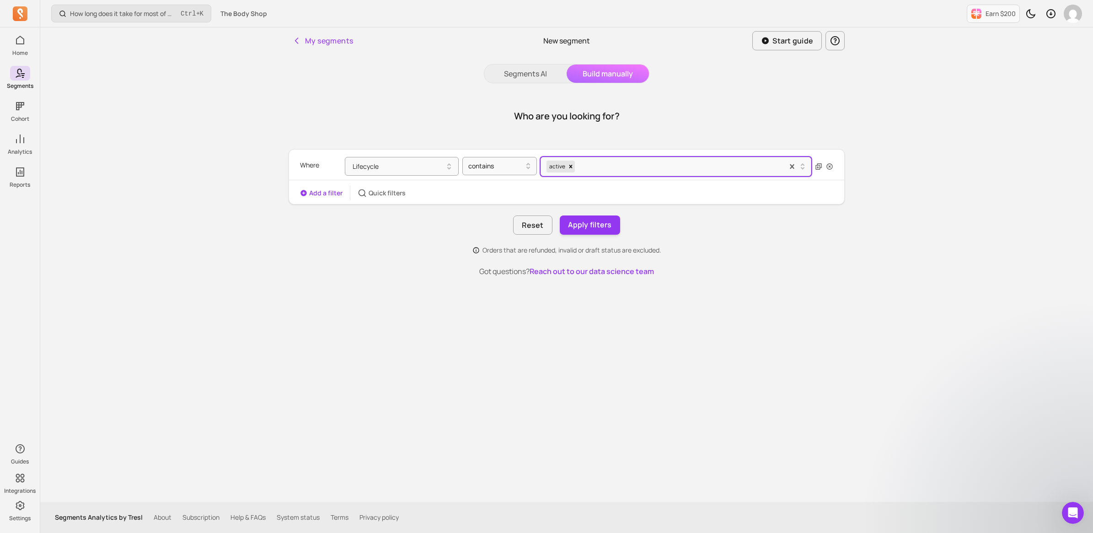
click at [300, 195] on icon "button" at bounding box center [303, 192] width 7 height 7
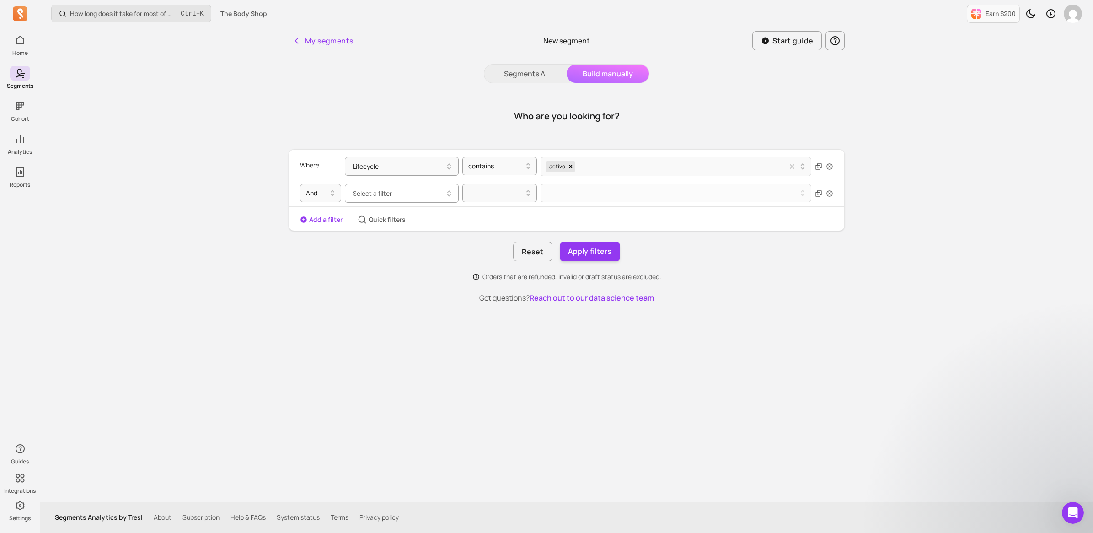
click at [399, 189] on button "Select a filter" at bounding box center [402, 193] width 114 height 19
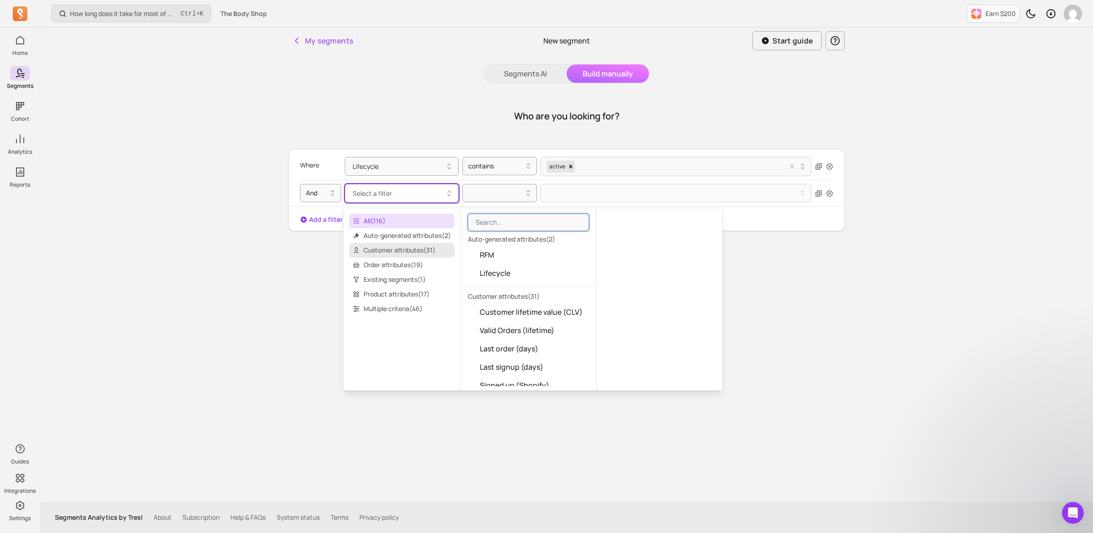
click at [415, 252] on span "Customer attributes ( 31 )" at bounding box center [402, 250] width 106 height 15
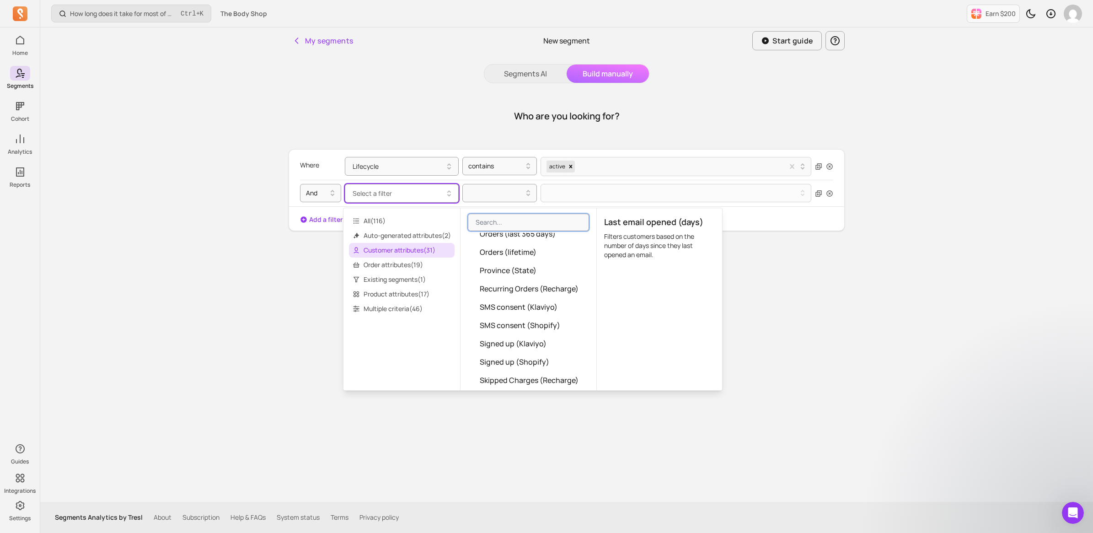
scroll to position [400, 0]
click at [405, 277] on span "Existing segments ( 1 )" at bounding box center [402, 279] width 106 height 15
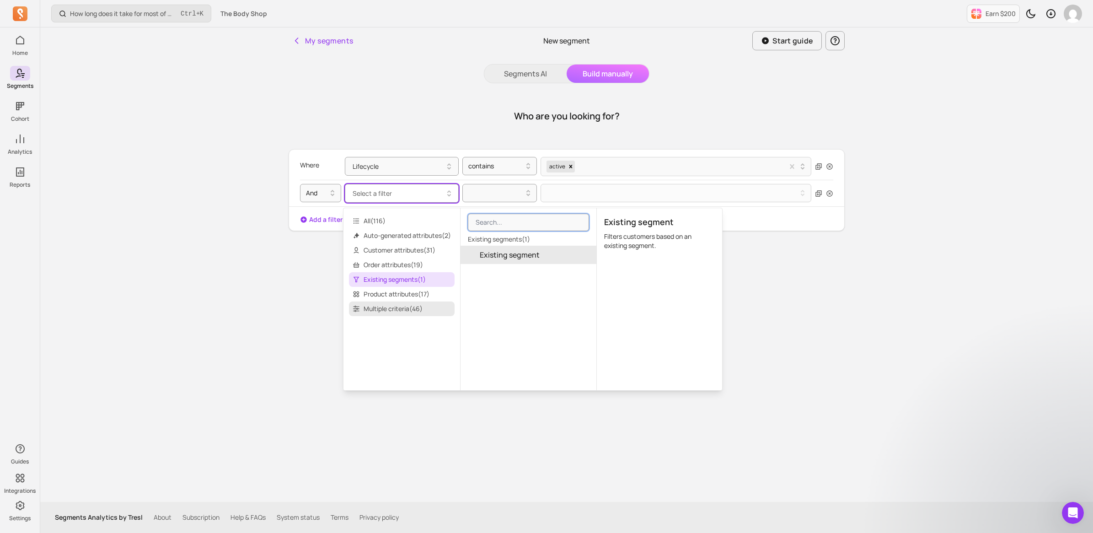
click at [398, 305] on span "Multiple criteria ( 46 )" at bounding box center [402, 309] width 106 height 15
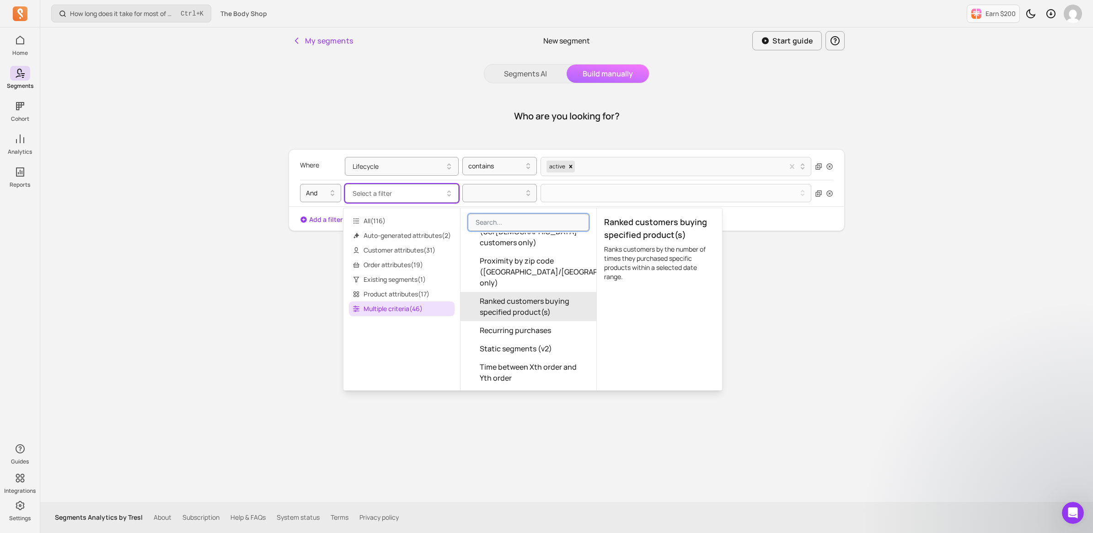
scroll to position [686, 0]
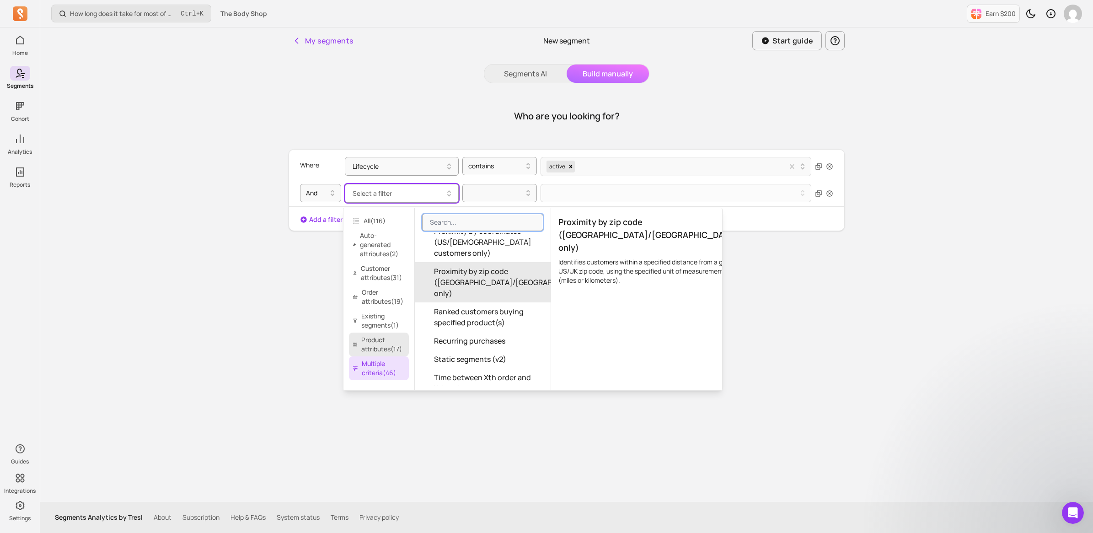
click at [394, 333] on span "Product attributes ( 17 )" at bounding box center [379, 345] width 60 height 24
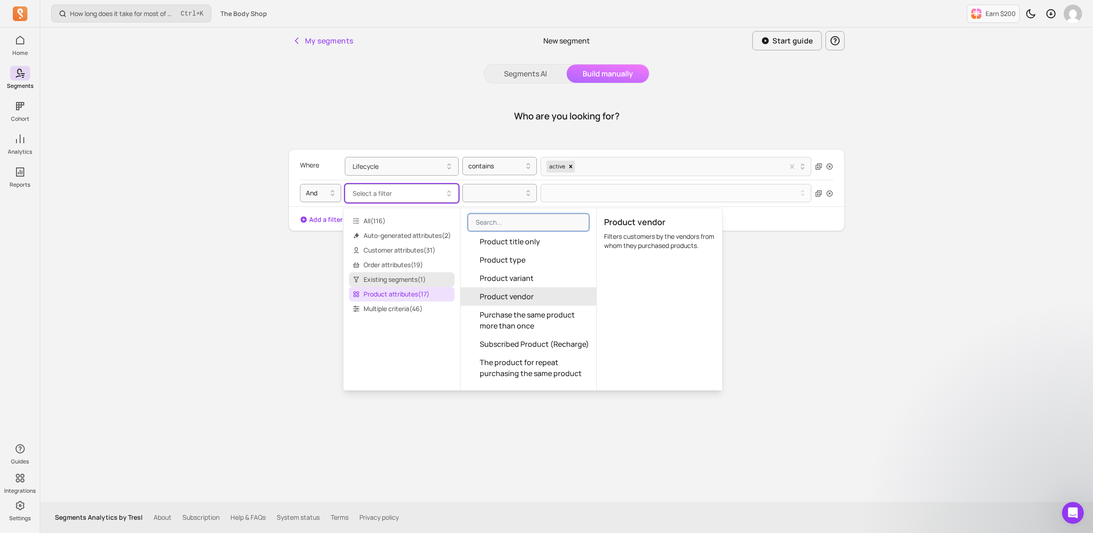
click at [408, 279] on span "Existing segments ( 1 )" at bounding box center [402, 279] width 106 height 15
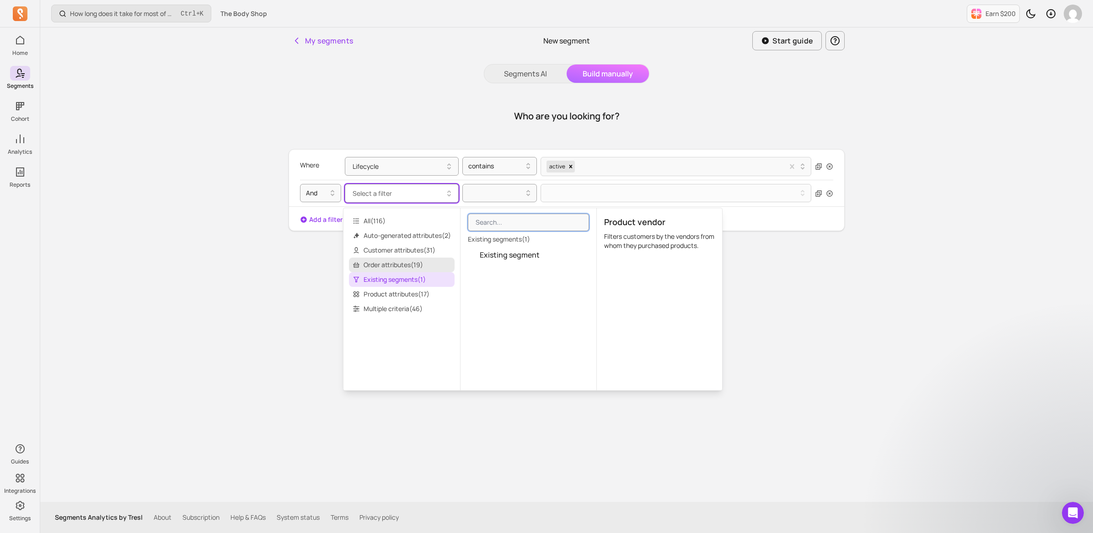
click at [402, 264] on span "Order attributes ( 19 )" at bounding box center [402, 265] width 106 height 15
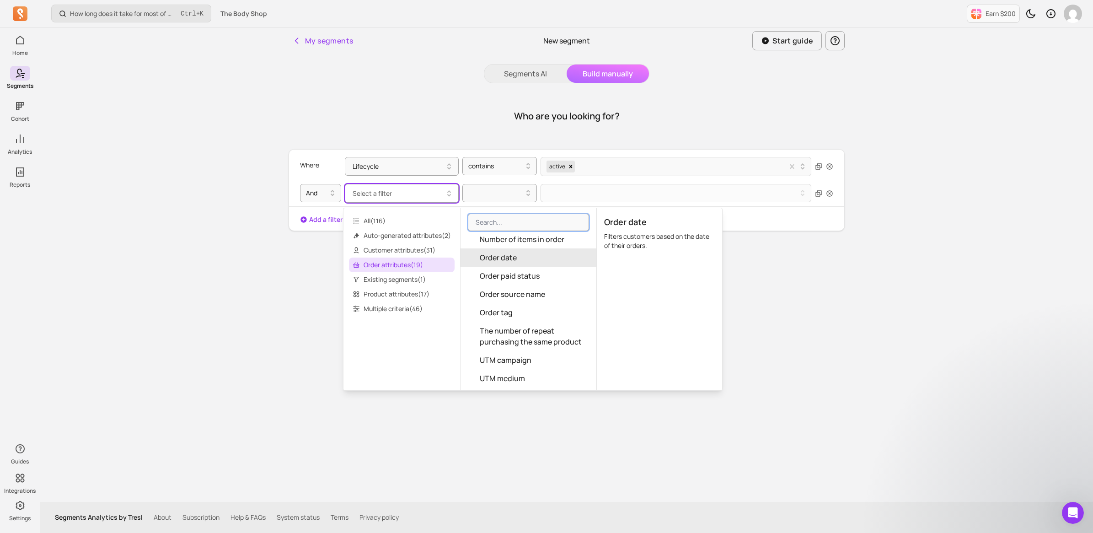
scroll to position [232, 0]
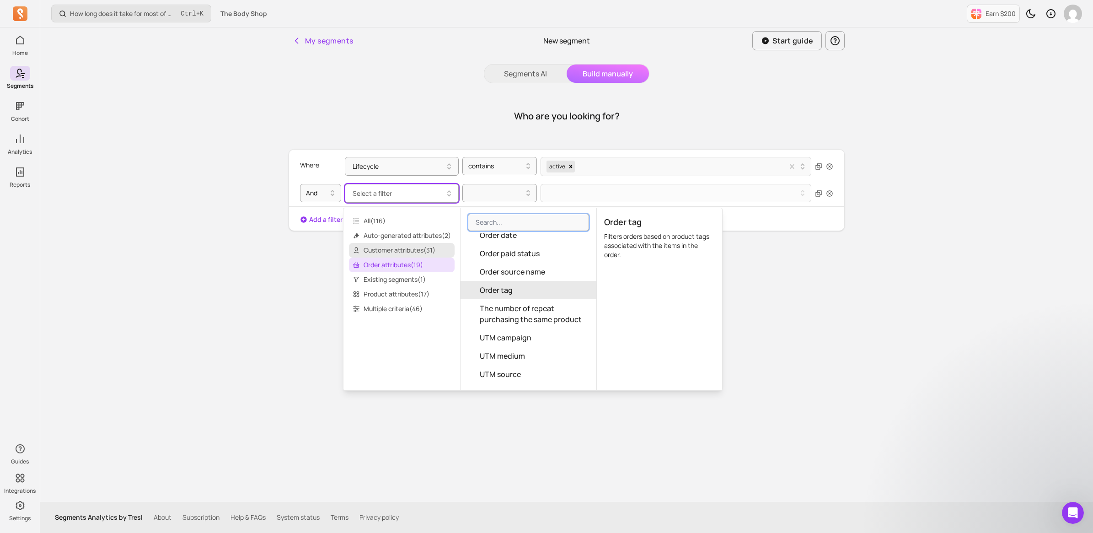
click at [379, 246] on span "Customer attributes ( 31 )" at bounding box center [402, 250] width 106 height 15
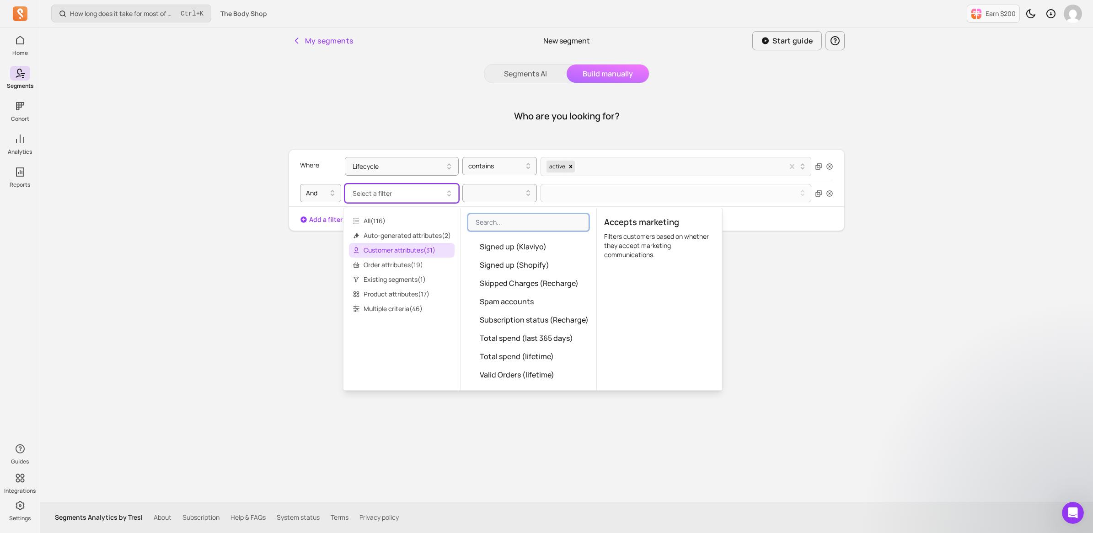
scroll to position [452, 0]
click at [373, 230] on span "Auto-generated attributes ( 2 )" at bounding box center [402, 235] width 106 height 15
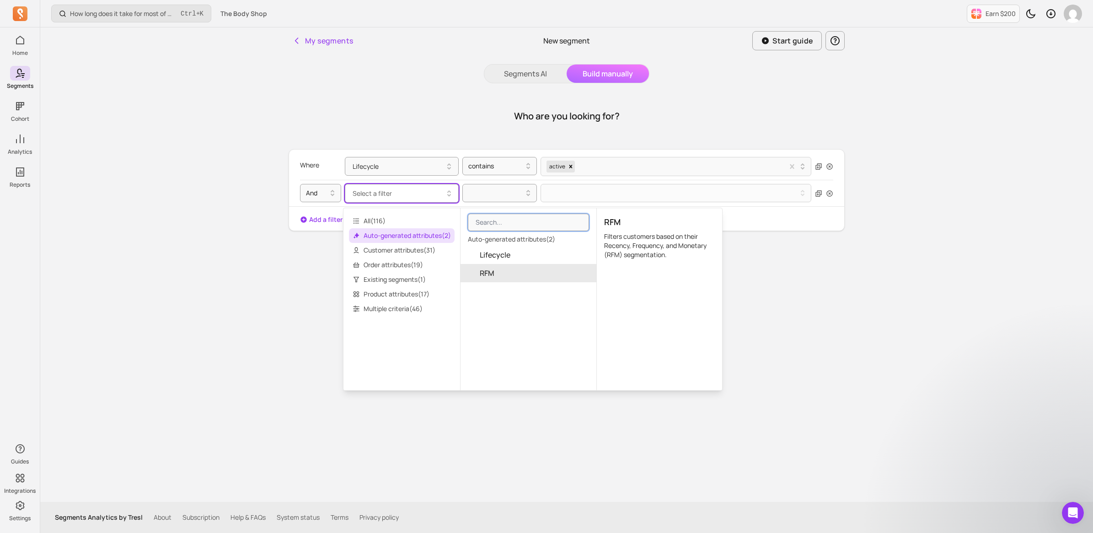
click at [492, 272] on span "RFM" at bounding box center [487, 273] width 15 height 11
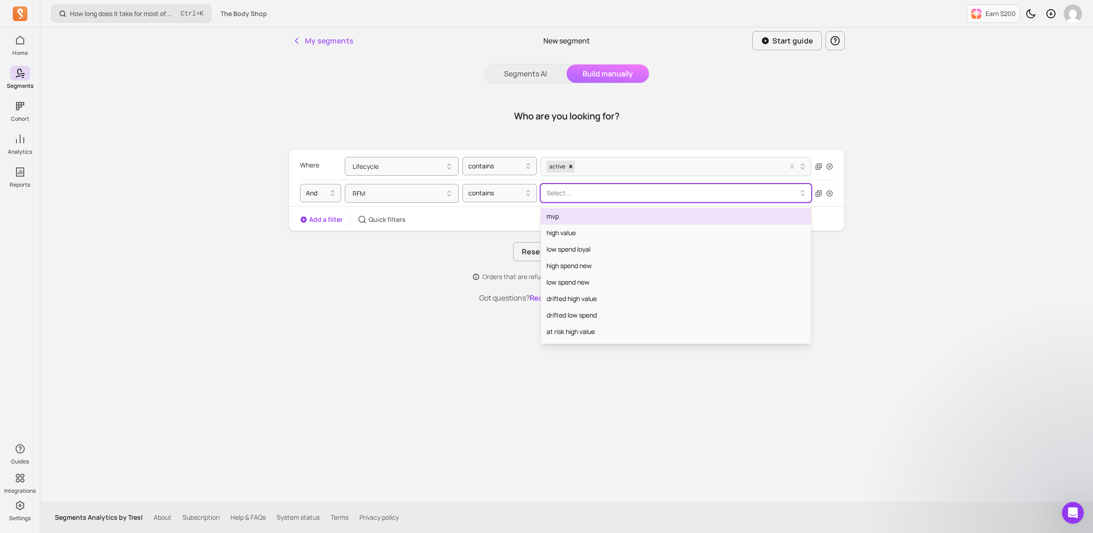
click at [577, 200] on div "Select..." at bounding box center [672, 193] width 261 height 15
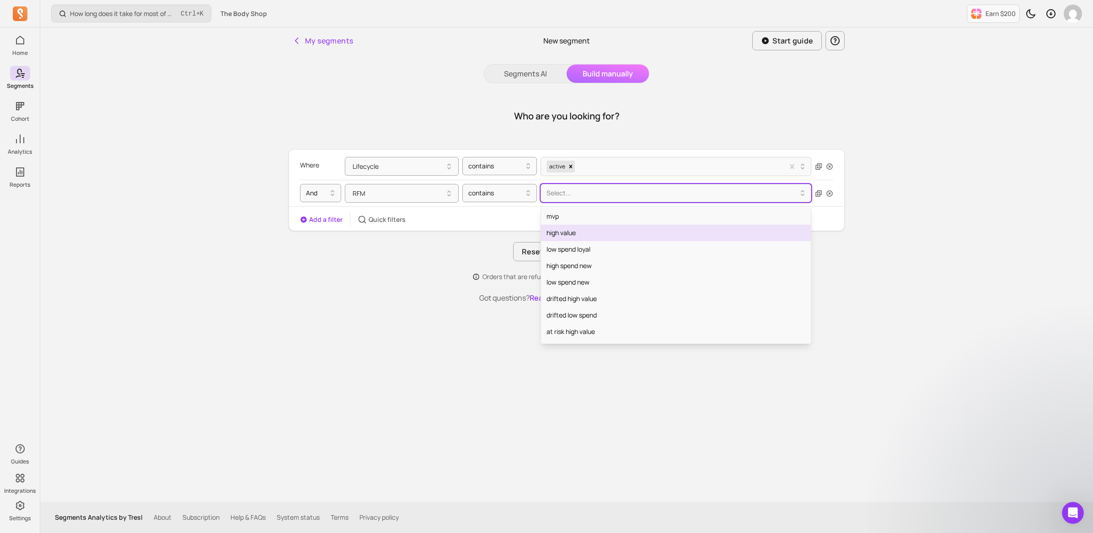
click at [577, 232] on div "high value" at bounding box center [676, 233] width 270 height 16
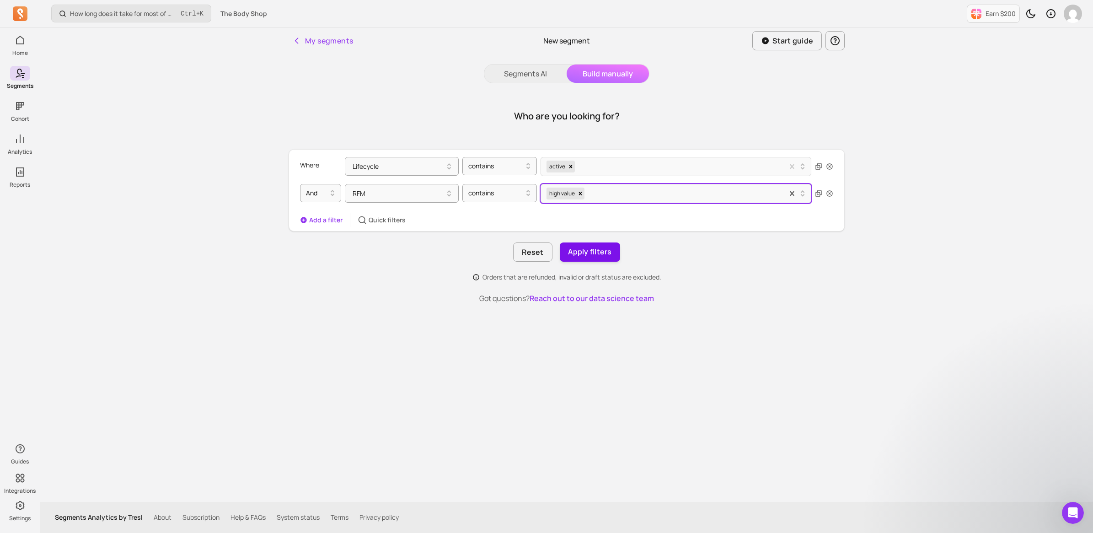
click at [594, 252] on button "Apply filters" at bounding box center [590, 251] width 60 height 19
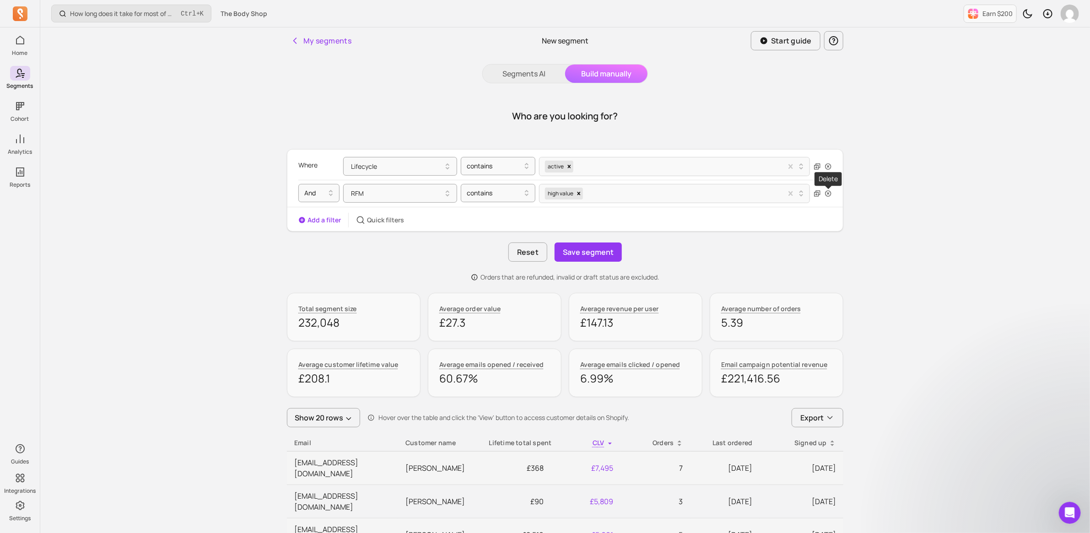
drag, startPoint x: 830, startPoint y: 193, endPoint x: 824, endPoint y: 193, distance: 6.4
click at [830, 193] on icon "button" at bounding box center [828, 193] width 6 height 6
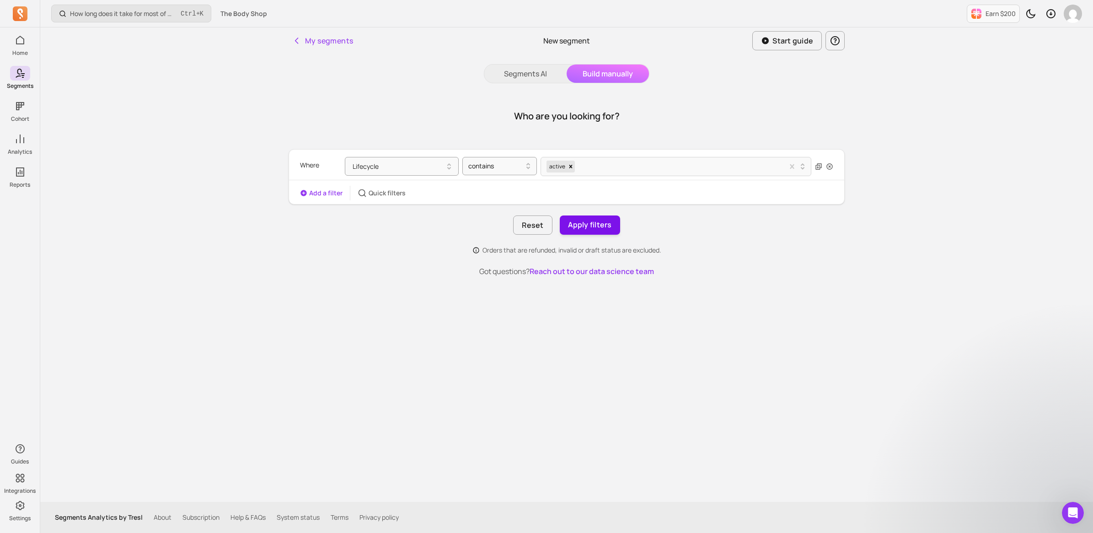
click at [593, 222] on button "Apply filters" at bounding box center [590, 224] width 60 height 19
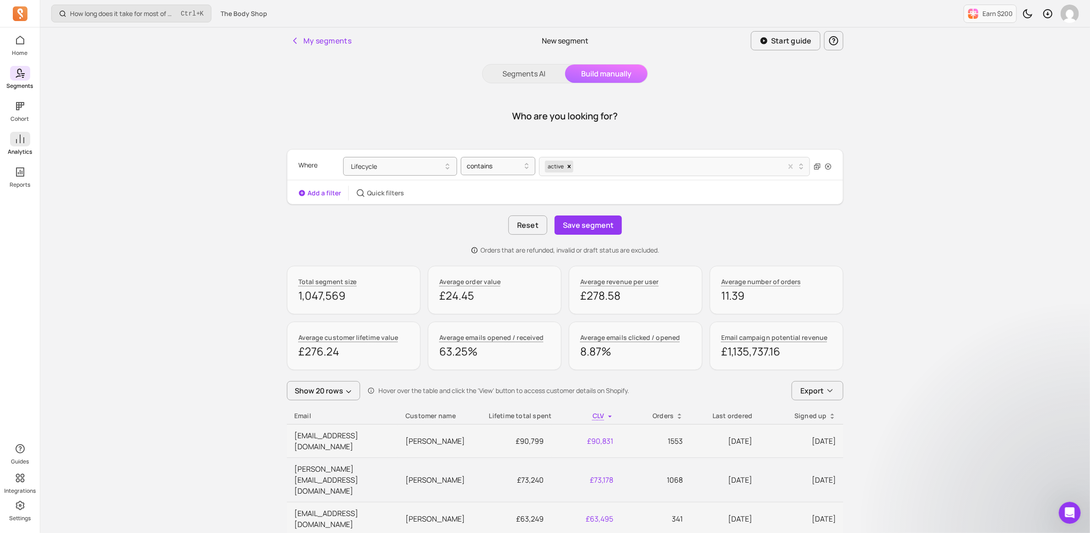
click at [24, 139] on icon at bounding box center [20, 139] width 11 height 11
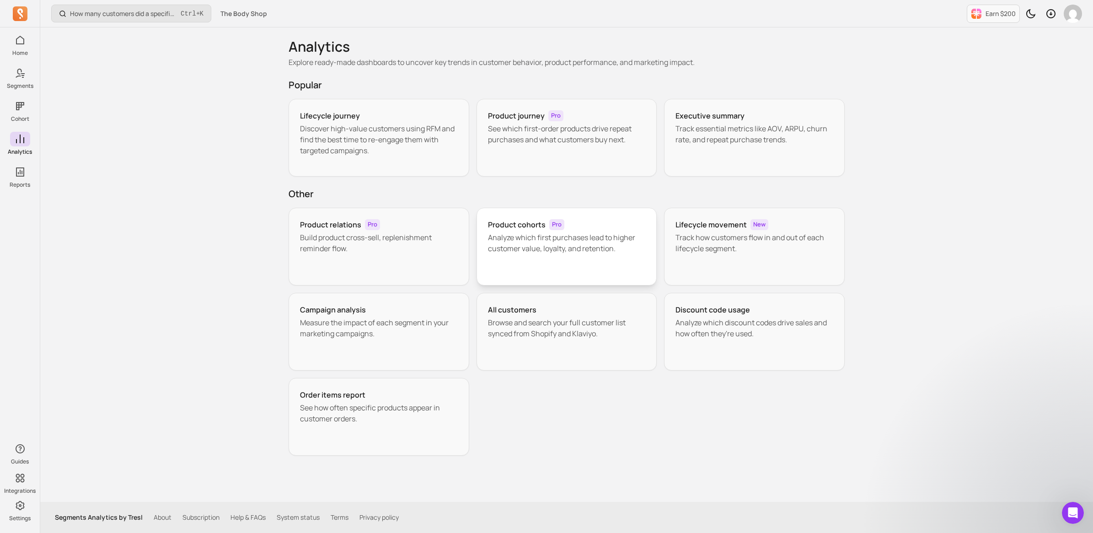
click at [513, 237] on p "Analyze which first purchases lead to higher customer value, loyalty, and reten…" at bounding box center [567, 243] width 158 height 22
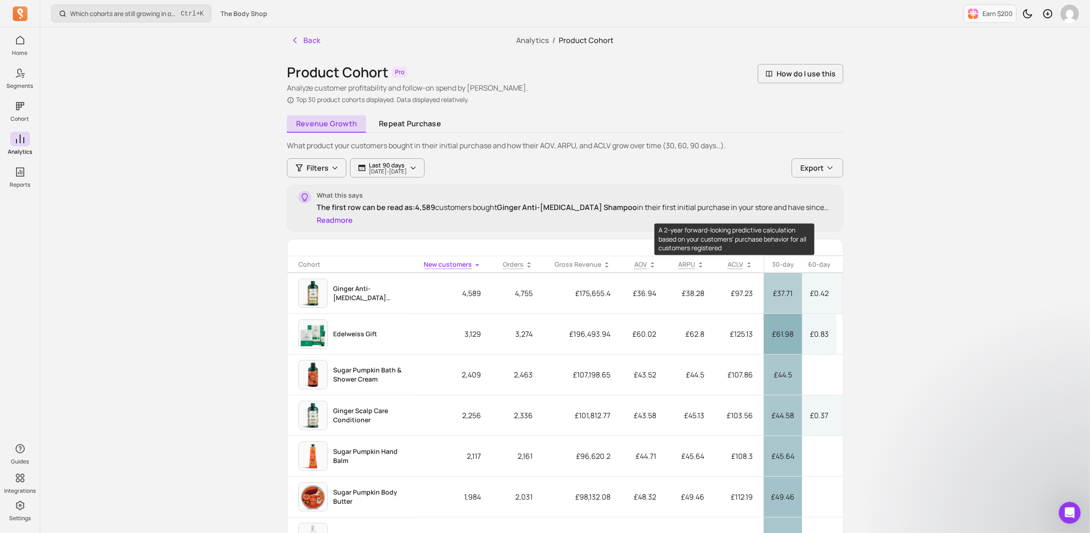
click at [731, 264] on span "ACLV" at bounding box center [736, 264] width 16 height 9
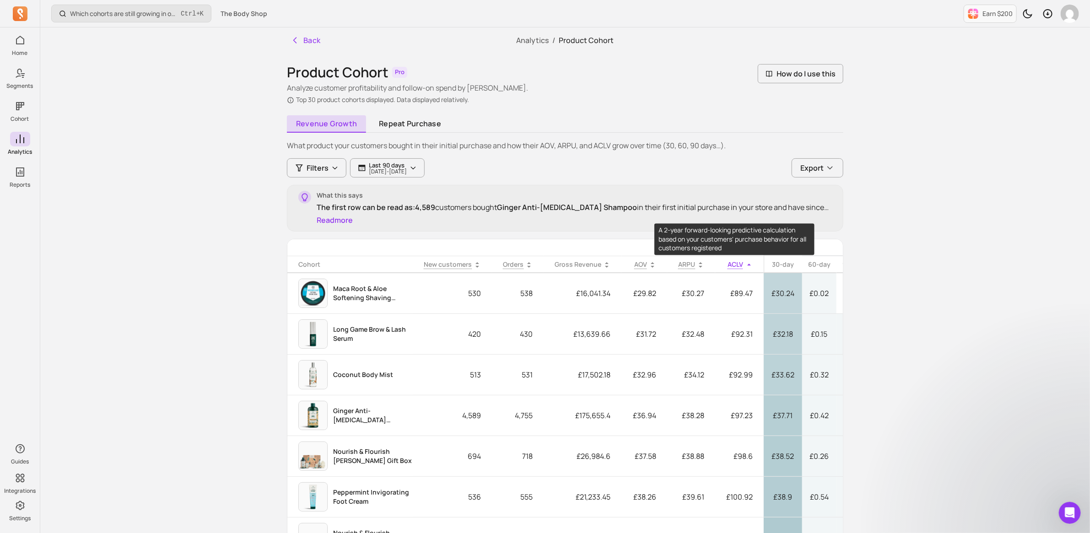
click at [738, 267] on span "ACLV" at bounding box center [736, 264] width 16 height 9
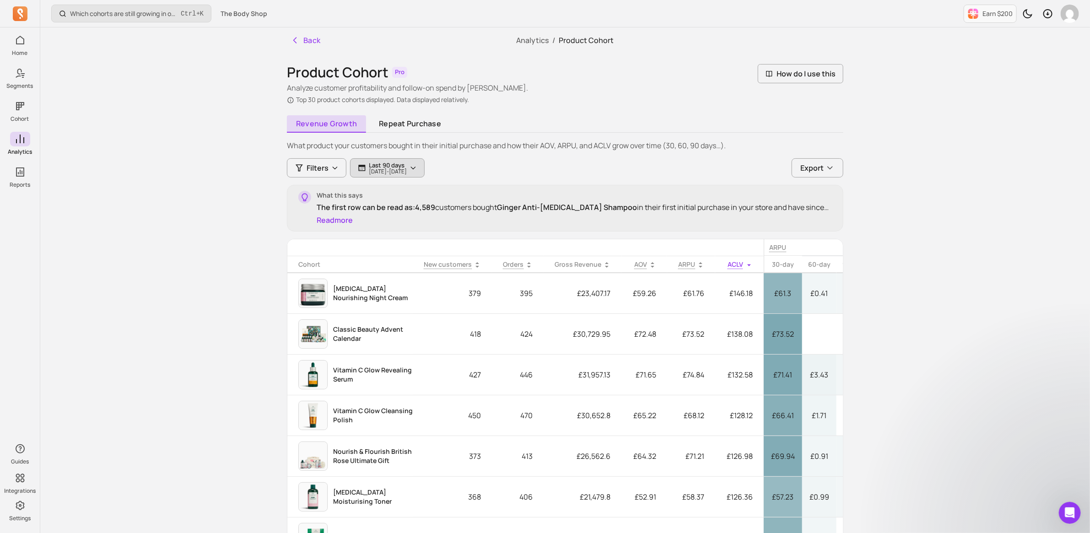
click at [395, 163] on p "Last 90 days" at bounding box center [388, 165] width 38 height 7
click at [470, 193] on button "last 90 days" at bounding box center [416, 195] width 122 height 18
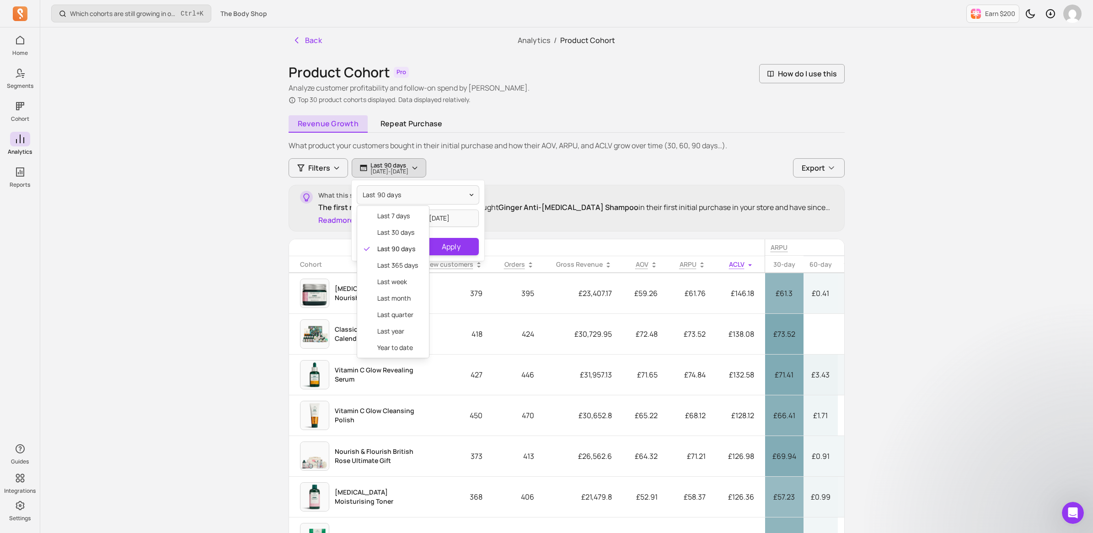
click at [172, 232] on div "Which cohorts are still growing in order volume or revenue? Ctrl + K The Body S…" at bounding box center [566, 305] width 1053 height 610
click at [397, 241] on button "Cancel" at bounding box center [383, 246] width 56 height 17
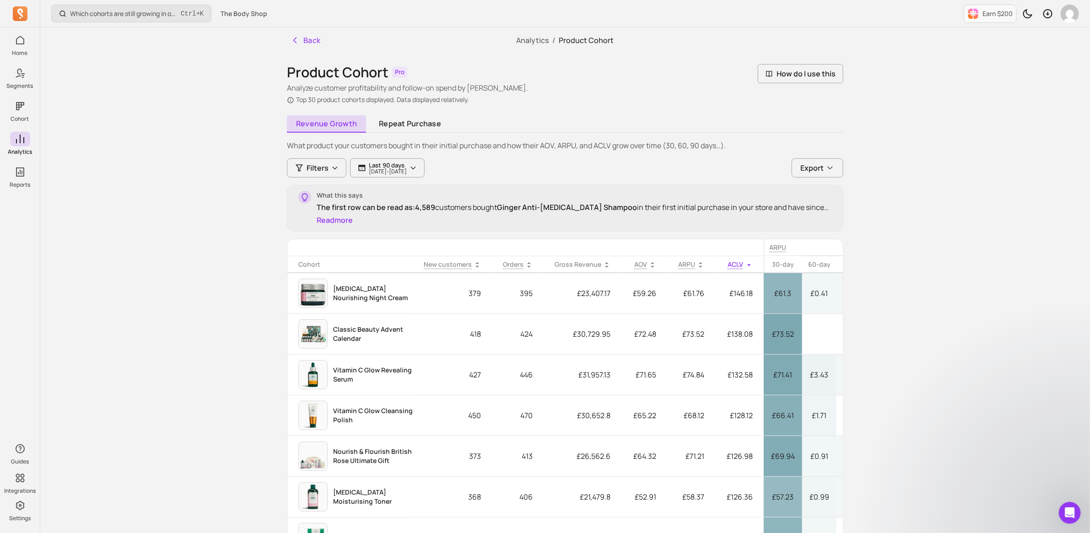
click at [913, 312] on div "Which cohorts are still growing in order volume or revenue? Ctrl + K The Body S…" at bounding box center [565, 305] width 1050 height 610
click at [428, 127] on link "Repeat purchase" at bounding box center [410, 123] width 81 height 17
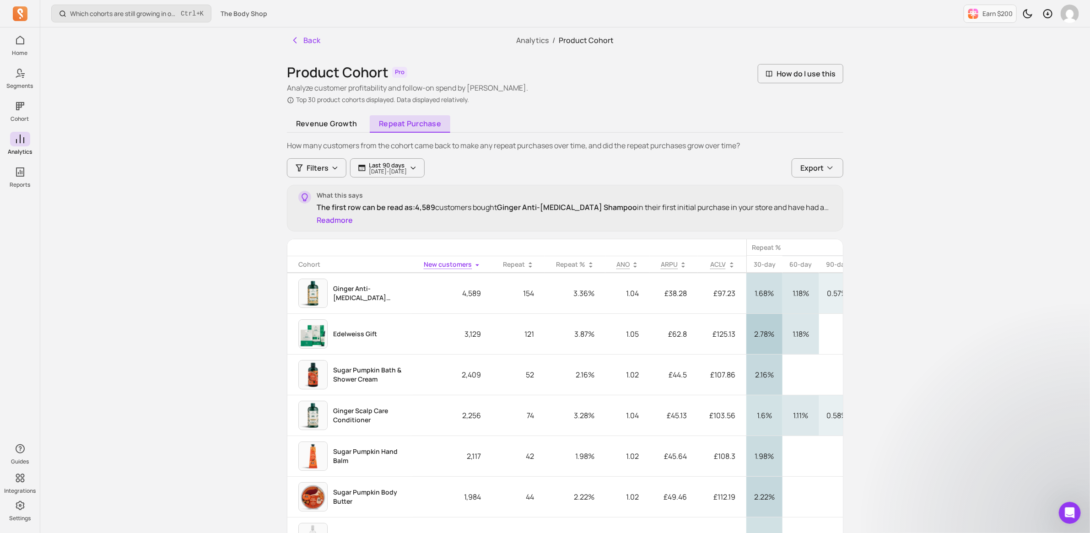
click at [714, 266] on span "ACLV" at bounding box center [719, 264] width 16 height 9
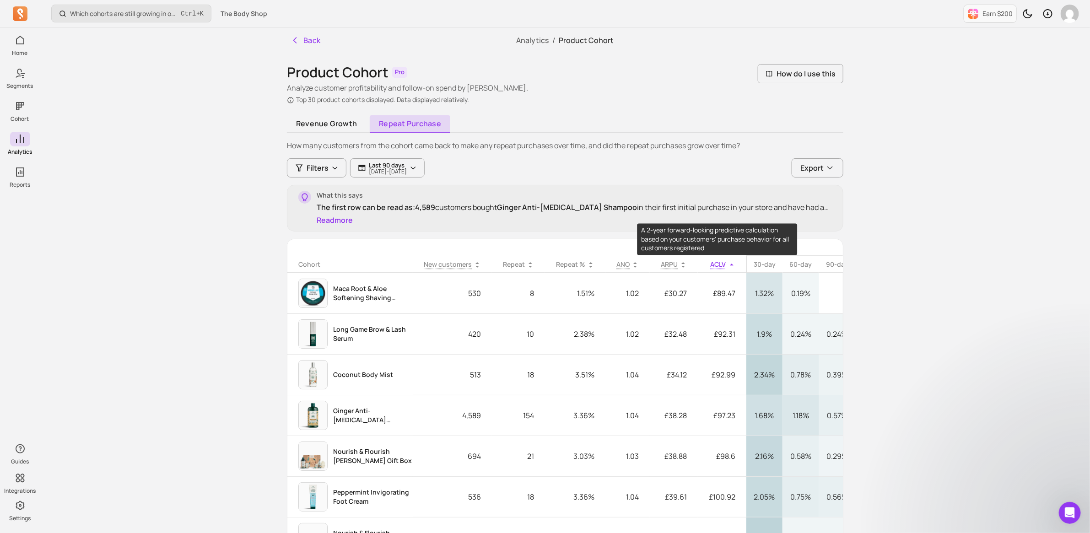
click at [716, 264] on span "ACLV" at bounding box center [719, 264] width 16 height 9
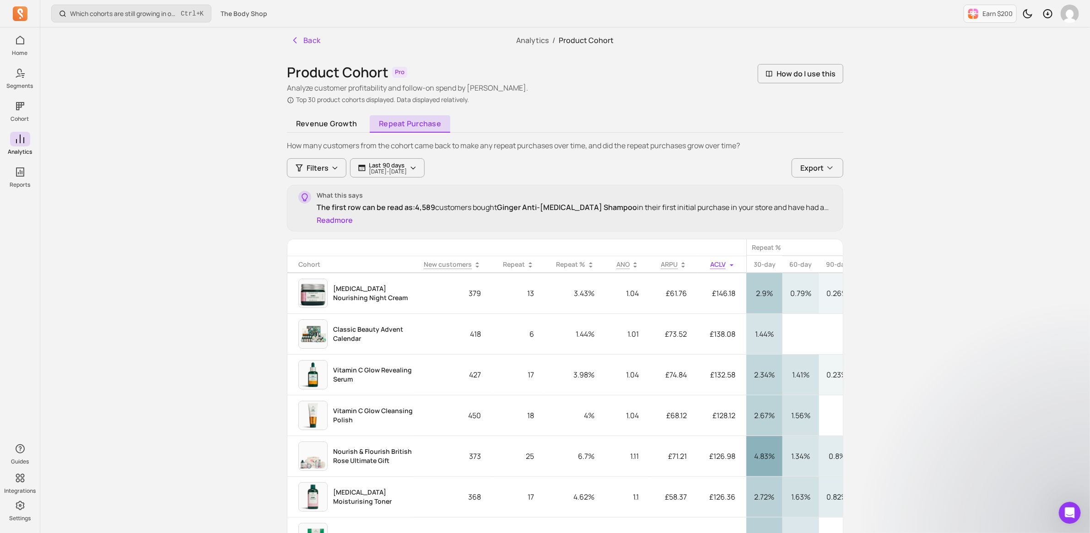
click at [346, 219] on button "Read more" at bounding box center [335, 220] width 36 height 11
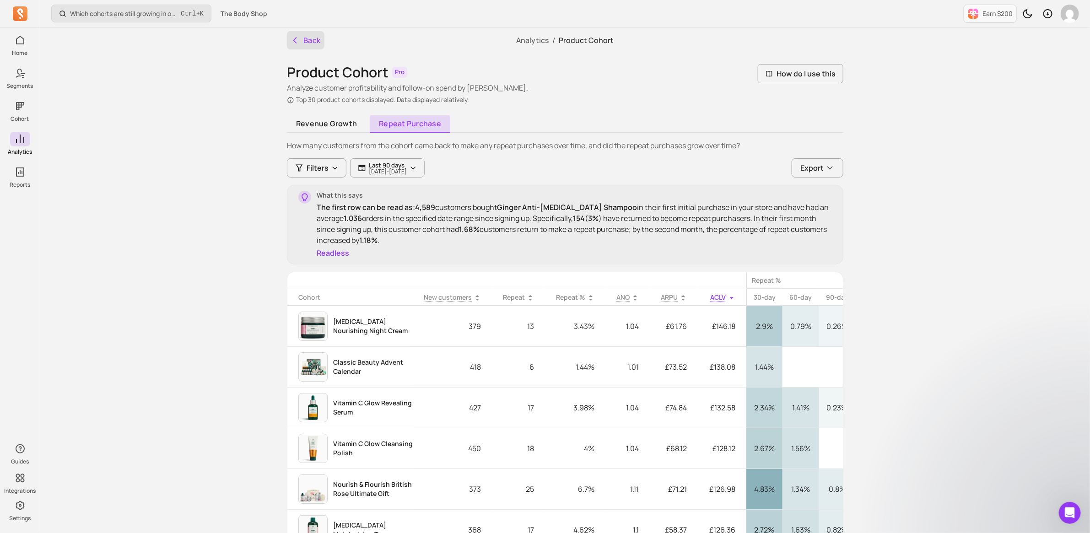
click at [313, 37] on button "Back" at bounding box center [306, 40] width 38 height 18
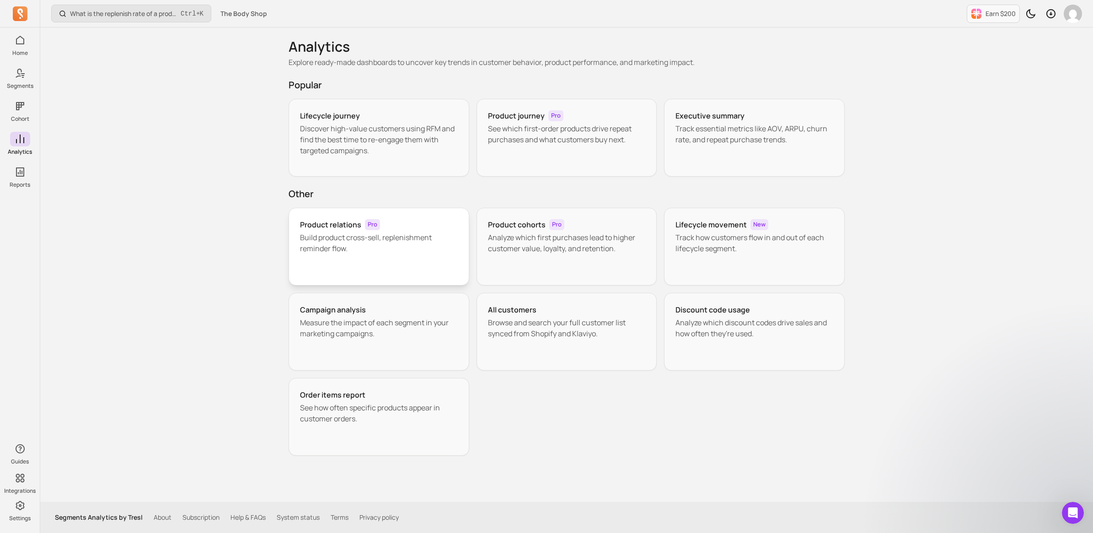
click at [349, 241] on p "Build product cross-sell, replenishment reminder flow." at bounding box center [379, 243] width 158 height 22
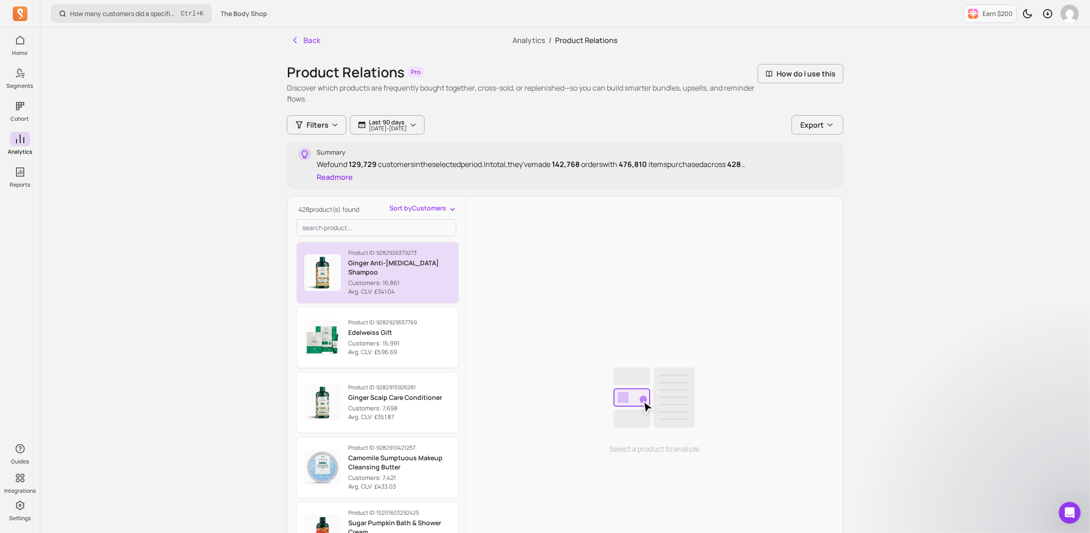
click at [392, 263] on div "Product ID: 9282926379273 Ginger Anti-[MEDICAL_DATA] Shampoo Customers: 16,861 …" at bounding box center [399, 272] width 103 height 47
